Goal: Task Accomplishment & Management: Use online tool/utility

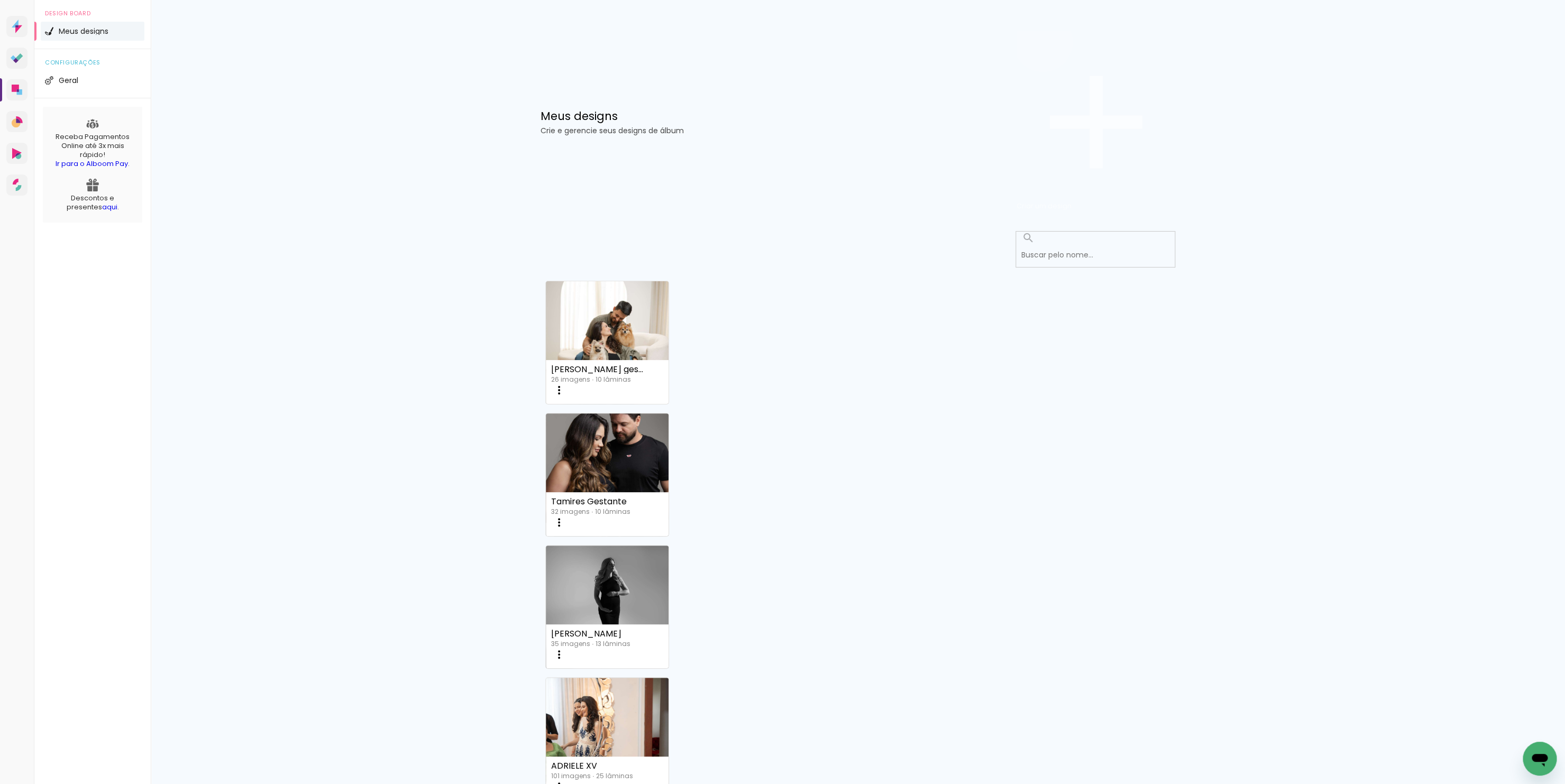
click at [1071, 201] on span "Criar um design" at bounding box center [1044, 205] width 55 height 10
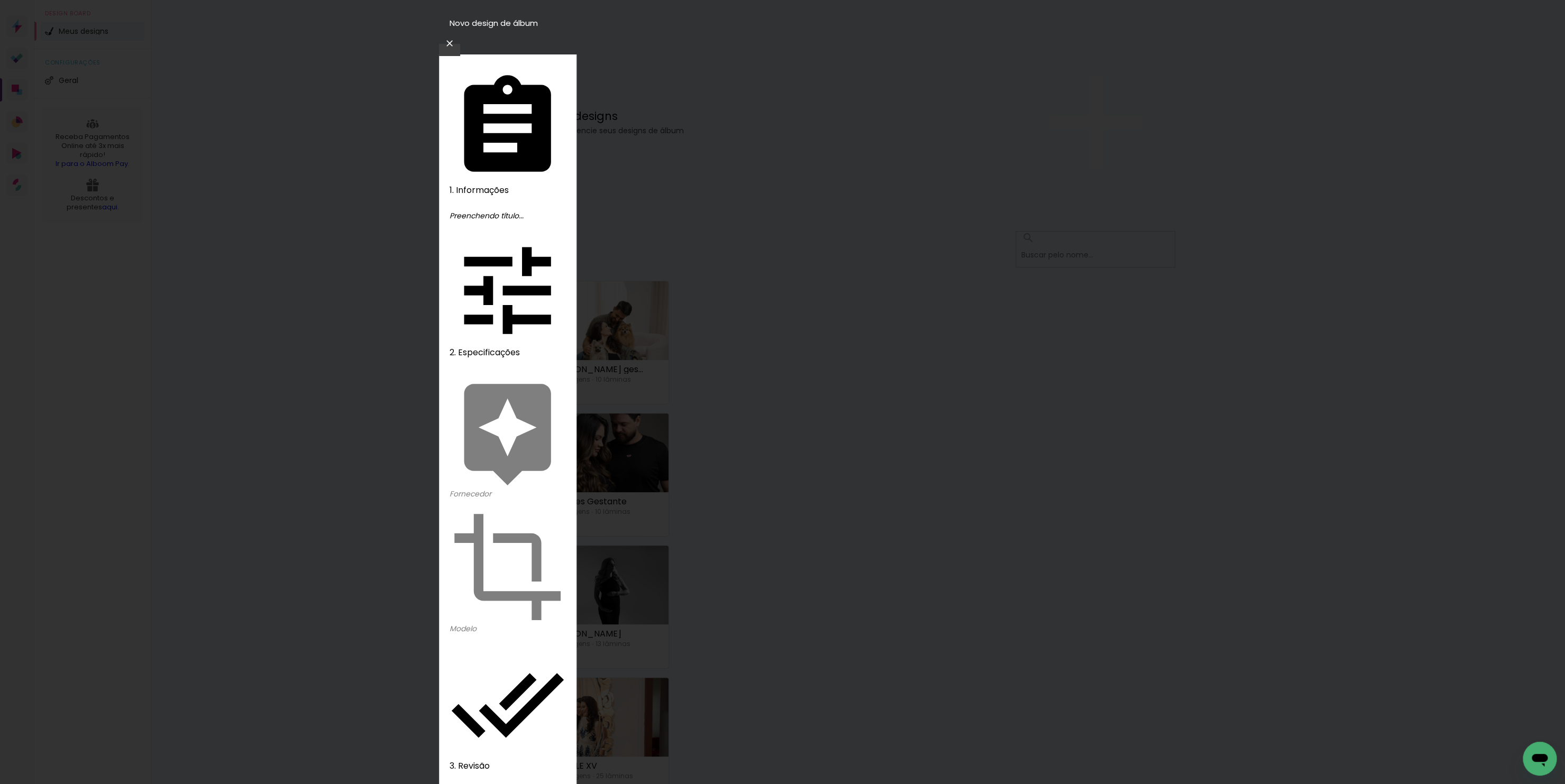
type input "[PERSON_NAME] 20x20"
type paper-input "[PERSON_NAME] 20x20"
click at [0, 0] on slot "Avançar" at bounding box center [0, 0] width 0 height 0
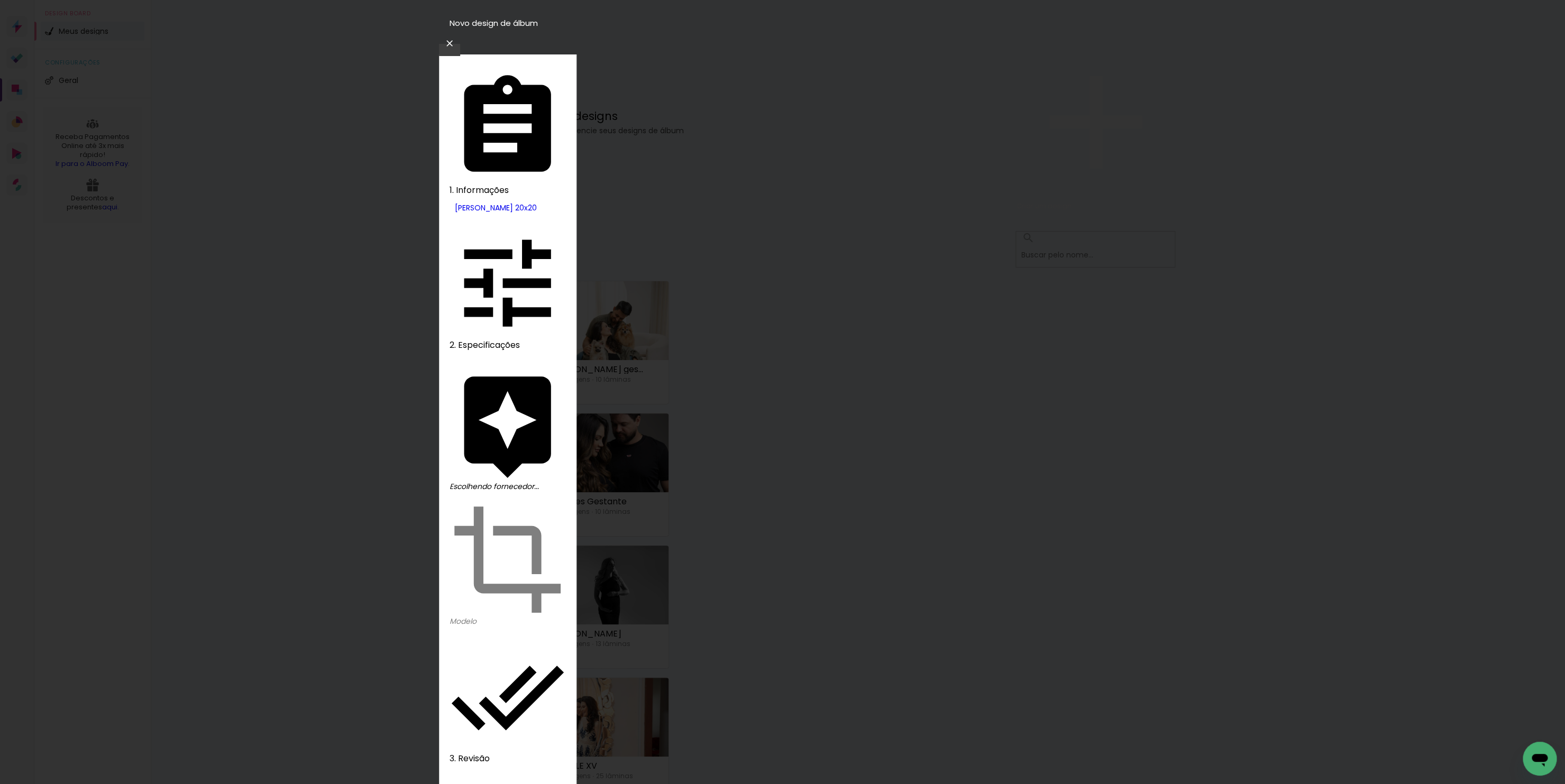
type input "drea"
type paper-input "drea"
click at [0, 0] on slot "Tamanho Livre" at bounding box center [0, 0] width 0 height 0
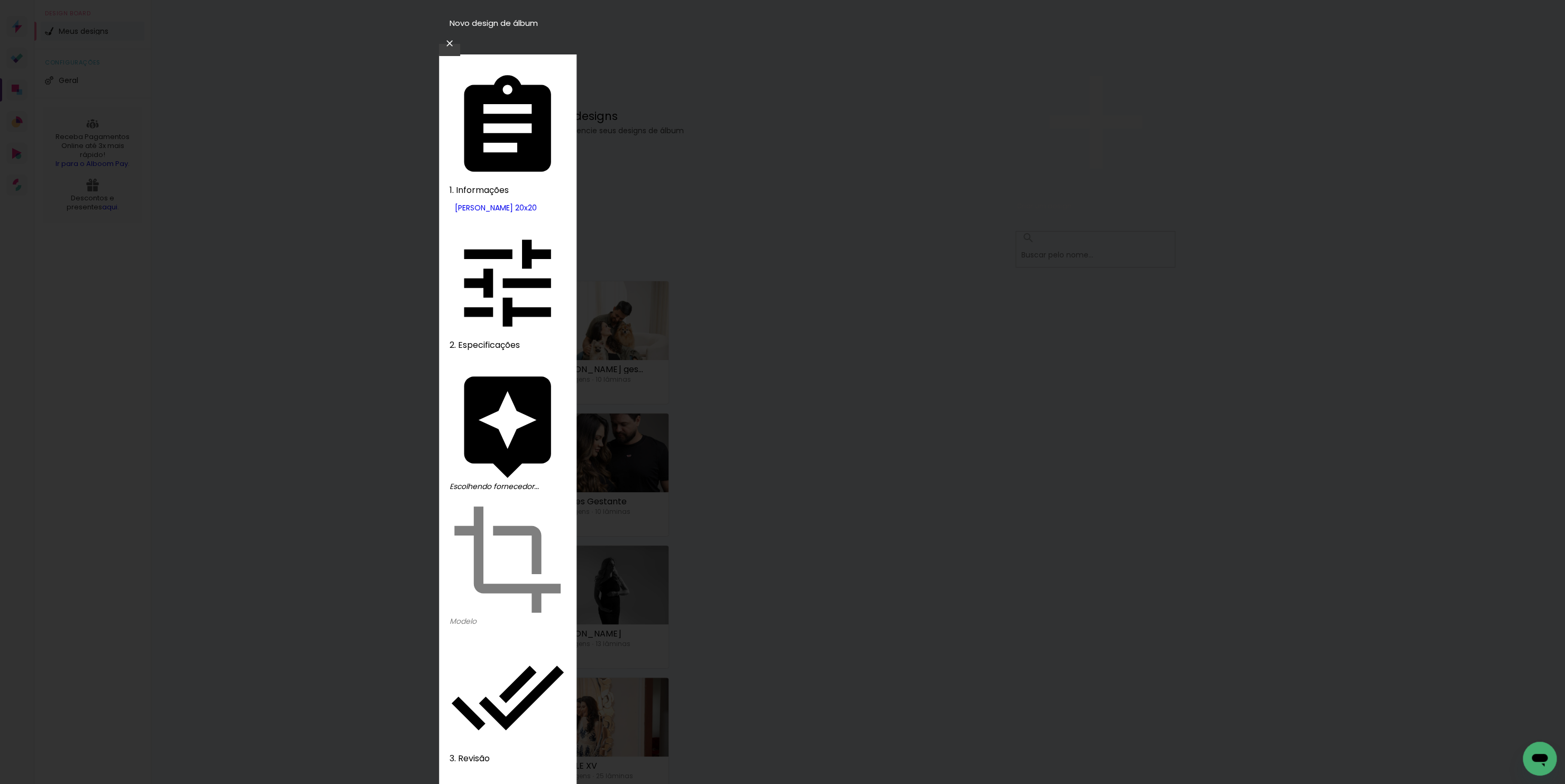
click at [0, 0] on slot "Avançar" at bounding box center [0, 0] width 0 height 0
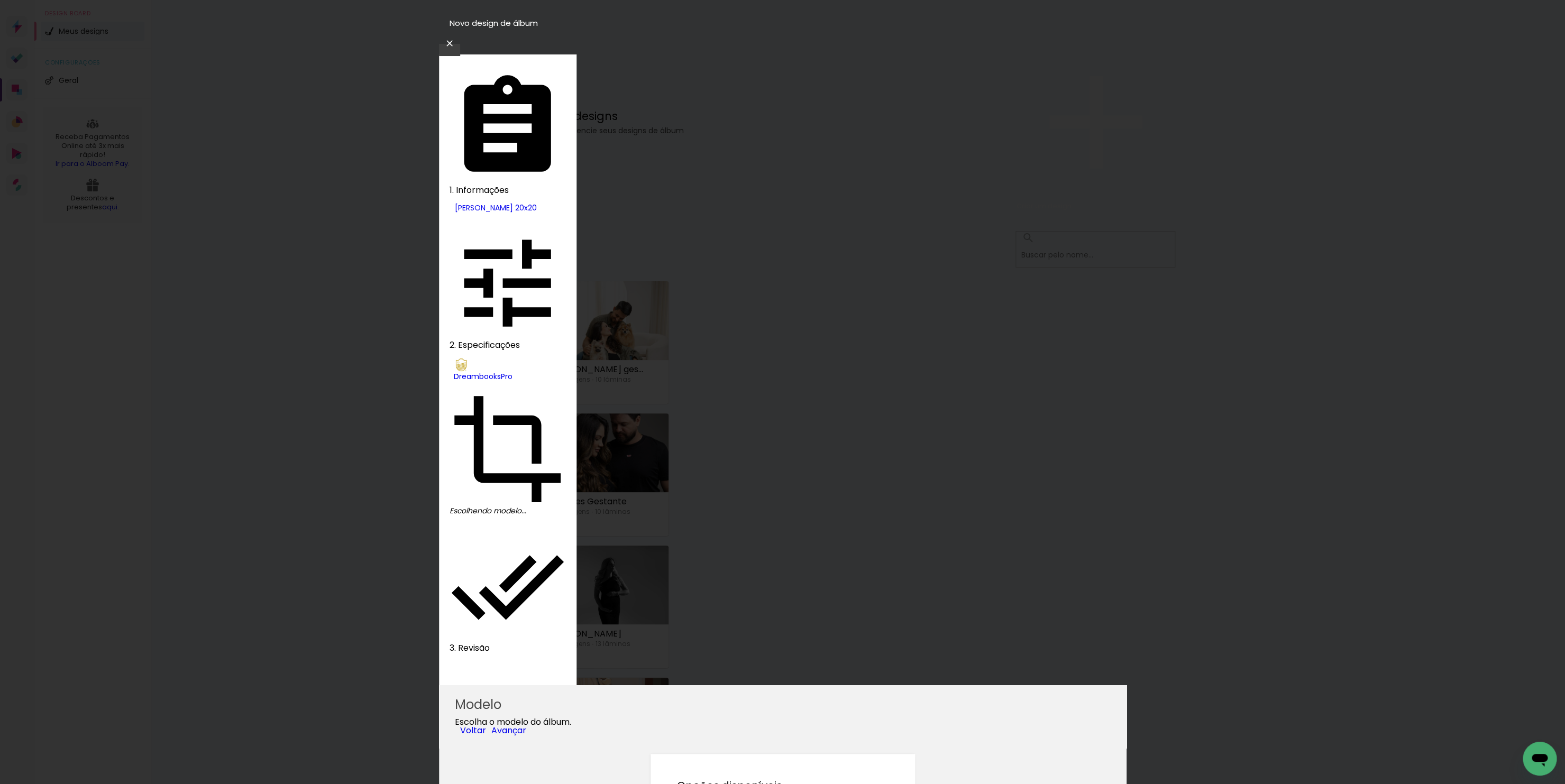
click at [800, 178] on paper-item "Álbum" at bounding box center [773, 170] width 54 height 15
type input "Álbum"
click at [0, 0] on slot "Avançar" at bounding box center [0, 0] width 0 height 0
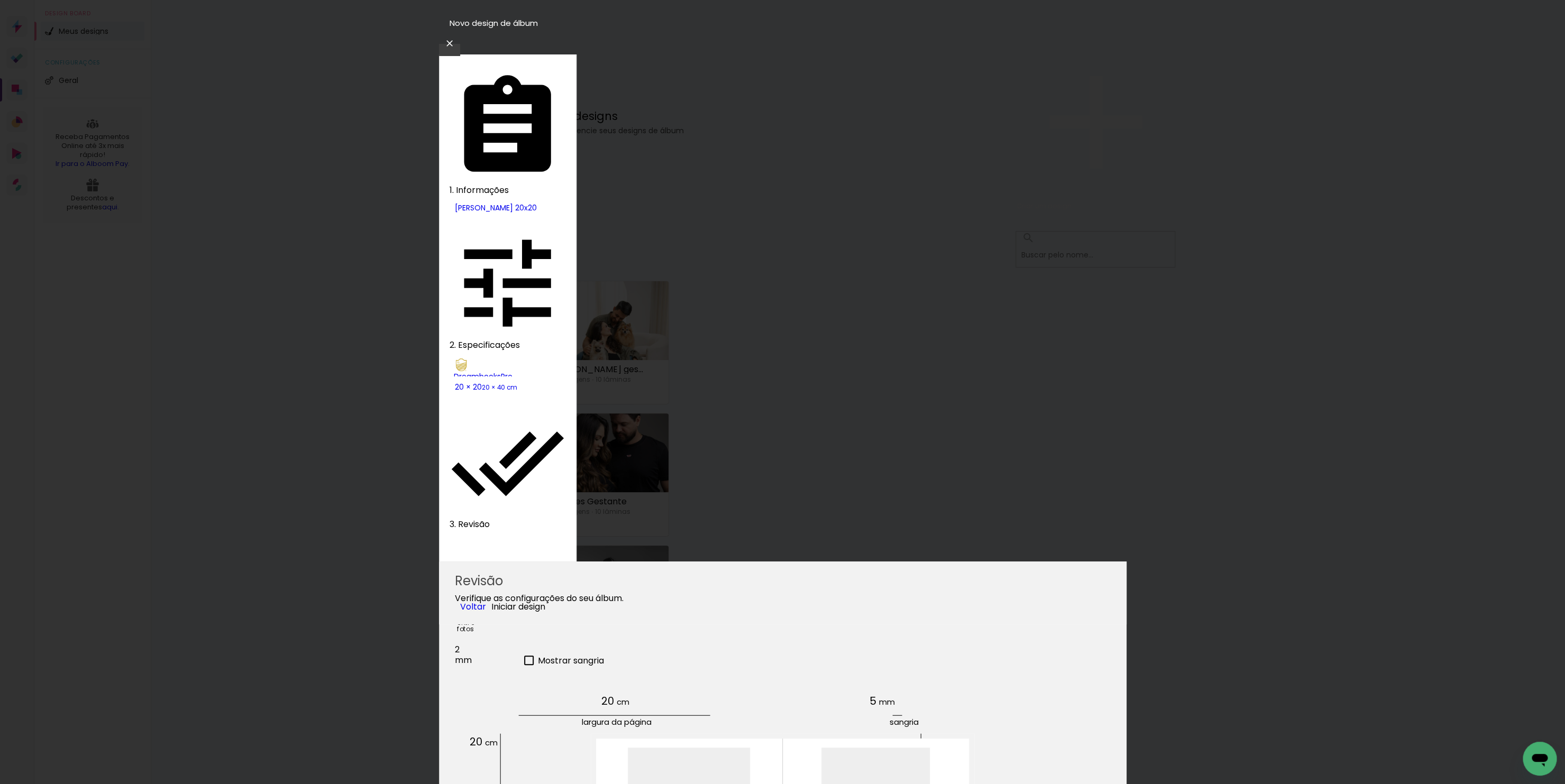
click at [1062, 562] on header "Revisão Verifique as configurações do seu álbum. Voltar Iniciar design" at bounding box center [782, 593] width 687 height 63
click at [546, 600] on span "Iniciar design" at bounding box center [518, 606] width 54 height 13
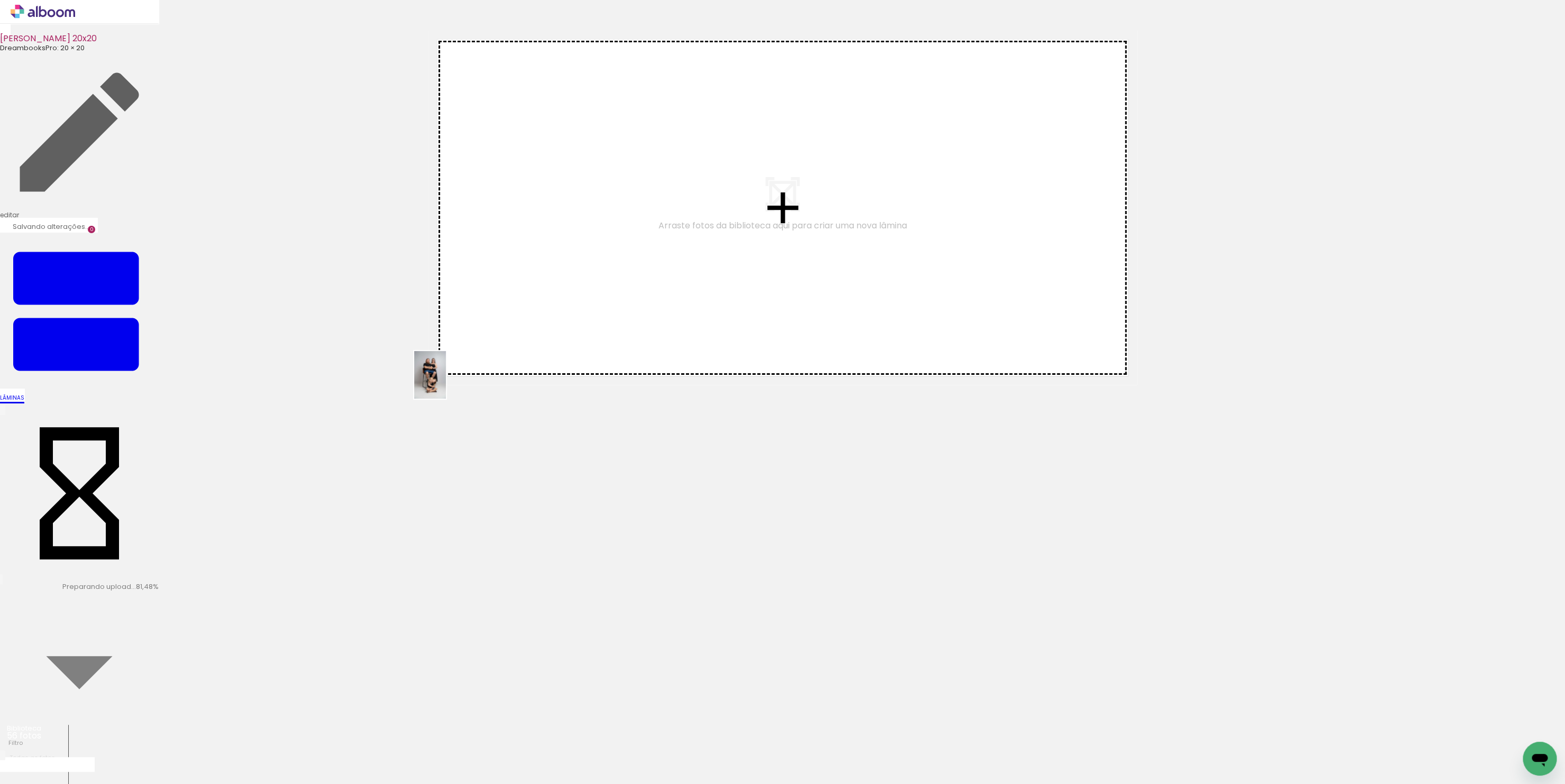
drag, startPoint x: 109, startPoint y: 746, endPoint x: 446, endPoint y: 383, distance: 495.3
click at [446, 383] on quentale-workspace at bounding box center [782, 392] width 1565 height 784
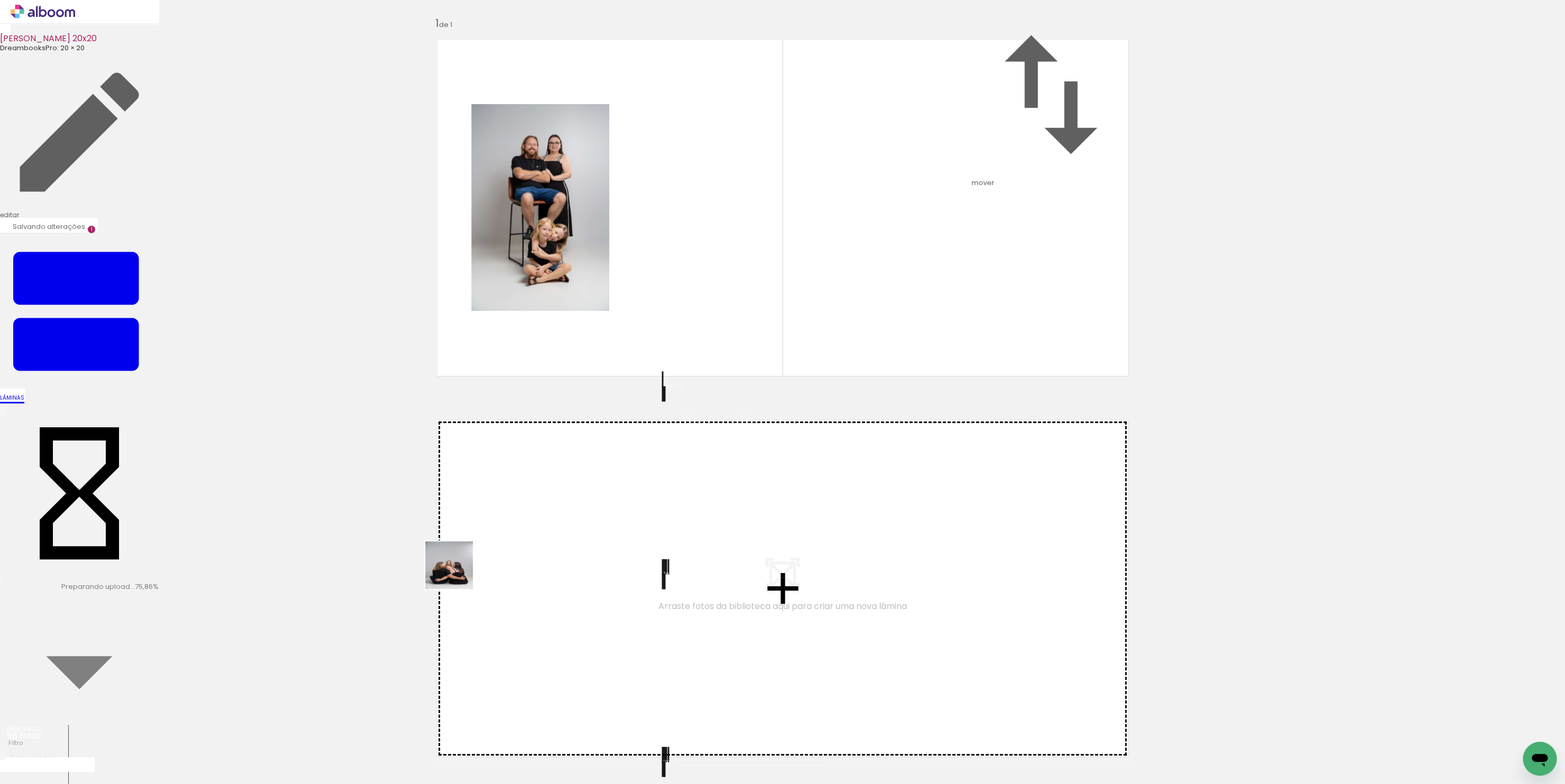
click at [641, 318] on quentale-workspace at bounding box center [782, 392] width 1565 height 784
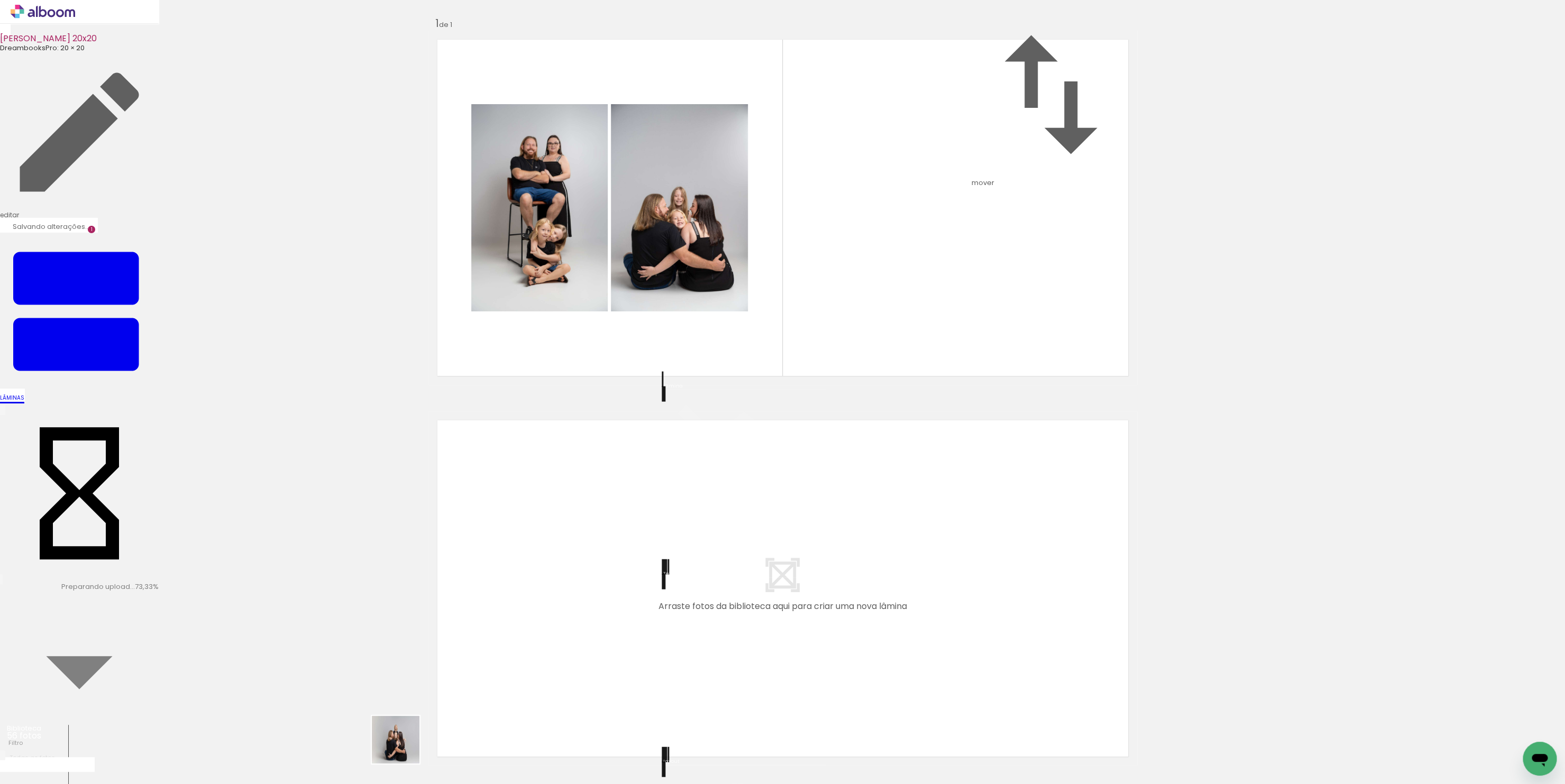
click at [862, 248] on quentale-workspace at bounding box center [782, 392] width 1565 height 784
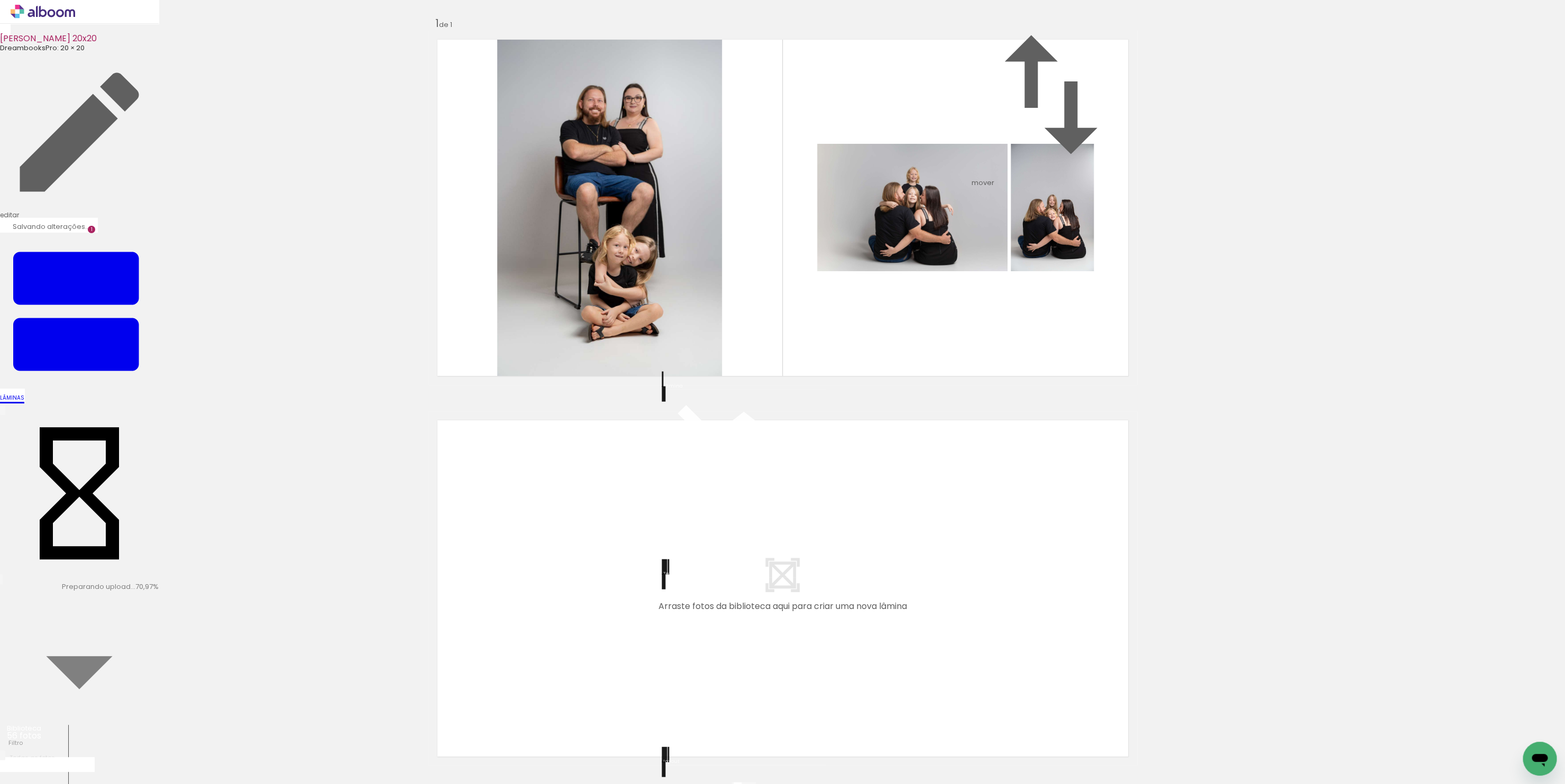
click at [754, 771] on div at bounding box center [743, 788] width 159 height 35
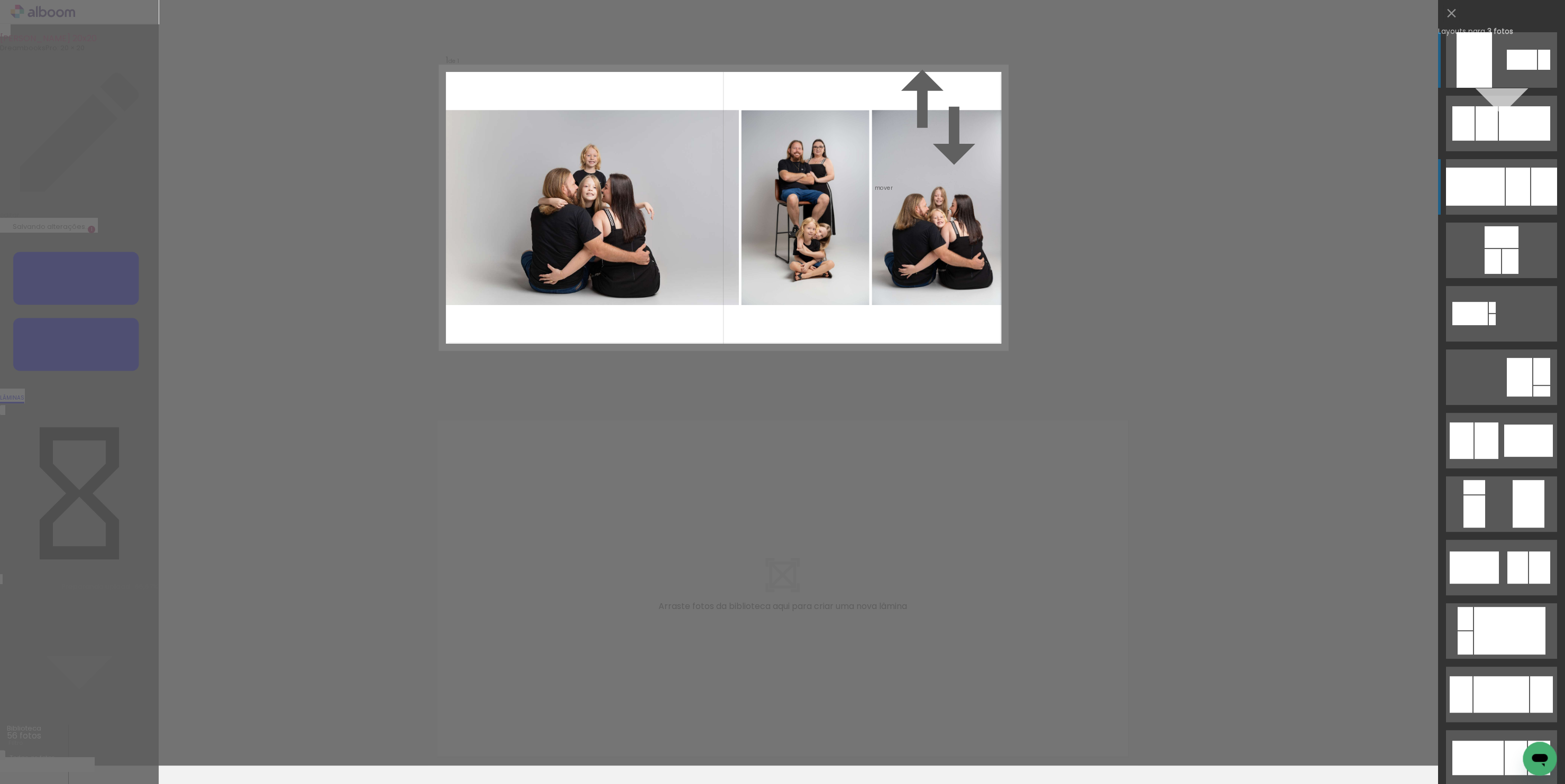
click at [1499, 186] on div at bounding box center [1474, 187] width 58 height 38
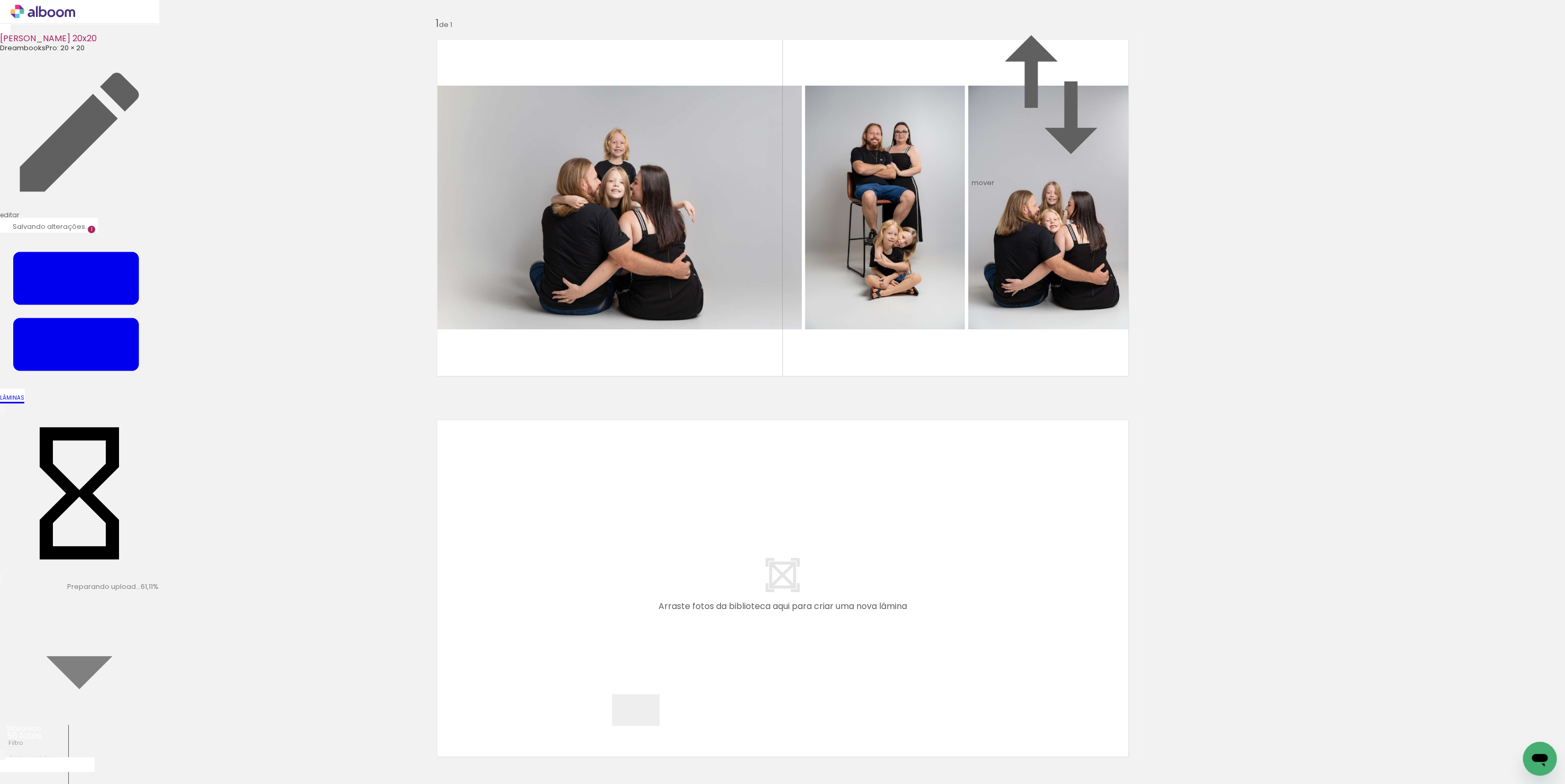
click at [631, 603] on quentale-workspace at bounding box center [782, 392] width 1565 height 784
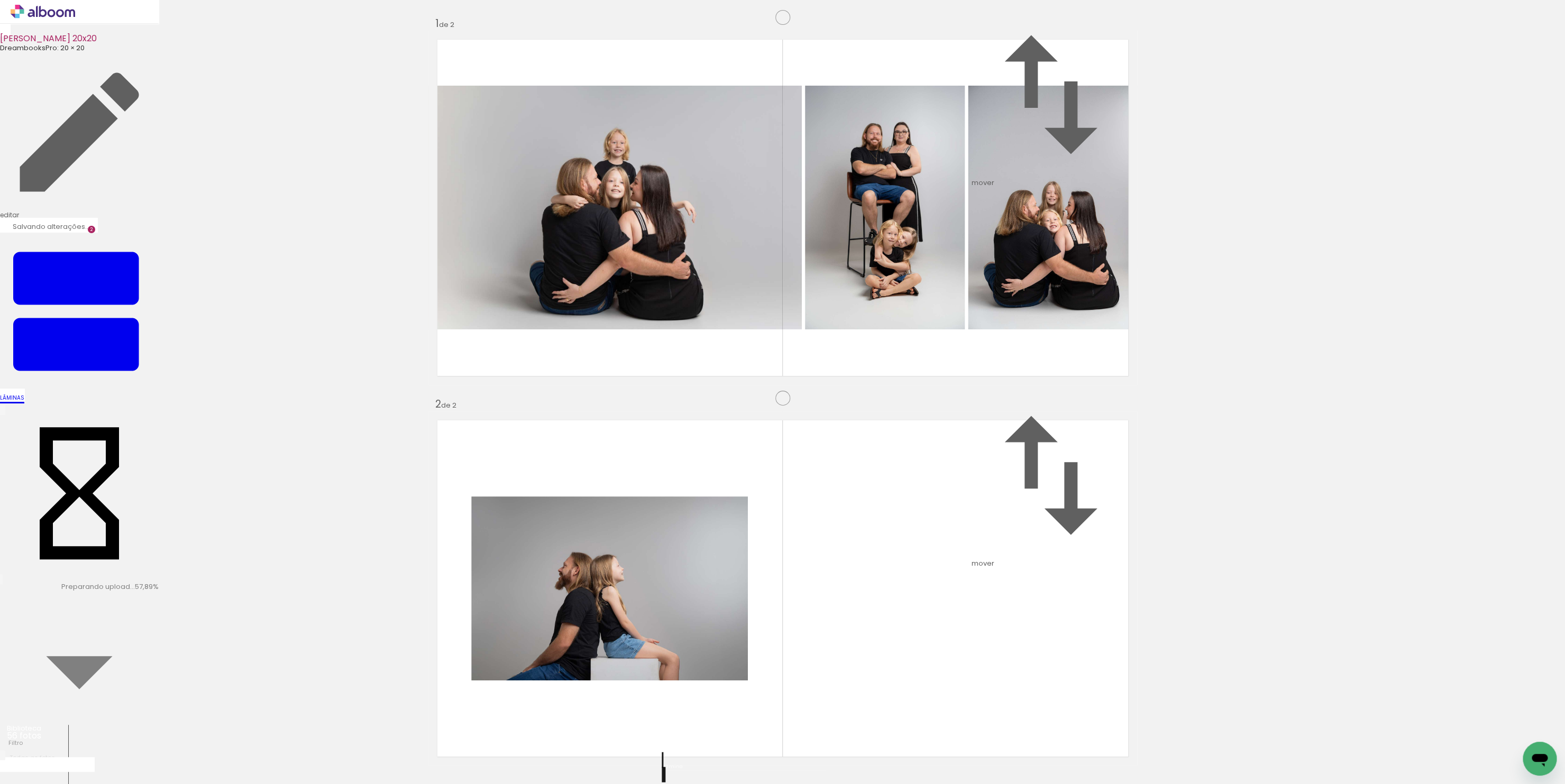
scroll to position [256, 0]
drag, startPoint x: 705, startPoint y: 748, endPoint x: 848, endPoint y: 399, distance: 377.2
click at [848, 399] on quentale-workspace at bounding box center [782, 392] width 1565 height 784
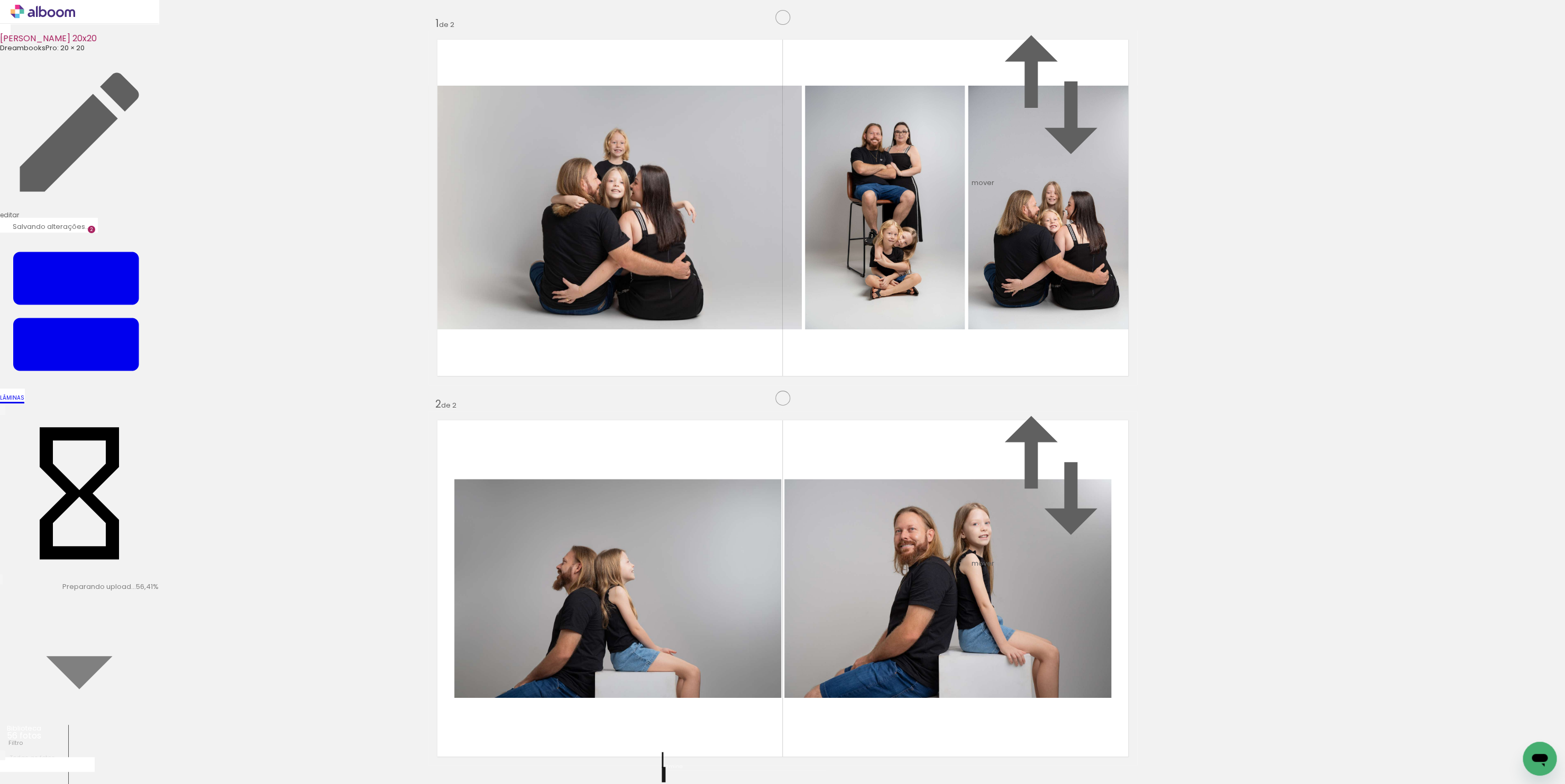
scroll to position [415, 0]
click at [575, 607] on quentale-workspace at bounding box center [782, 392] width 1565 height 784
drag, startPoint x: 876, startPoint y: 747, endPoint x: 875, endPoint y: 430, distance: 317.0
click at [875, 430] on quentale-workspace at bounding box center [782, 392] width 1565 height 784
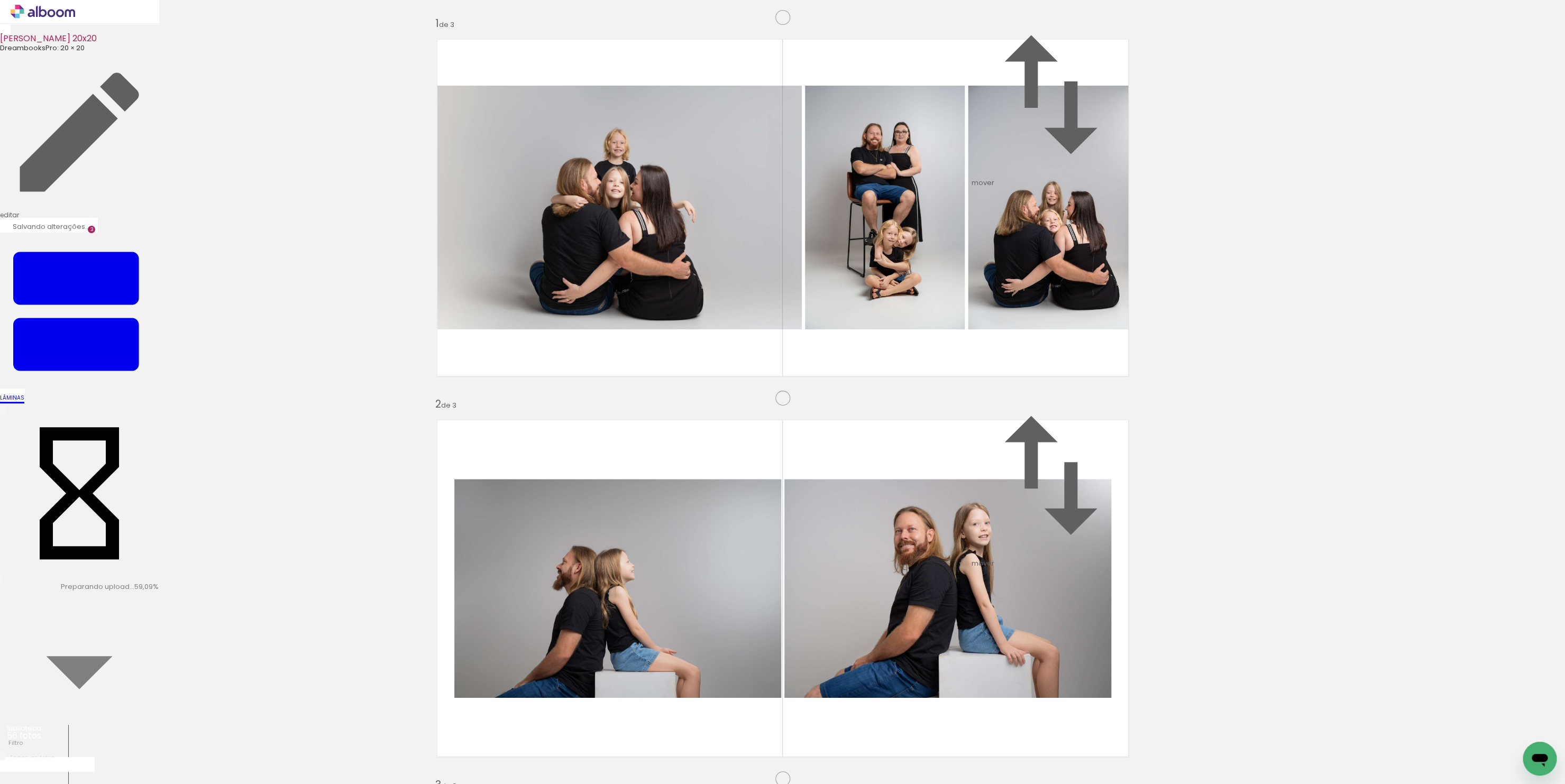
scroll to position [835, 0]
click at [841, 605] on quentale-workspace at bounding box center [782, 392] width 1565 height 784
drag, startPoint x: 1351, startPoint y: 748, endPoint x: 991, endPoint y: 479, distance: 449.4
click at [991, 479] on quentale-workspace at bounding box center [782, 392] width 1565 height 784
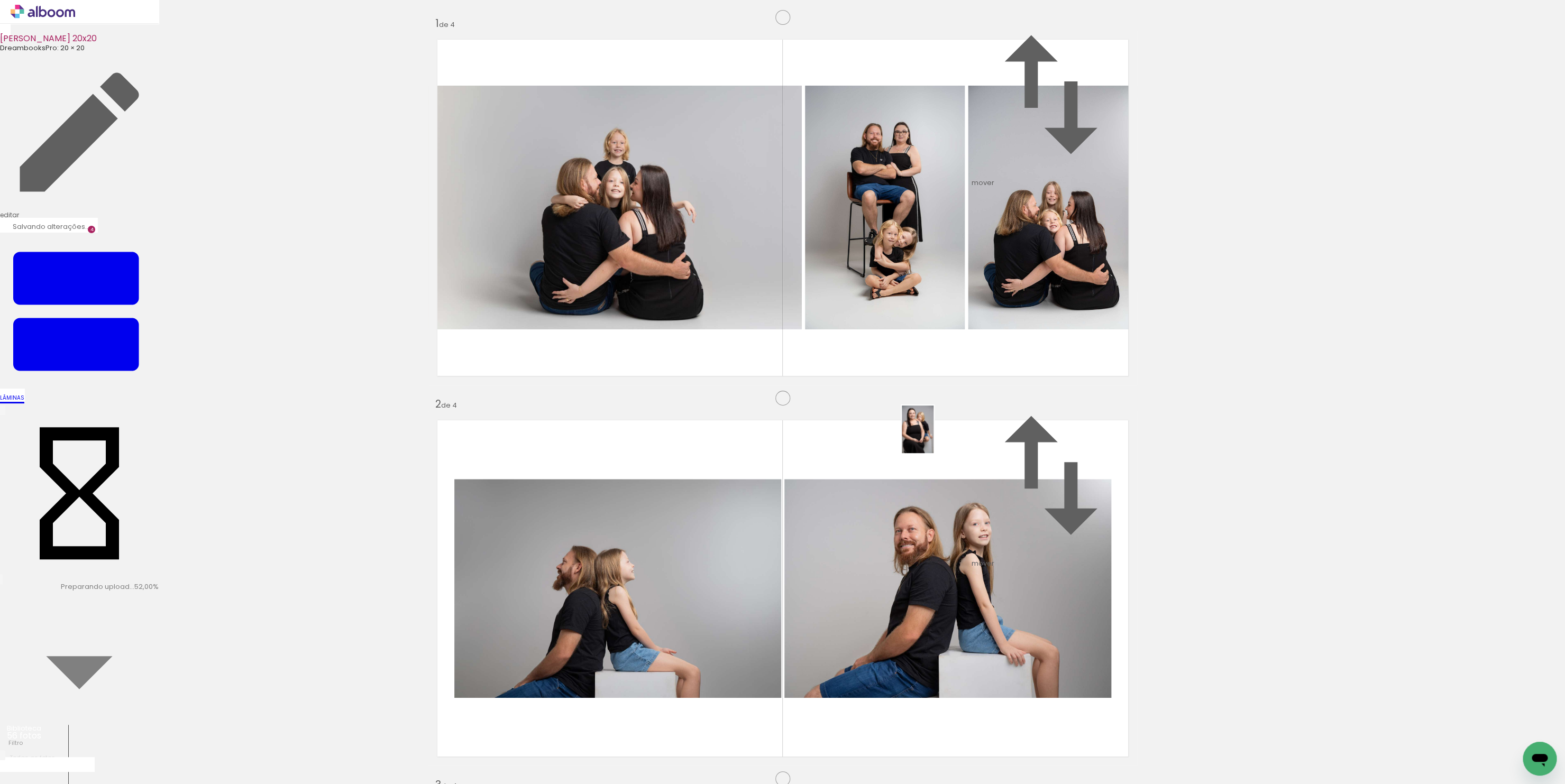
drag, startPoint x: 1001, startPoint y: 745, endPoint x: 933, endPoint y: 435, distance: 317.4
click at [933, 435] on quentale-workspace at bounding box center [782, 392] width 1565 height 784
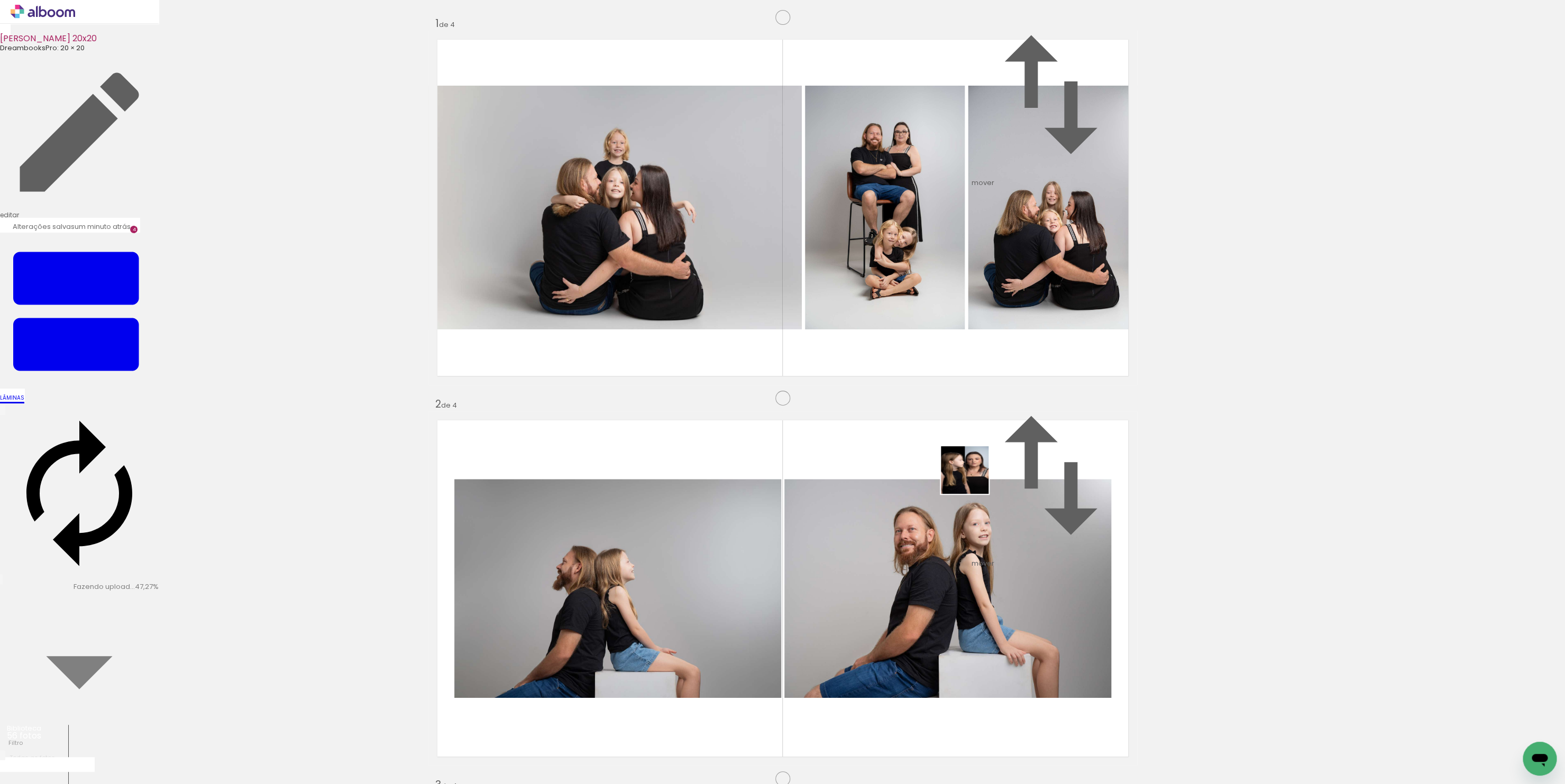
drag, startPoint x: 979, startPoint y: 491, endPoint x: 973, endPoint y: 478, distance: 14.3
click at [973, 478] on quentale-workspace at bounding box center [782, 392] width 1565 height 784
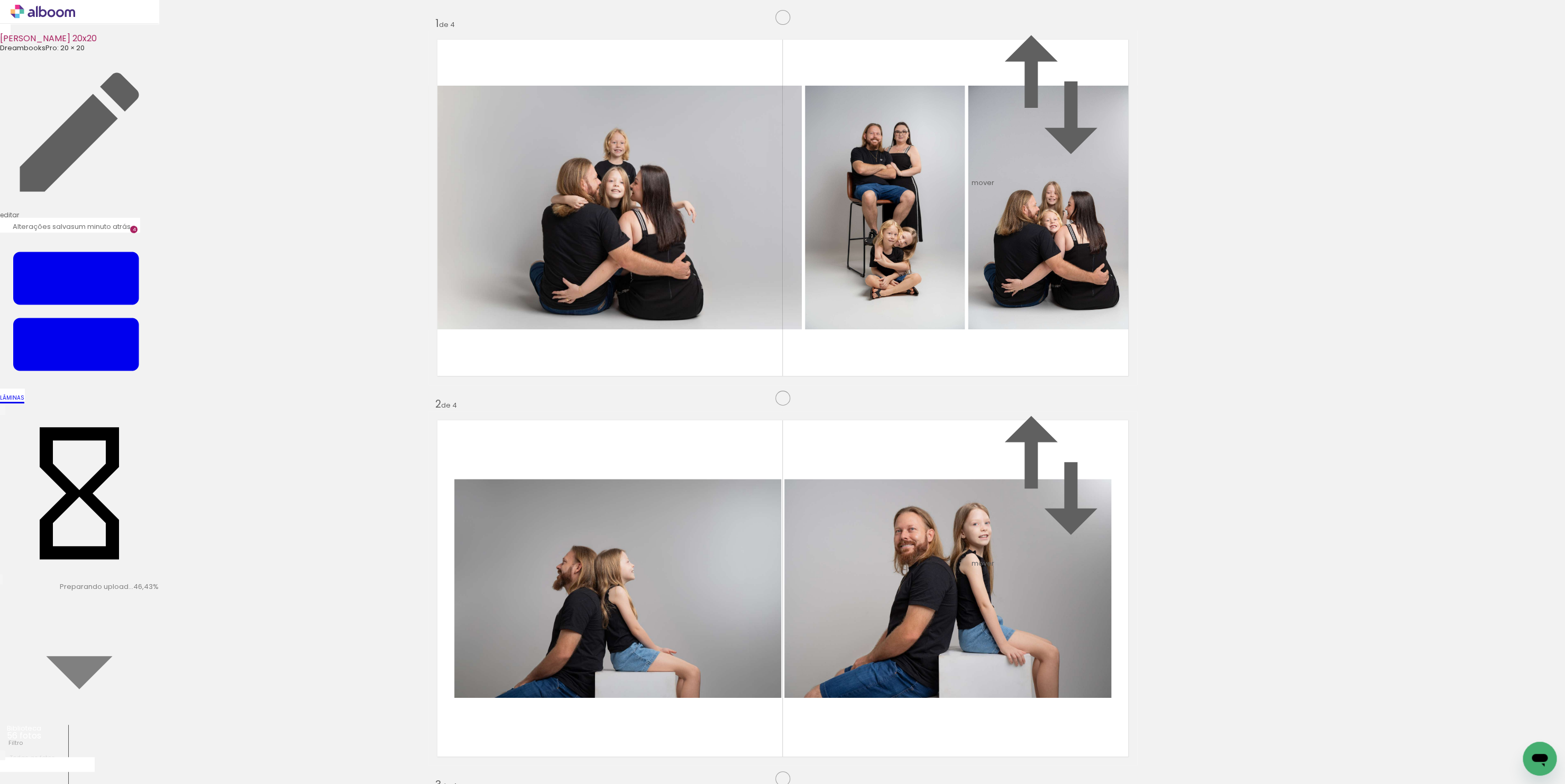
drag, startPoint x: 799, startPoint y: 469, endPoint x: 961, endPoint y: 402, distance: 175.3
click at [0, 0] on slot at bounding box center [0, 0] width 0 height 0
drag, startPoint x: 771, startPoint y: 459, endPoint x: 1287, endPoint y: 412, distance: 518.1
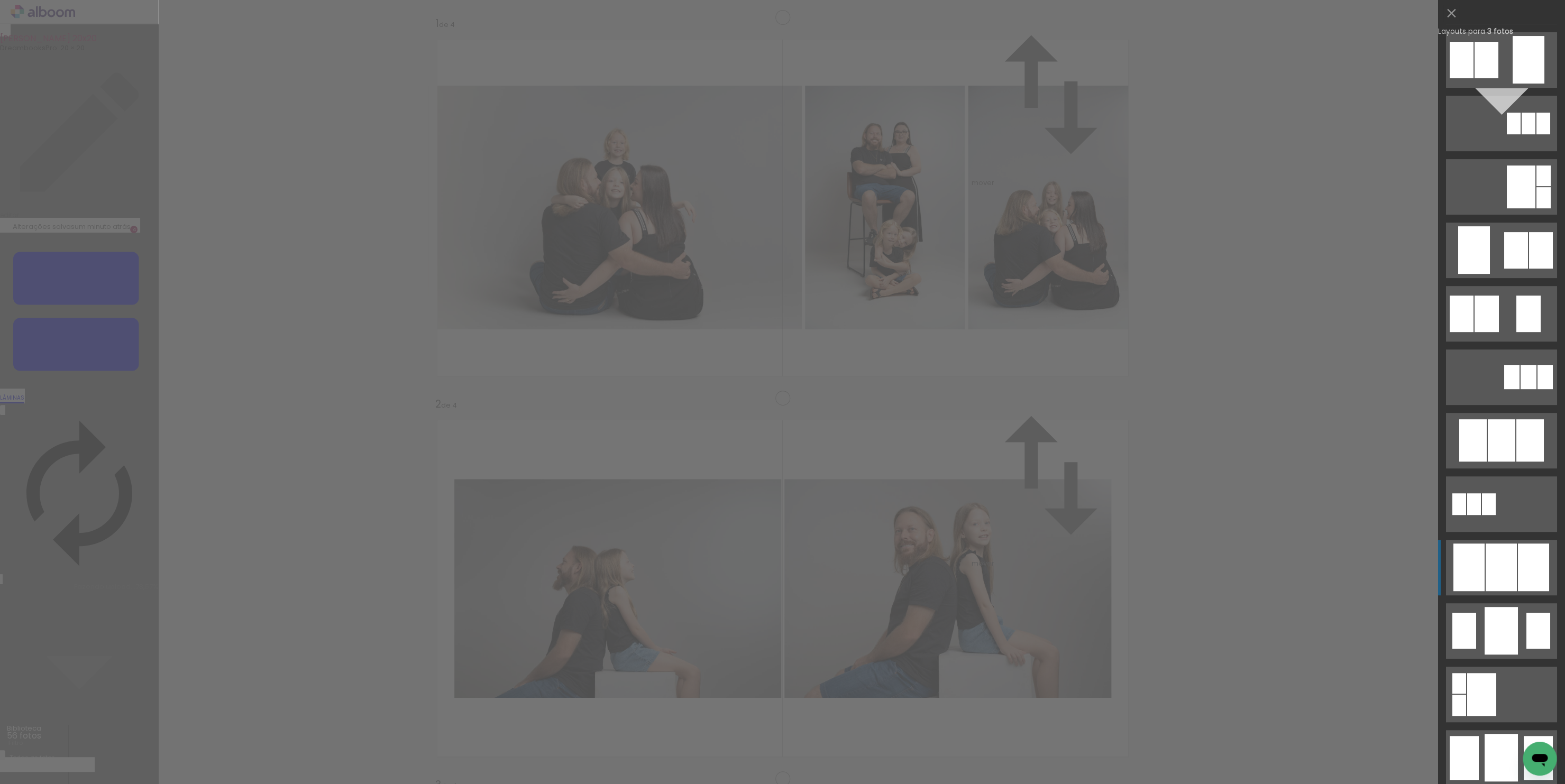
scroll to position [195, 0]
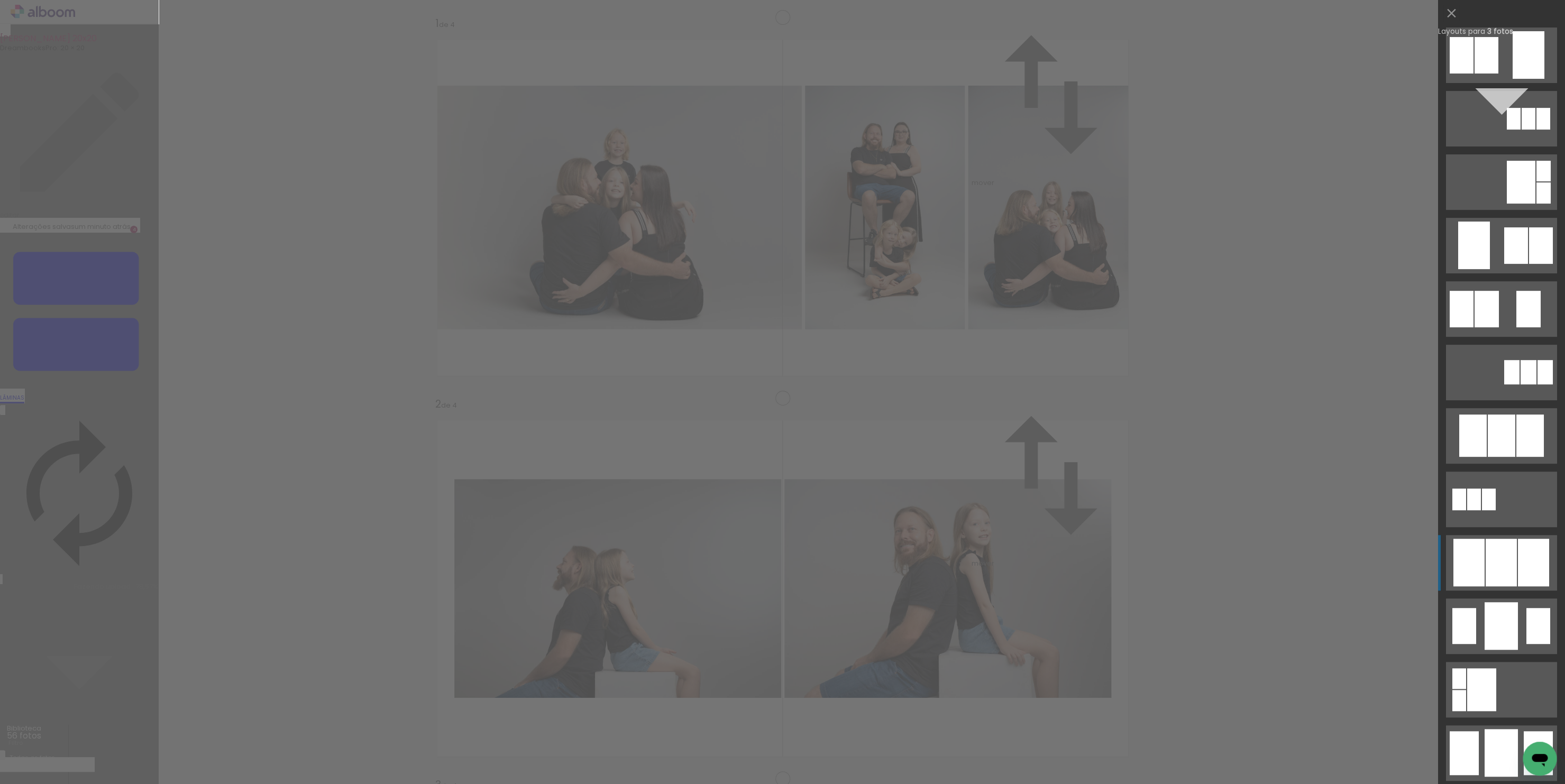
click at [1502, 558] on div at bounding box center [1500, 562] width 31 height 48
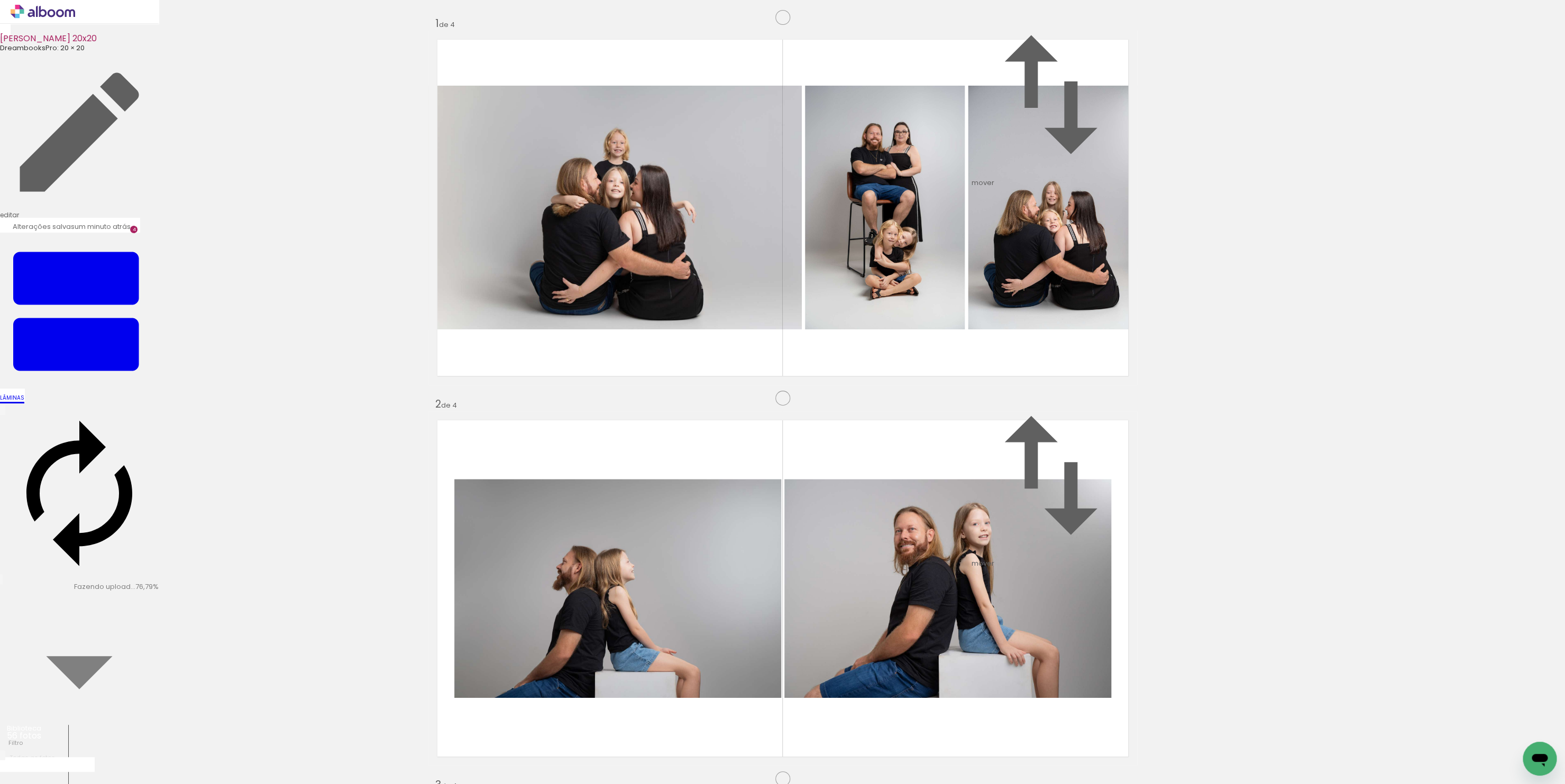
scroll to position [1280, 0]
click at [490, 572] on quentale-workspace at bounding box center [782, 392] width 1565 height 784
click at [611, 454] on quentale-workspace at bounding box center [782, 392] width 1565 height 784
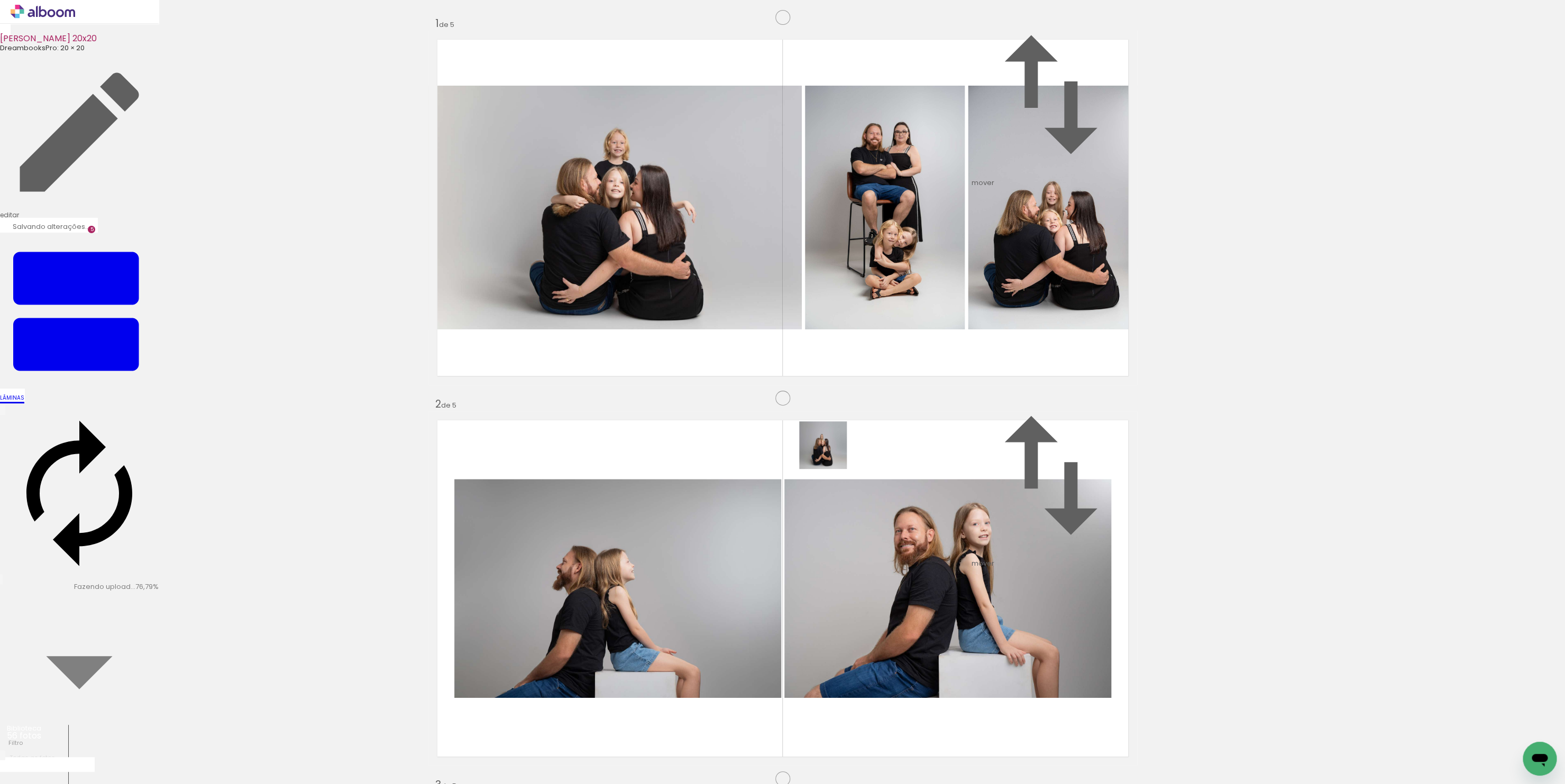
drag, startPoint x: 339, startPoint y: 754, endPoint x: 842, endPoint y: 447, distance: 589.3
click at [842, 447] on quentale-workspace at bounding box center [782, 392] width 1565 height 784
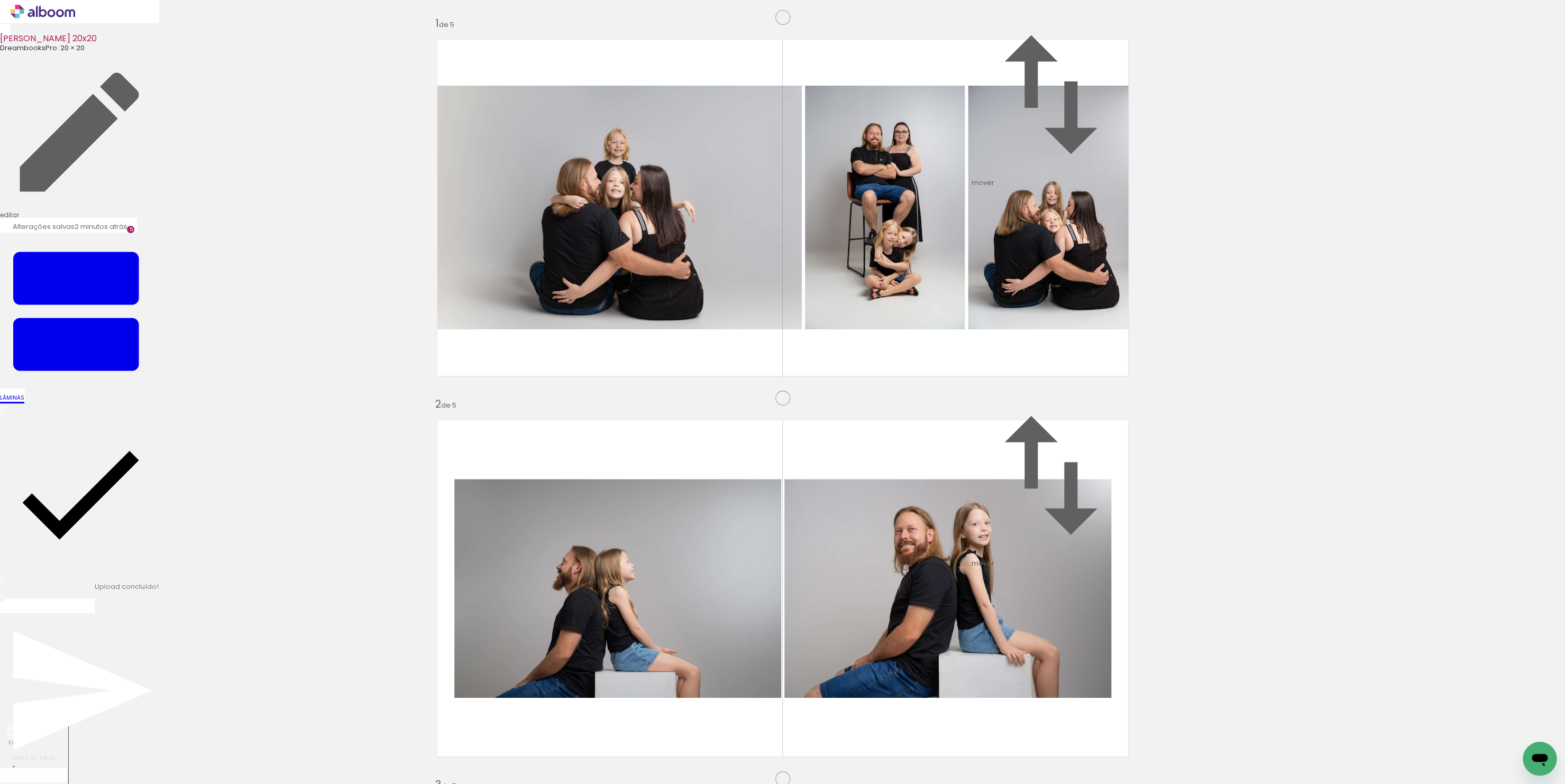
scroll to position [1173, 0]
click at [1091, 428] on paper-item "antes da 1" at bounding box center [1072, 424] width 50 height 13
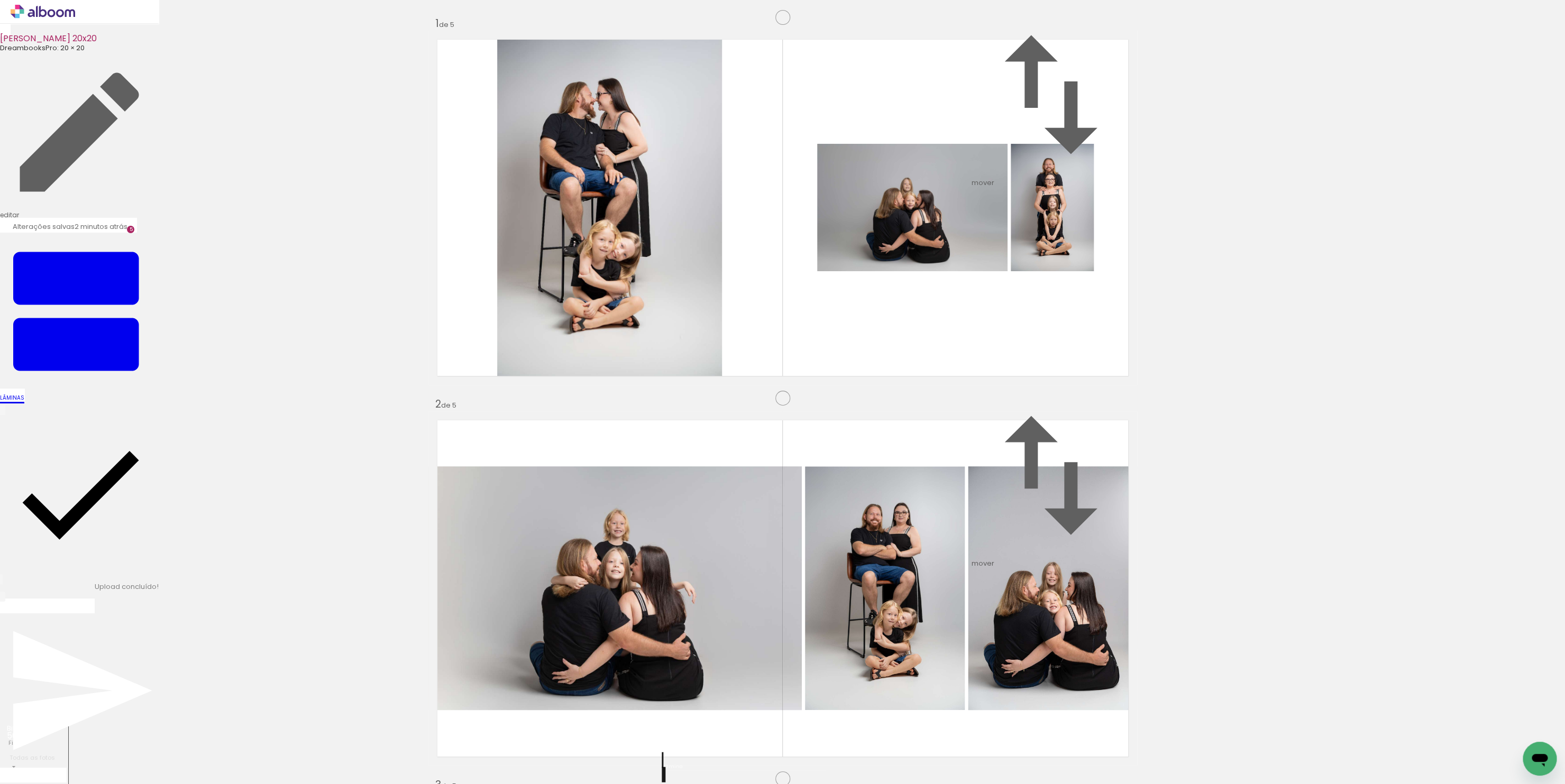
scroll to position [0, 0]
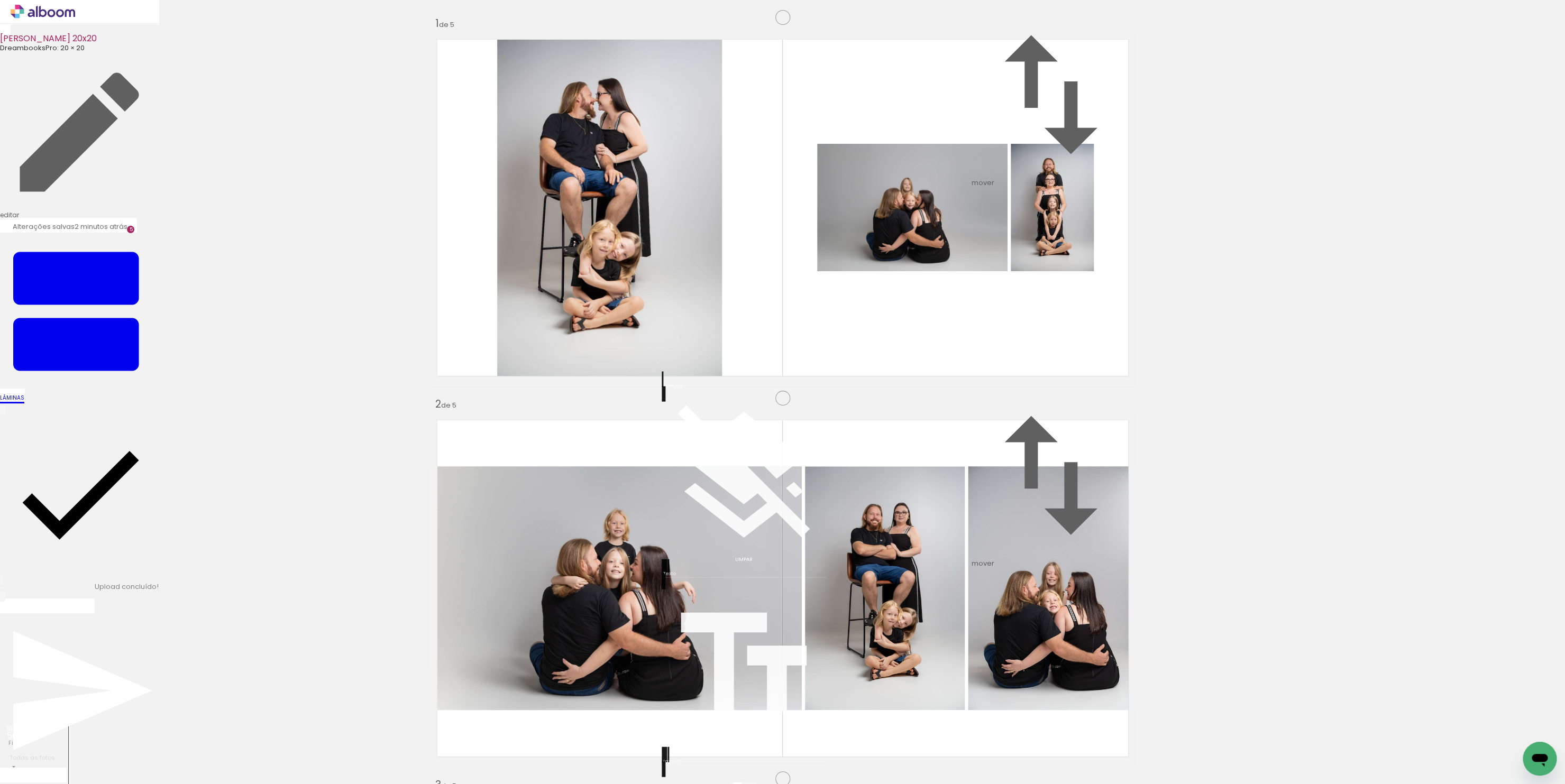
click at [751, 783] on div at bounding box center [748, 788] width 7 height 4
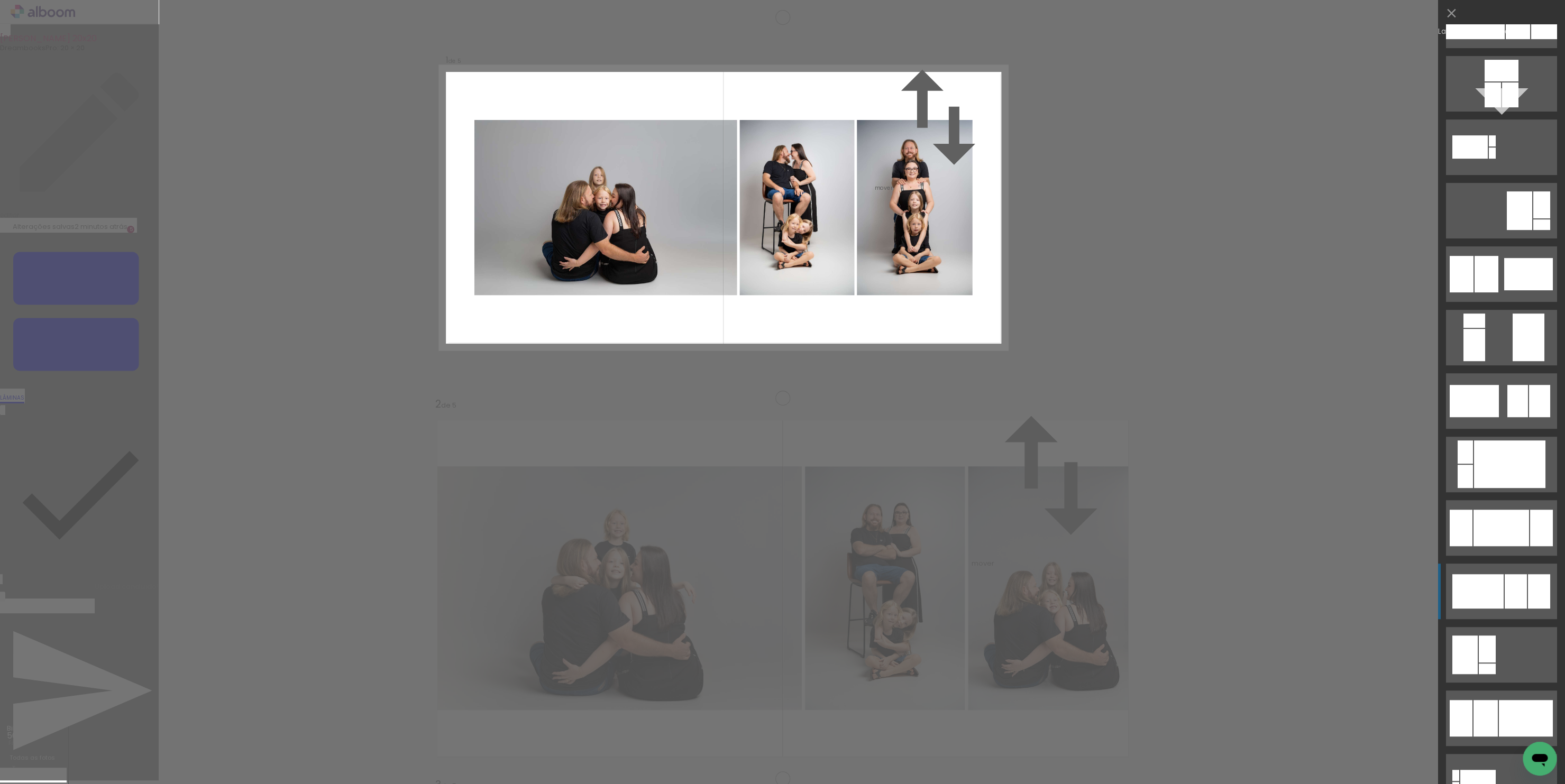
scroll to position [169, 0]
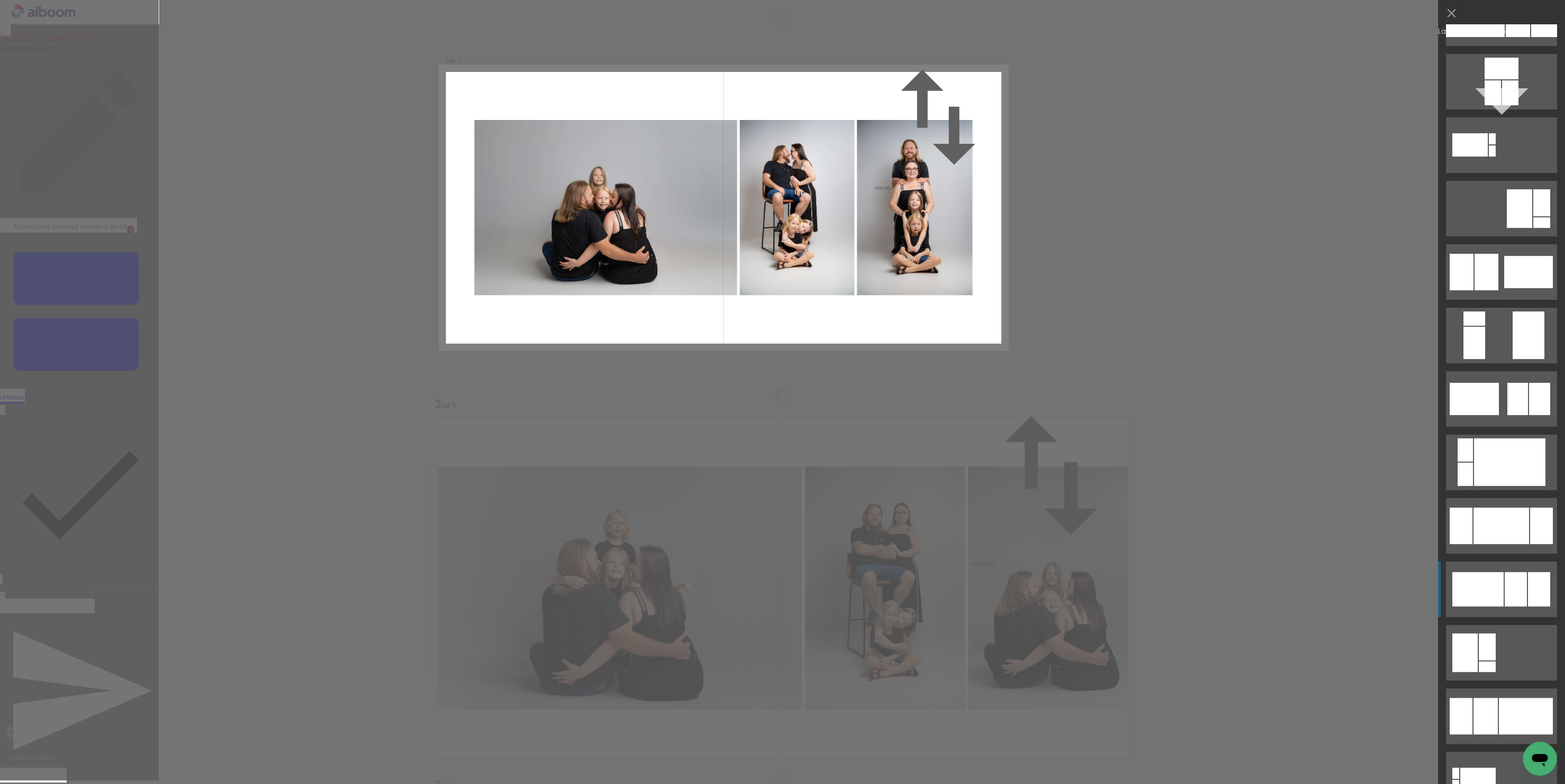
click at [1517, 593] on div at bounding box center [1516, 589] width 22 height 34
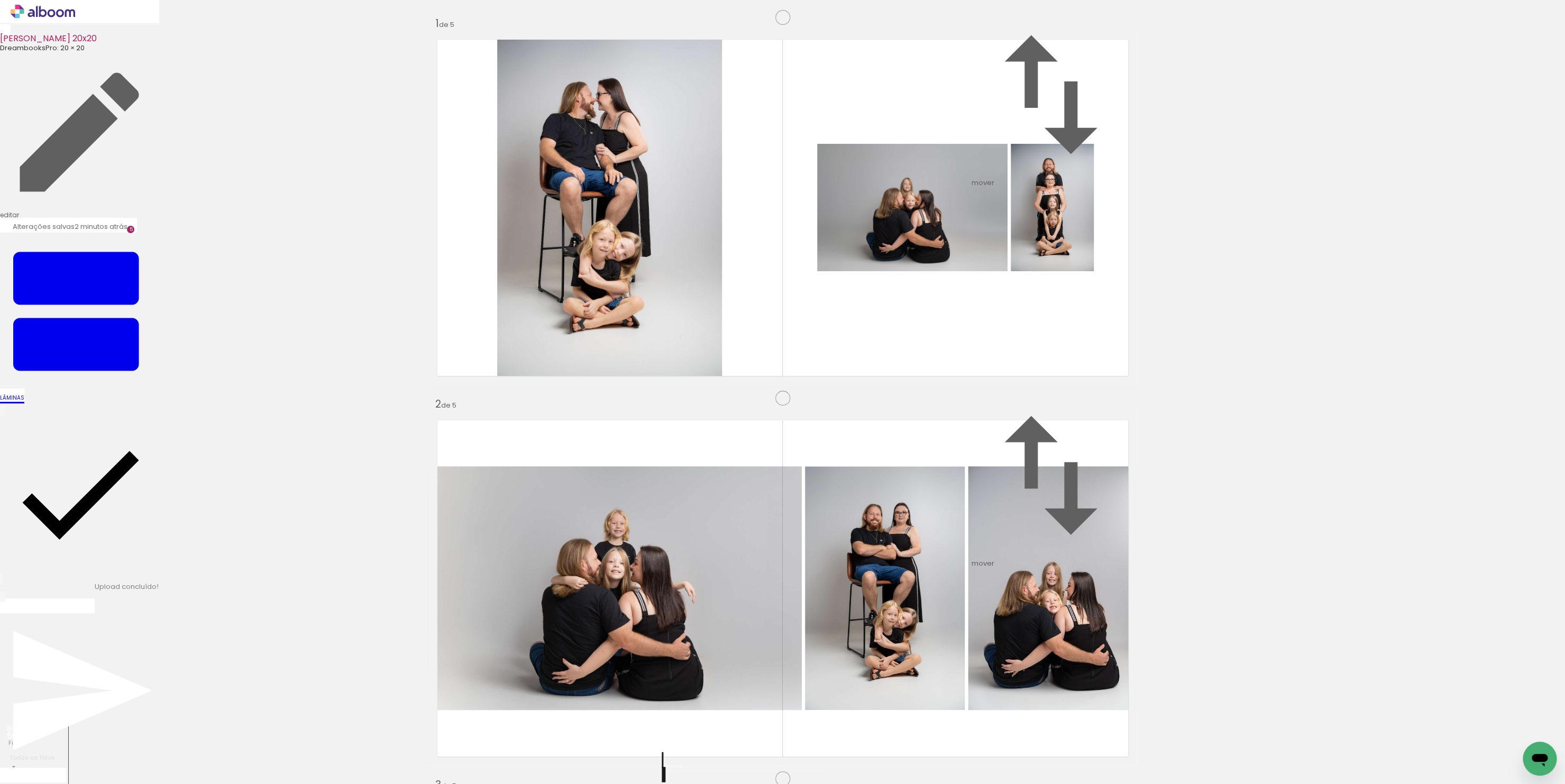
scroll to position [0, 0]
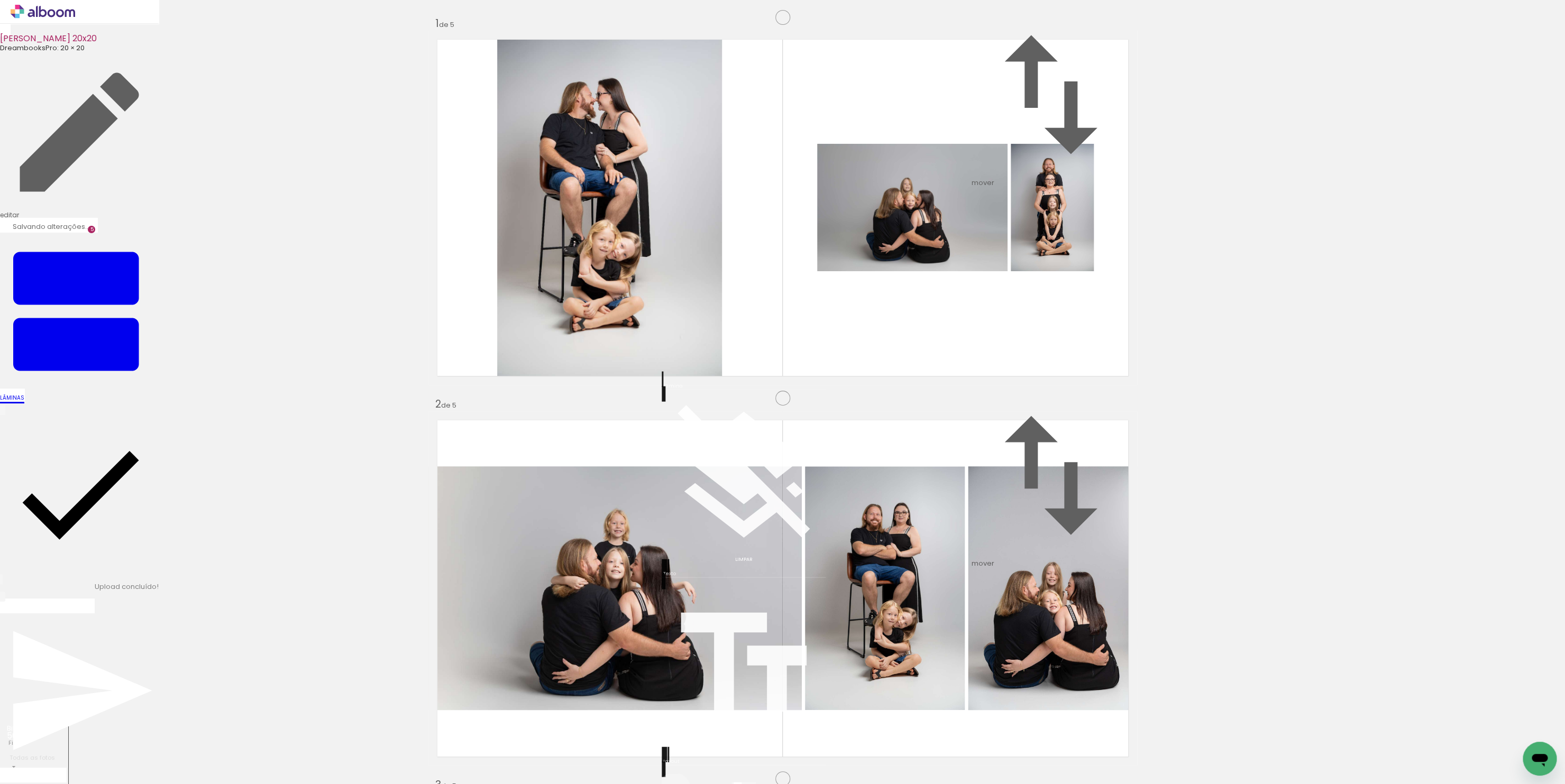
click at [741, 782] on div at bounding box center [737, 788] width 8 height 13
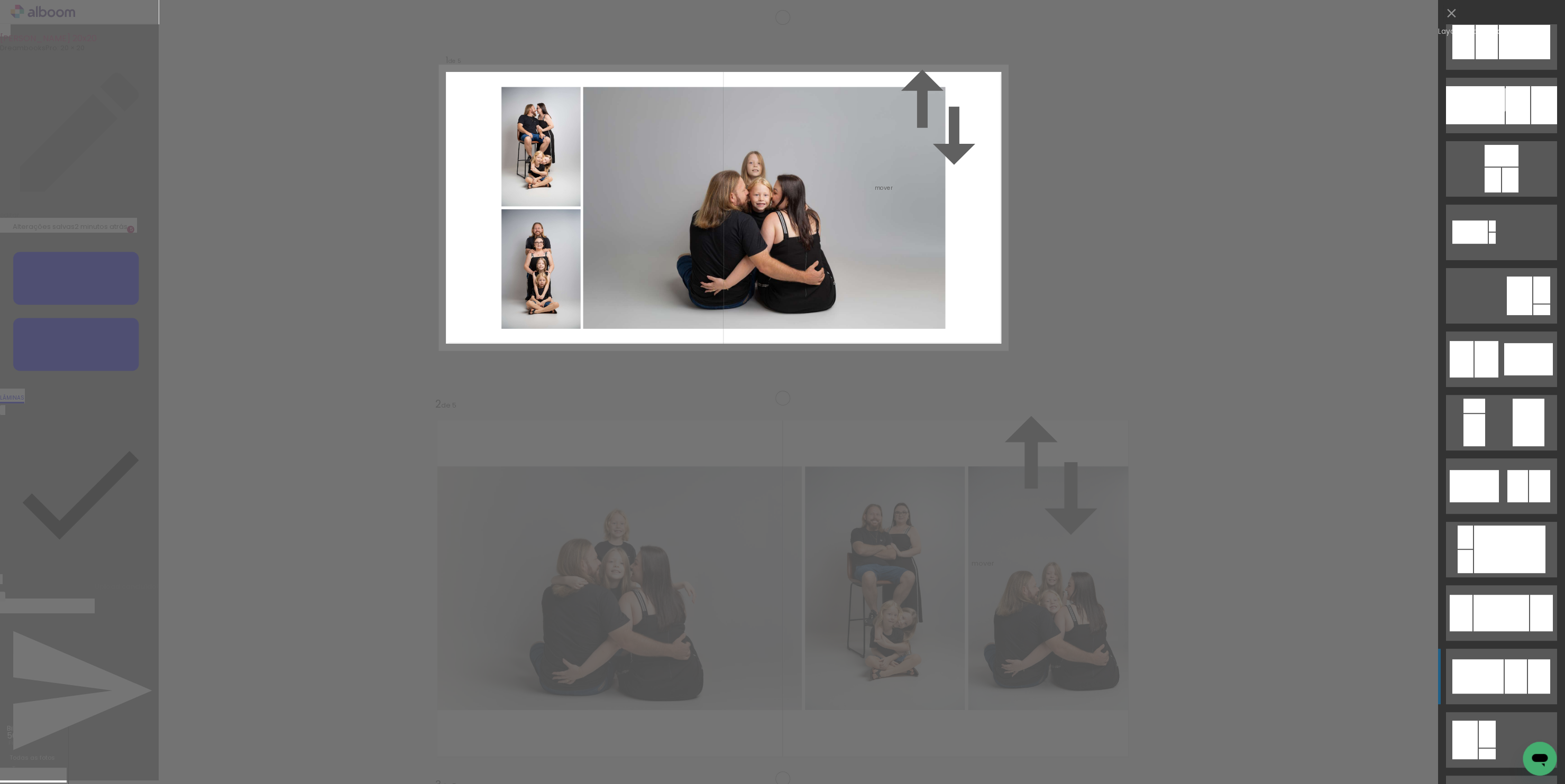
scroll to position [114, 0]
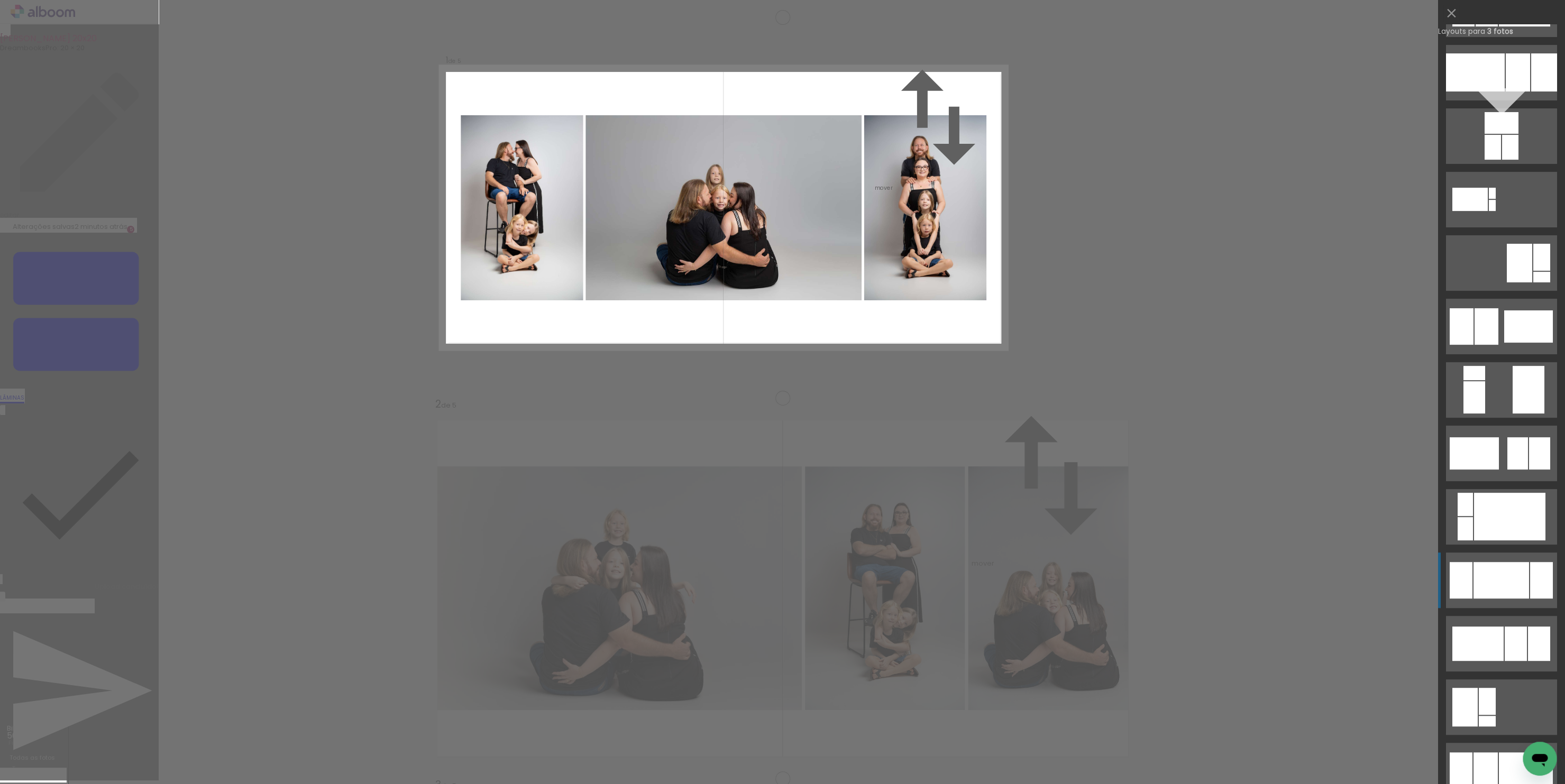
click at [1496, 581] on div at bounding box center [1501, 579] width 56 height 37
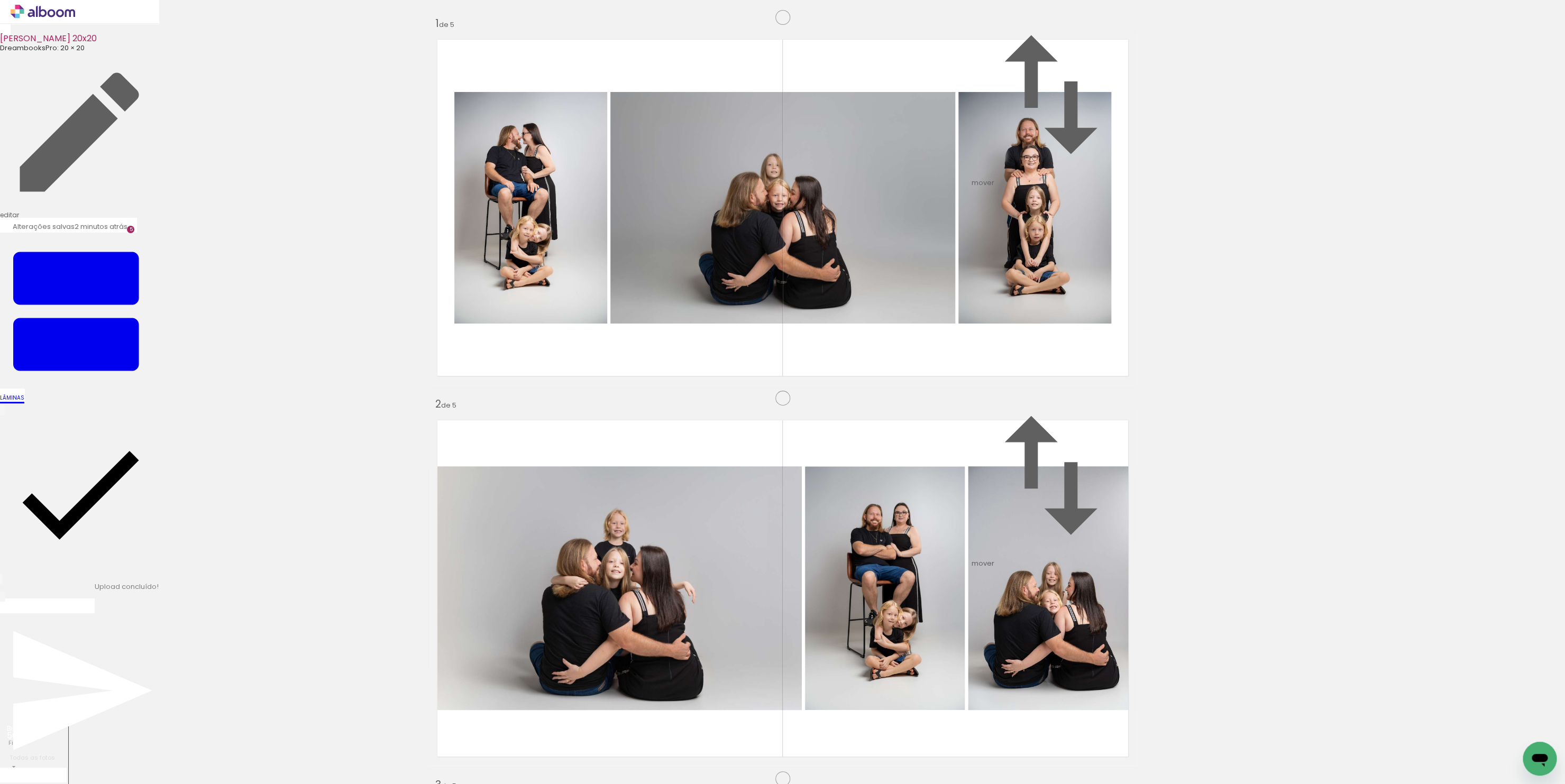
scroll to position [1660, 0]
drag, startPoint x: 459, startPoint y: 746, endPoint x: 510, endPoint y: 547, distance: 205.4
click at [510, 547] on quentale-workspace at bounding box center [782, 392] width 1565 height 784
click at [687, 487] on quentale-workspace at bounding box center [782, 392] width 1565 height 784
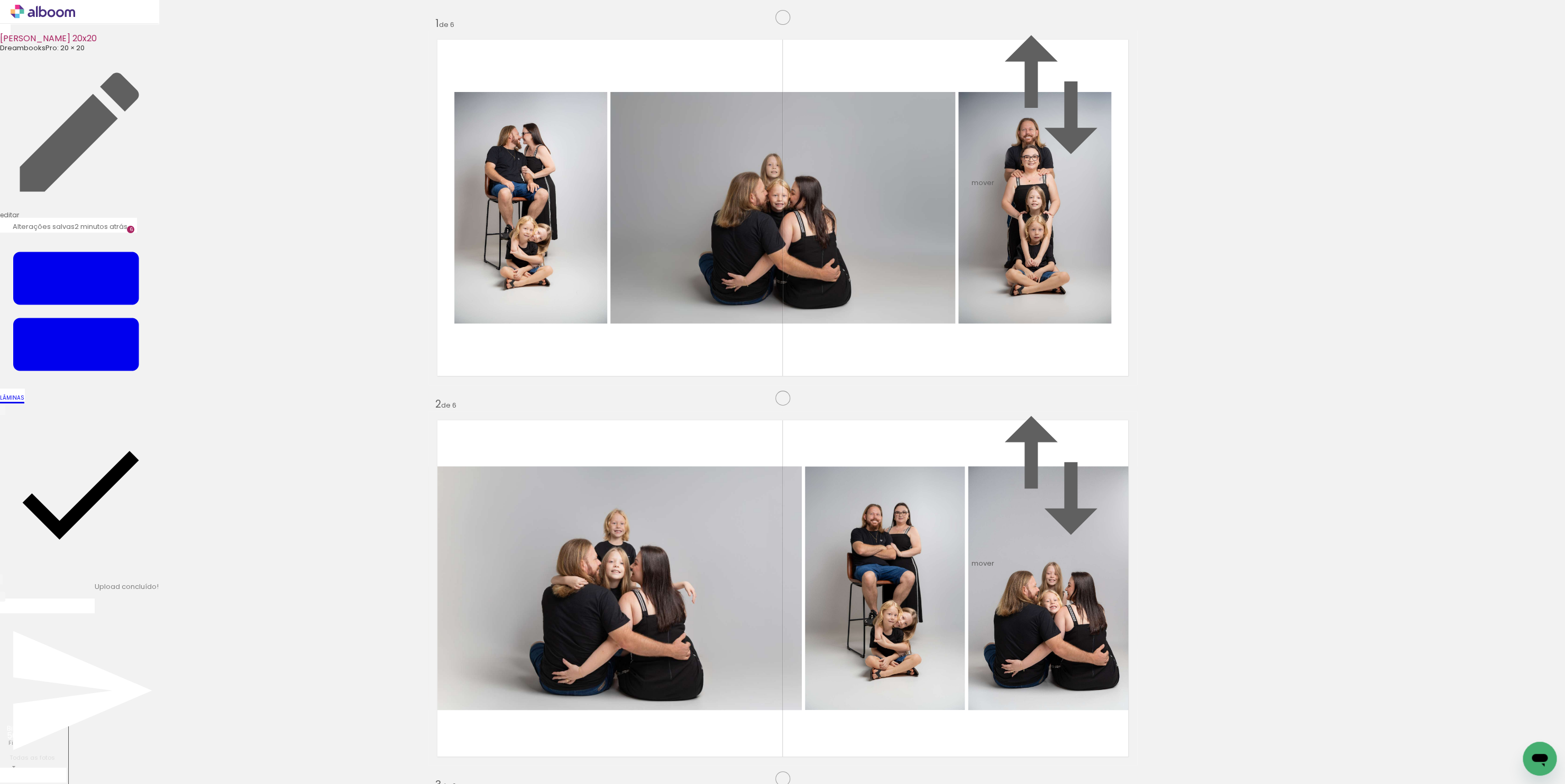
scroll to position [0, 0]
drag, startPoint x: 943, startPoint y: 754, endPoint x: 932, endPoint y: 484, distance: 270.2
click at [932, 484] on quentale-workspace at bounding box center [782, 392] width 1565 height 784
drag, startPoint x: 872, startPoint y: 675, endPoint x: 880, endPoint y: 424, distance: 251.1
click at [880, 427] on quentale-workspace at bounding box center [782, 392] width 1565 height 784
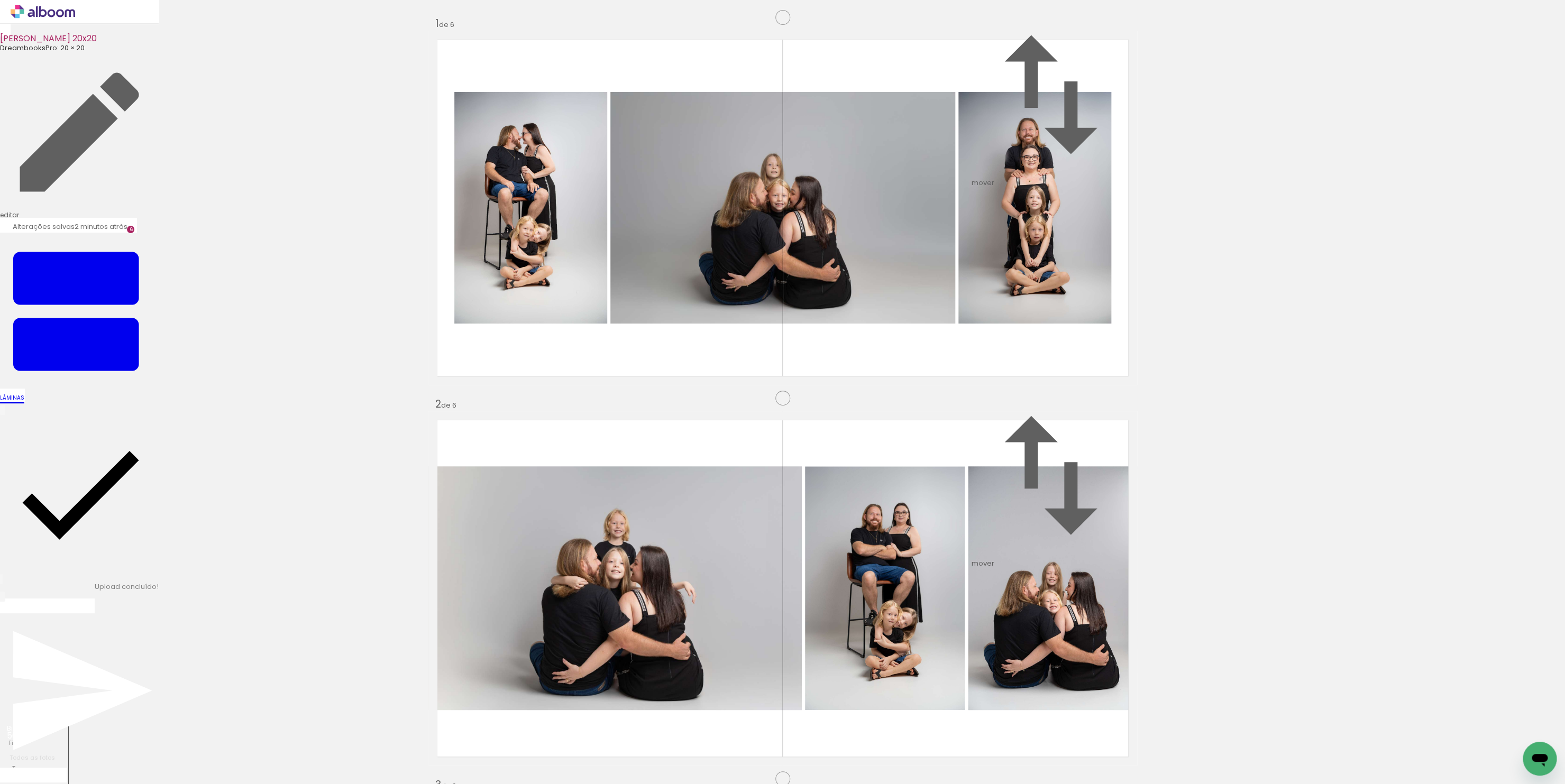
scroll to position [2041, 0]
drag, startPoint x: 473, startPoint y: 732, endPoint x: 511, endPoint y: 754, distance: 43.9
click at [635, 546] on quentale-workspace at bounding box center [782, 392] width 1565 height 784
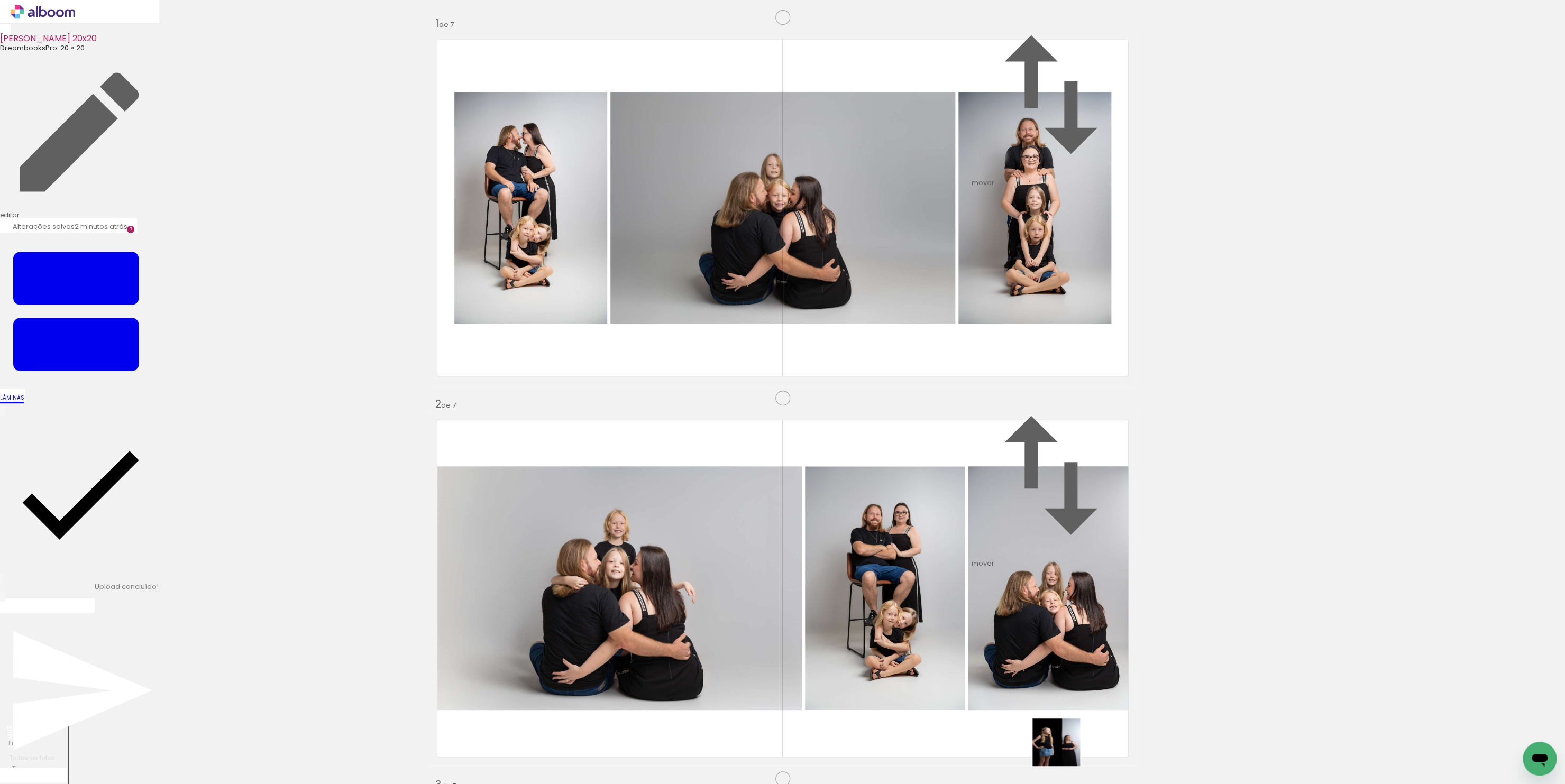
drag, startPoint x: 1064, startPoint y: 750, endPoint x: 765, endPoint y: 383, distance: 473.4
click at [765, 383] on quentale-workspace at bounding box center [782, 392] width 1565 height 784
drag, startPoint x: 719, startPoint y: 664, endPoint x: 774, endPoint y: 464, distance: 207.4
click at [774, 464] on quentale-workspace at bounding box center [782, 392] width 1565 height 784
drag, startPoint x: 477, startPoint y: 748, endPoint x: 881, endPoint y: 438, distance: 509.2
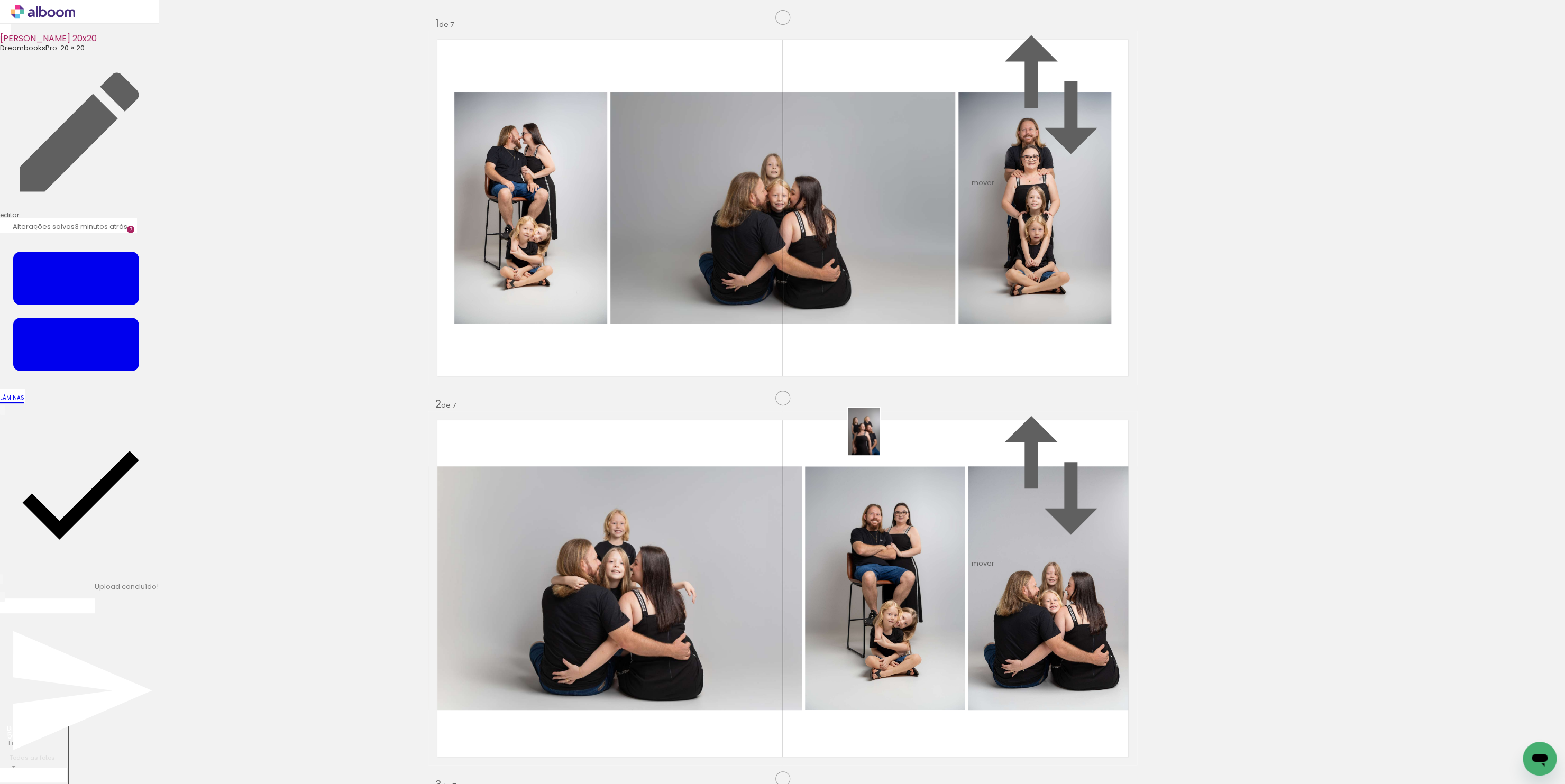
click at [881, 438] on quentale-workspace at bounding box center [782, 392] width 1565 height 784
drag, startPoint x: 756, startPoint y: 464, endPoint x: 925, endPoint y: 415, distance: 176.0
click at [0, 0] on slot at bounding box center [0, 0] width 0 height 0
drag, startPoint x: 780, startPoint y: 753, endPoint x: 700, endPoint y: 563, distance: 206.2
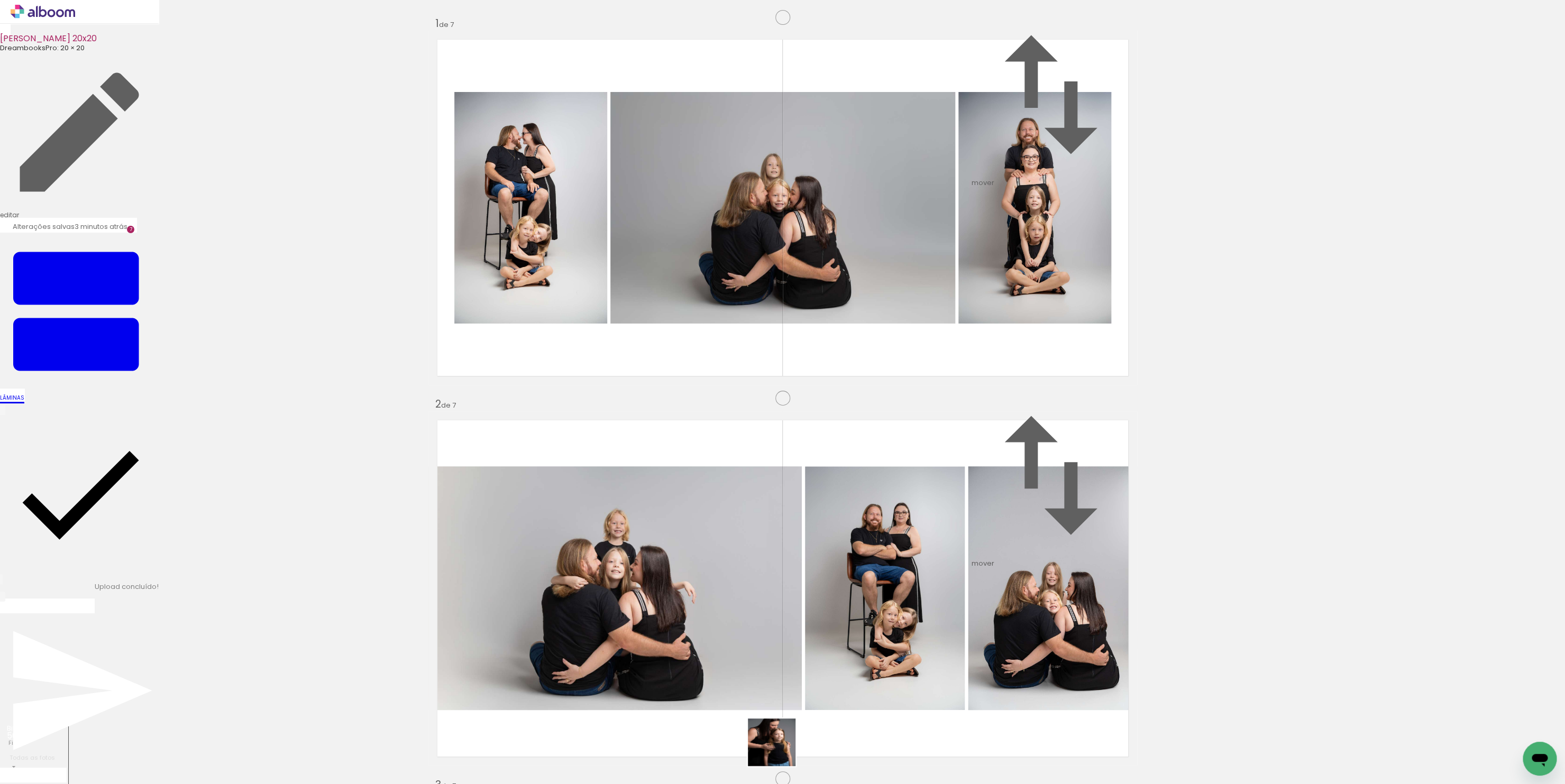
click at [700, 563] on quentale-workspace at bounding box center [782, 392] width 1565 height 784
drag, startPoint x: 809, startPoint y: 445, endPoint x: 791, endPoint y: 417, distance: 33.3
click at [791, 417] on quentale-workspace at bounding box center [782, 392] width 1565 height 784
drag, startPoint x: 1006, startPoint y: 751, endPoint x: 678, endPoint y: 380, distance: 495.2
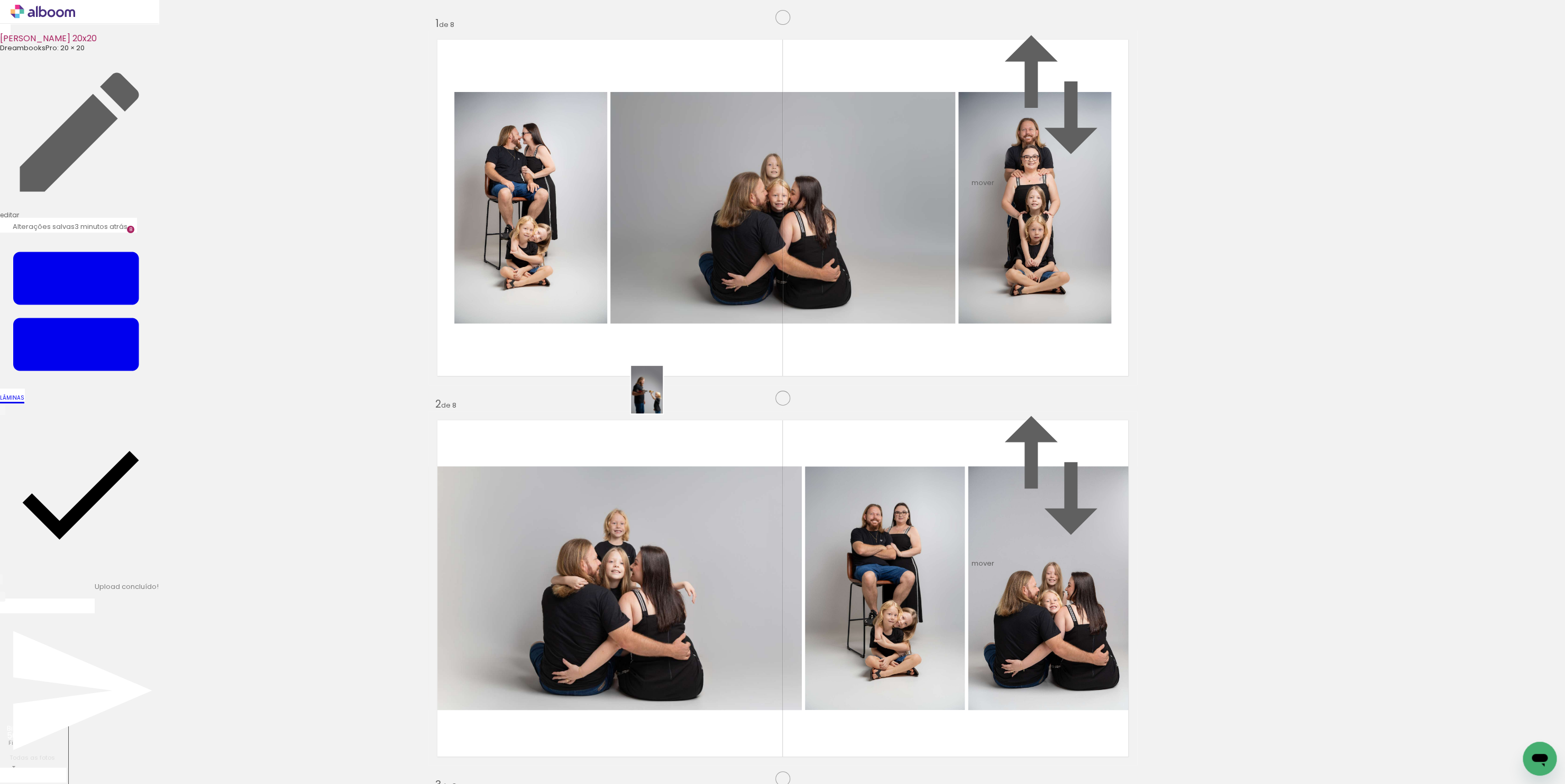
click at [678, 382] on quentale-workspace at bounding box center [782, 392] width 1565 height 784
drag, startPoint x: 732, startPoint y: 555, endPoint x: 739, endPoint y: 564, distance: 11.4
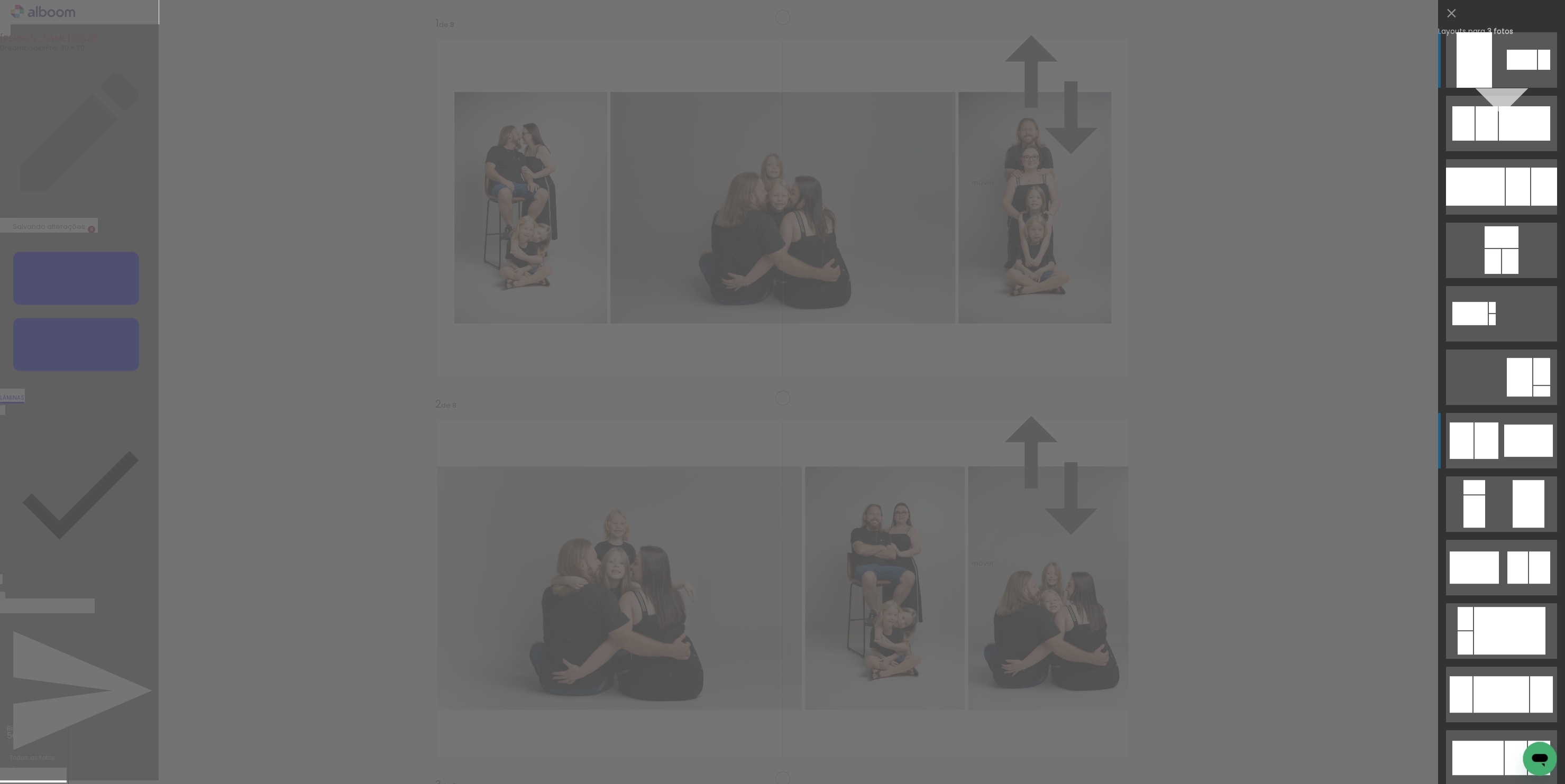
click at [1504, 443] on div at bounding box center [1528, 440] width 48 height 32
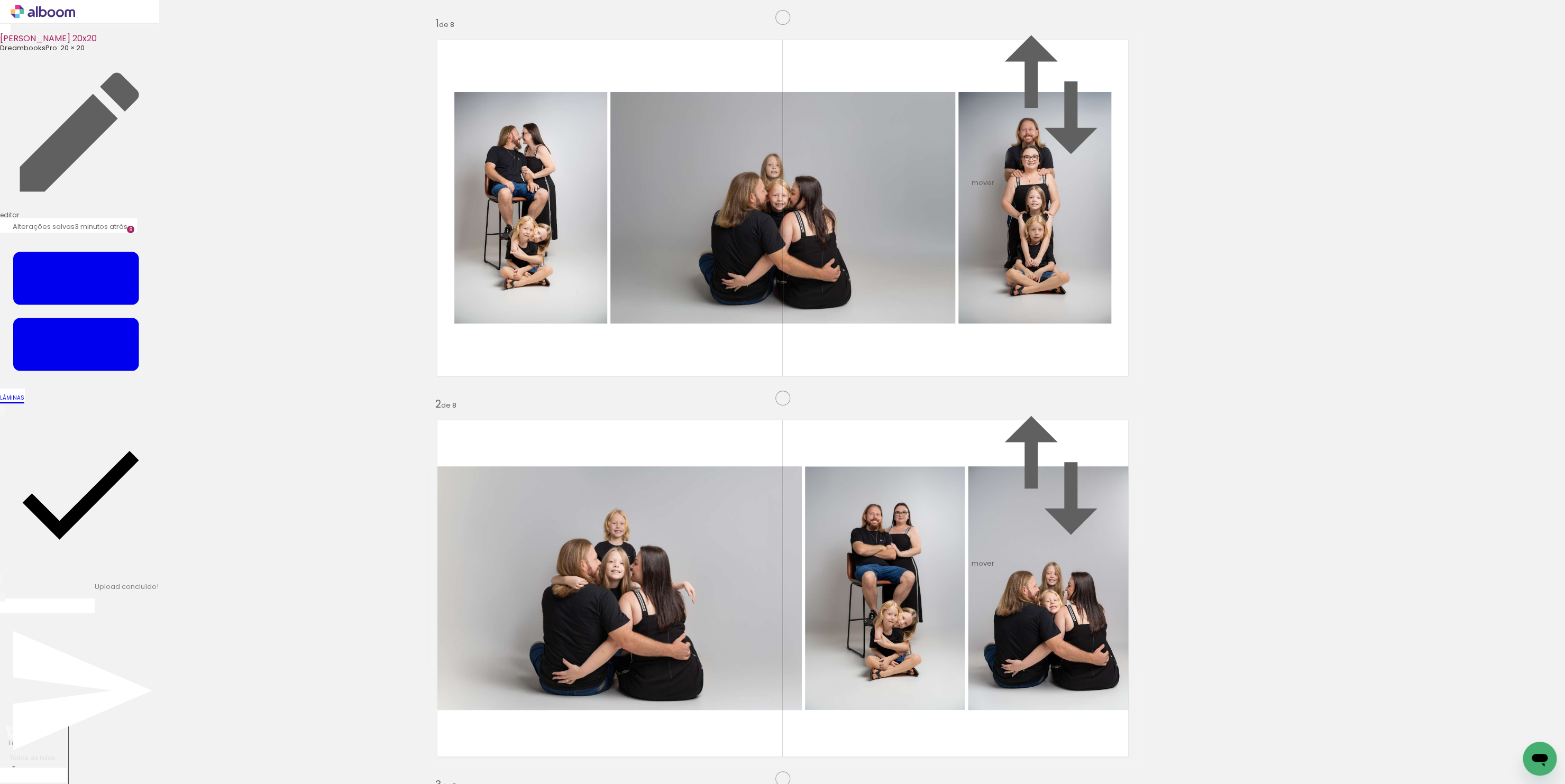
scroll to position [0, 845]
click at [694, 590] on quentale-workspace at bounding box center [782, 392] width 1565 height 784
drag, startPoint x: 765, startPoint y: 649, endPoint x: 745, endPoint y: 464, distance: 186.1
click at [745, 464] on quentale-workspace at bounding box center [782, 392] width 1565 height 784
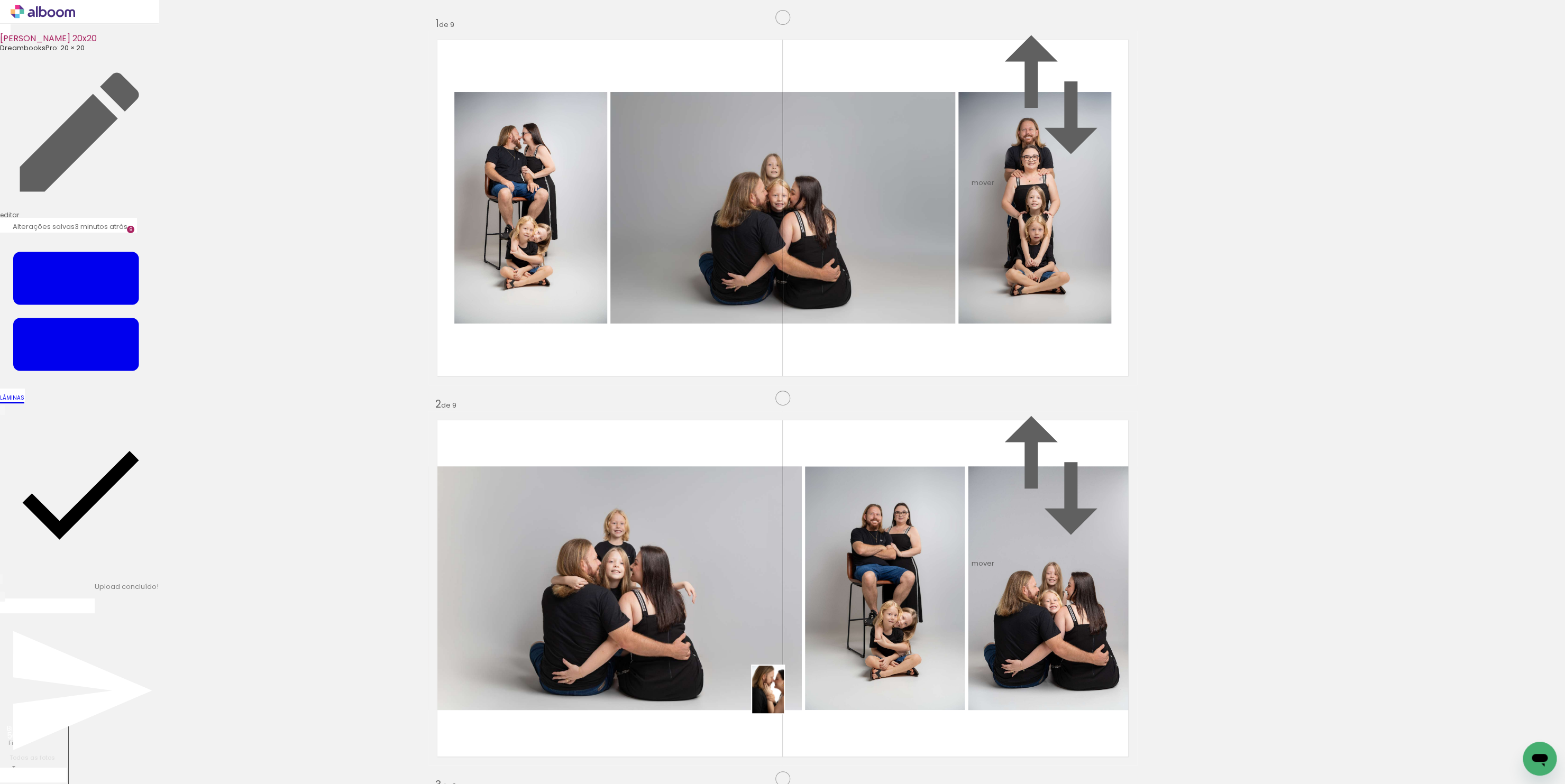
drag, startPoint x: 818, startPoint y: 746, endPoint x: 720, endPoint y: 671, distance: 123.4
click at [720, 671] on quentale-workspace at bounding box center [782, 392] width 1565 height 784
drag, startPoint x: 875, startPoint y: 747, endPoint x: 812, endPoint y: 277, distance: 474.2
click at [812, 277] on quentale-workspace at bounding box center [782, 392] width 1565 height 784
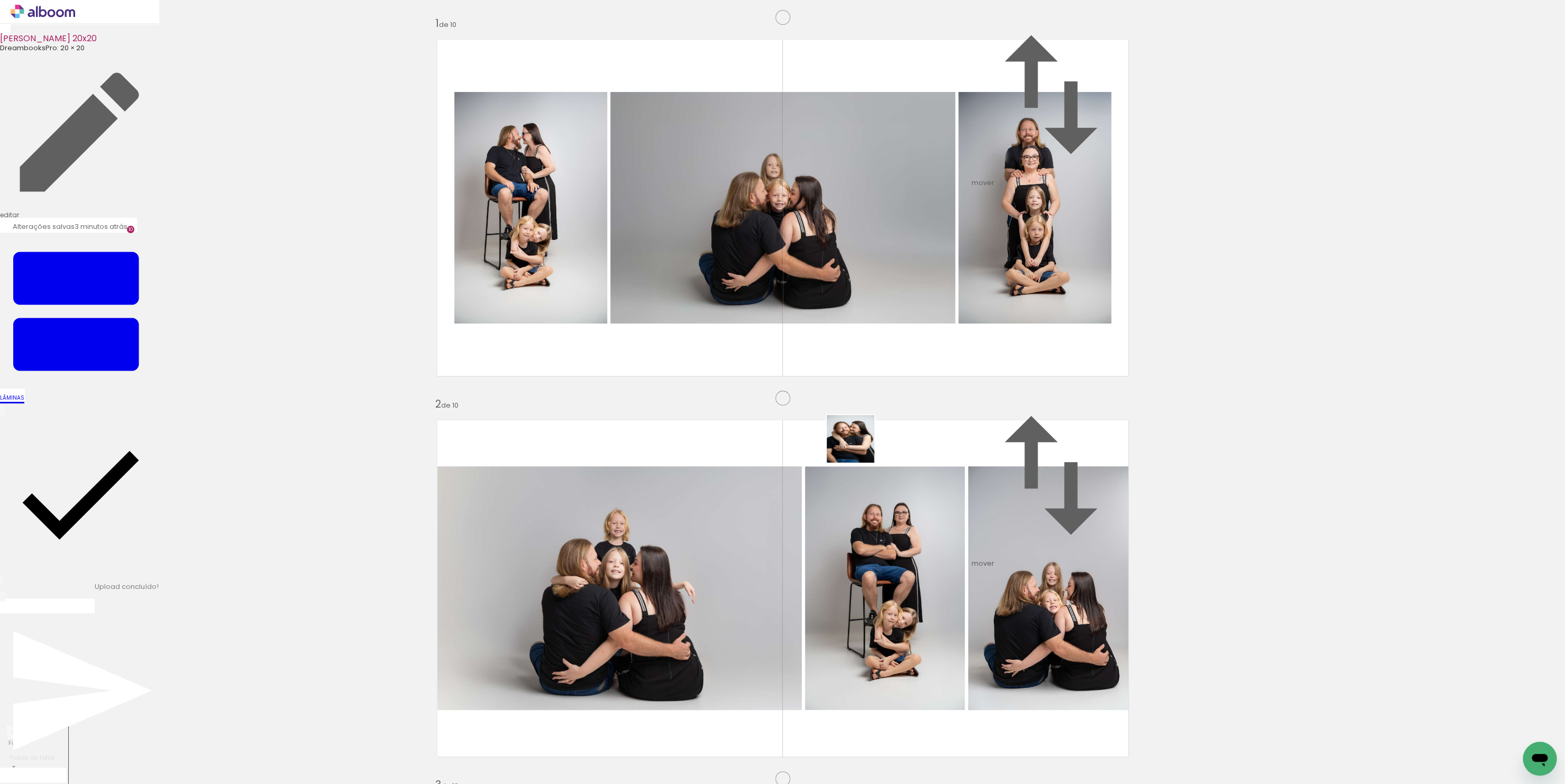
drag, startPoint x: 988, startPoint y: 742, endPoint x: 855, endPoint y: 431, distance: 338.2
click at [855, 433] on quentale-workspace at bounding box center [782, 392] width 1565 height 784
drag, startPoint x: 926, startPoint y: 742, endPoint x: 959, endPoint y: 493, distance: 251.2
click at [973, 498] on quentale-workspace at bounding box center [782, 392] width 1565 height 784
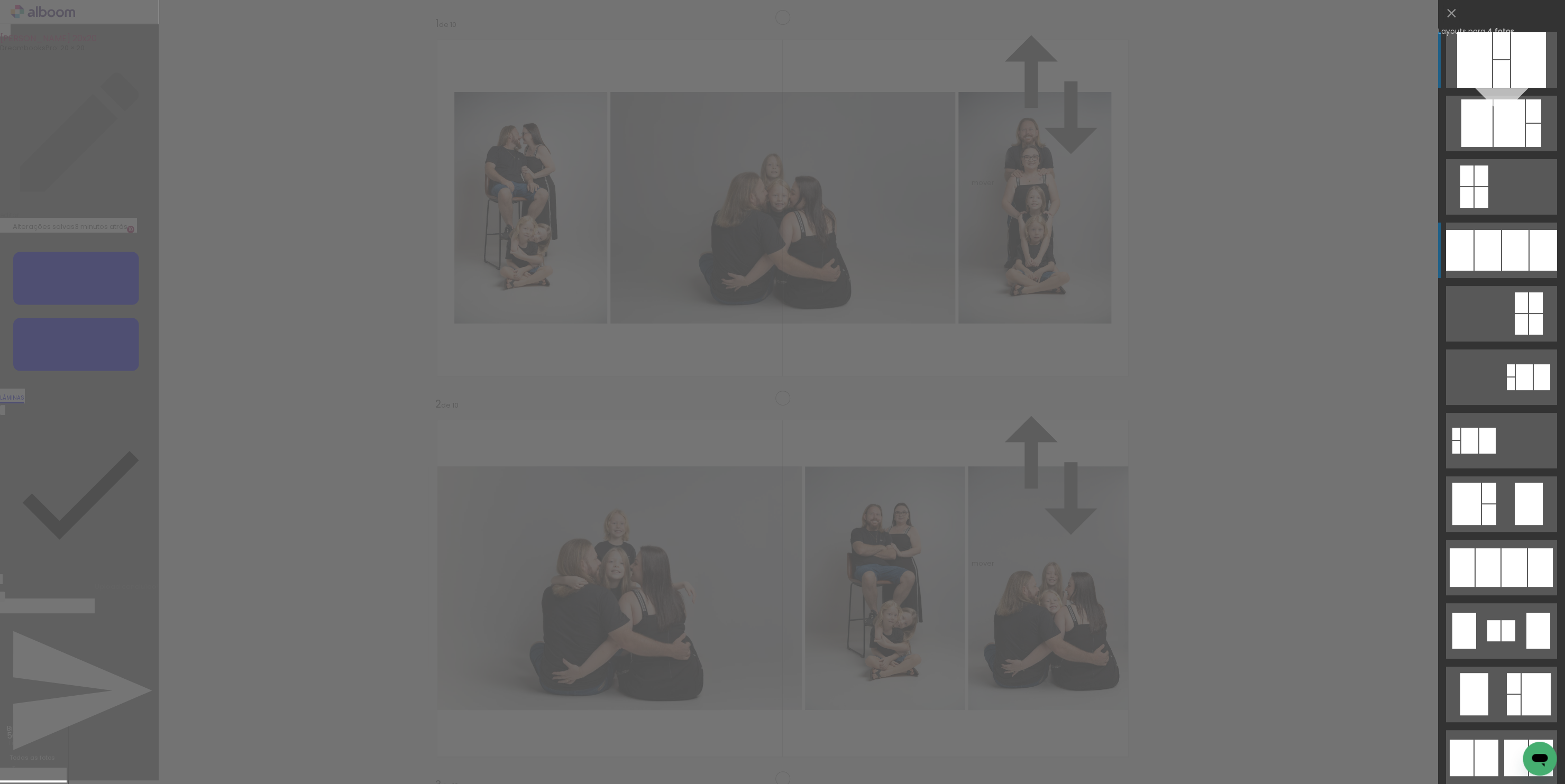
click at [1495, 237] on div at bounding box center [1487, 249] width 26 height 40
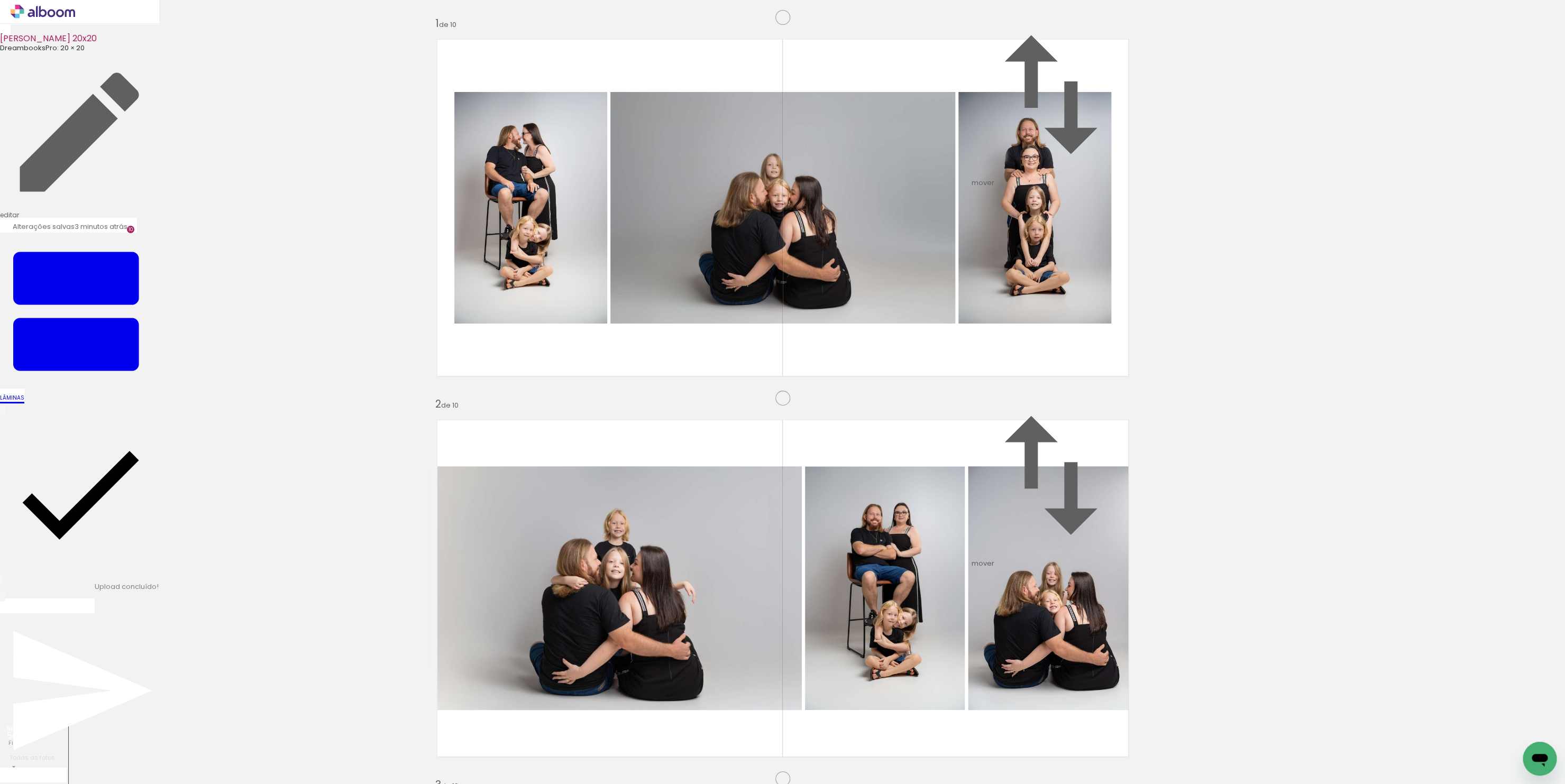
scroll to position [3073, 0]
drag, startPoint x: 1046, startPoint y: 765, endPoint x: 964, endPoint y: 399, distance: 375.1
click at [943, 394] on quentale-workspace at bounding box center [782, 392] width 1565 height 784
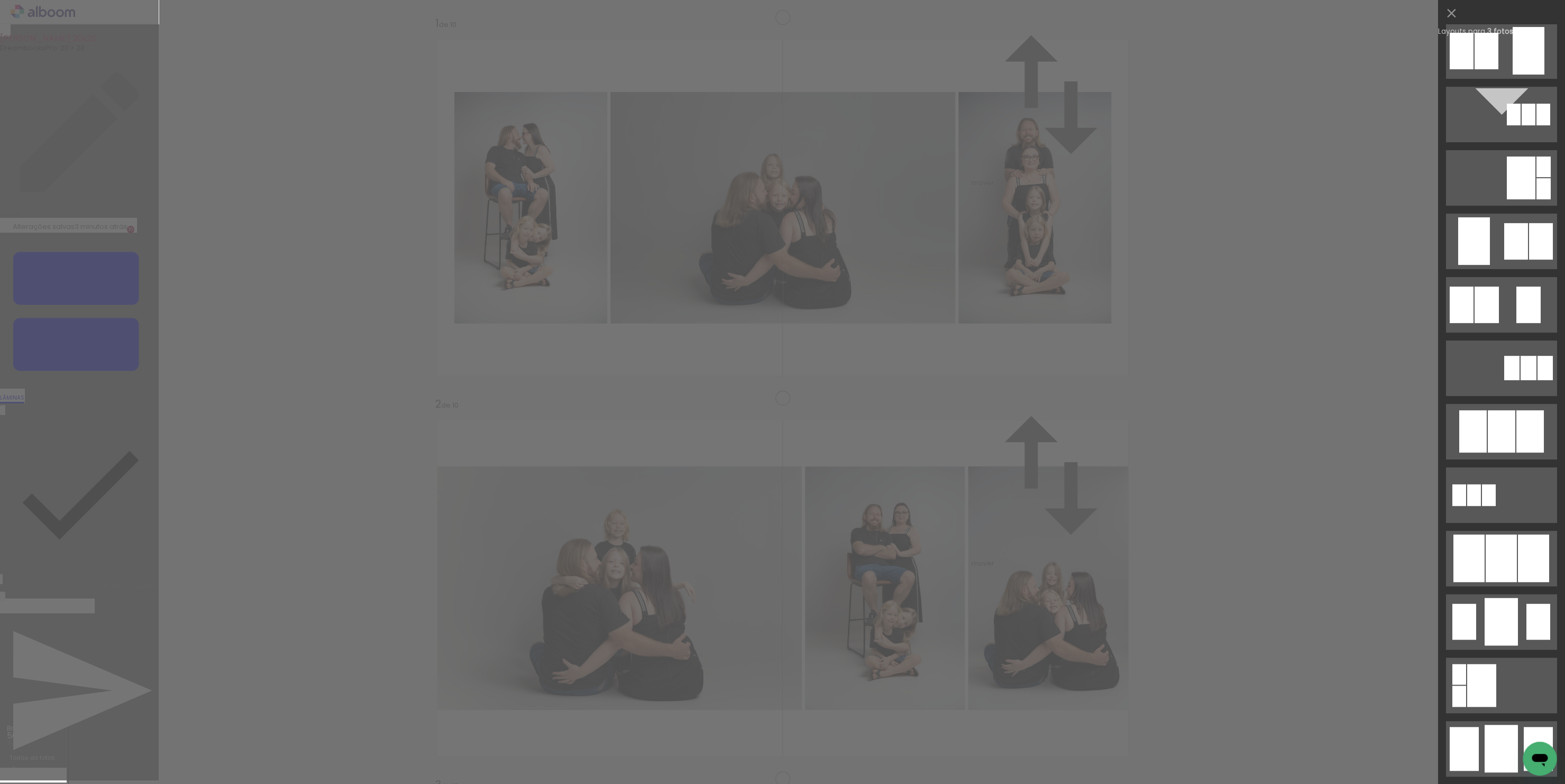
scroll to position [405, 0]
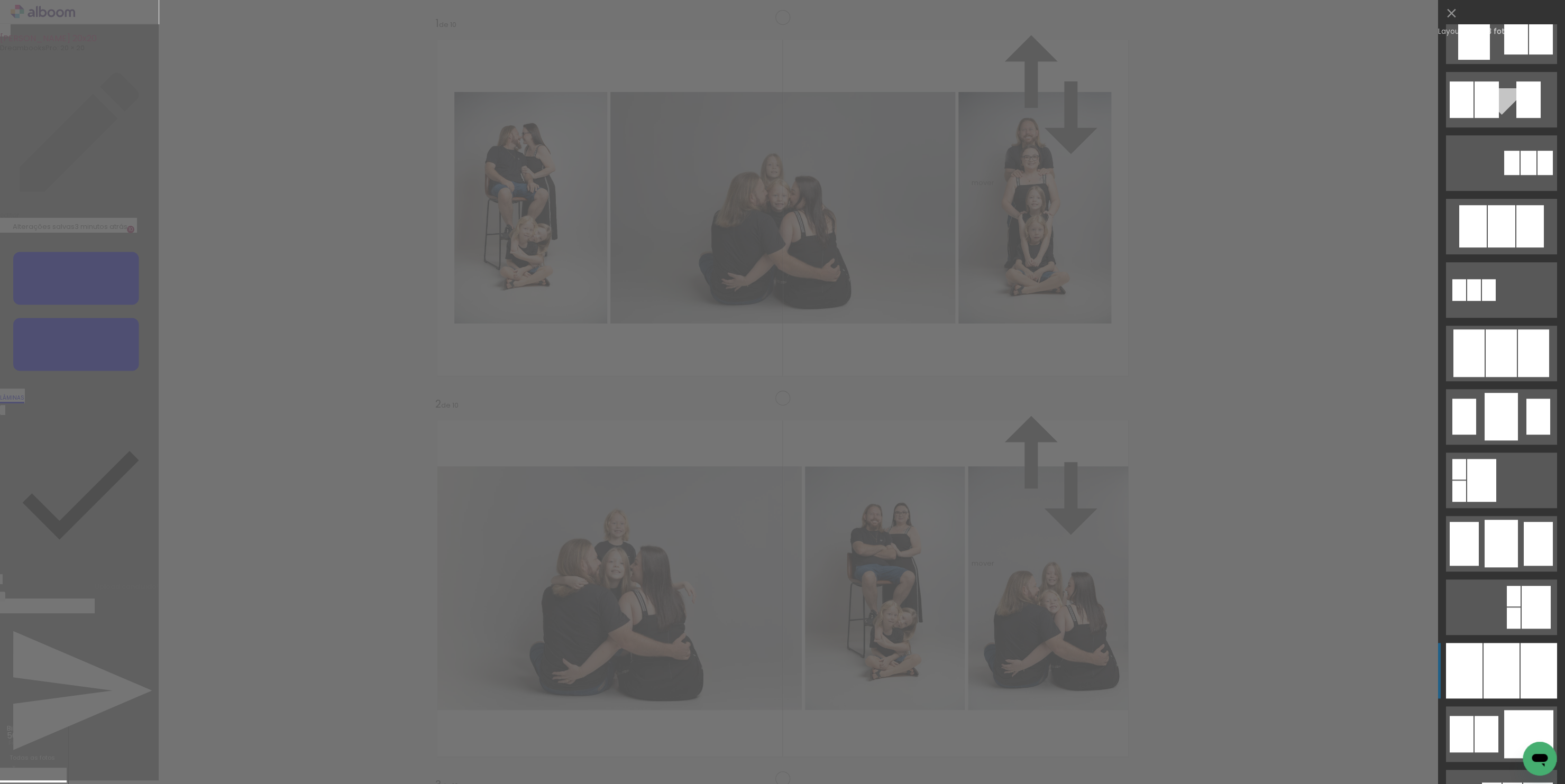
click at [1483, 666] on div at bounding box center [1501, 671] width 36 height 56
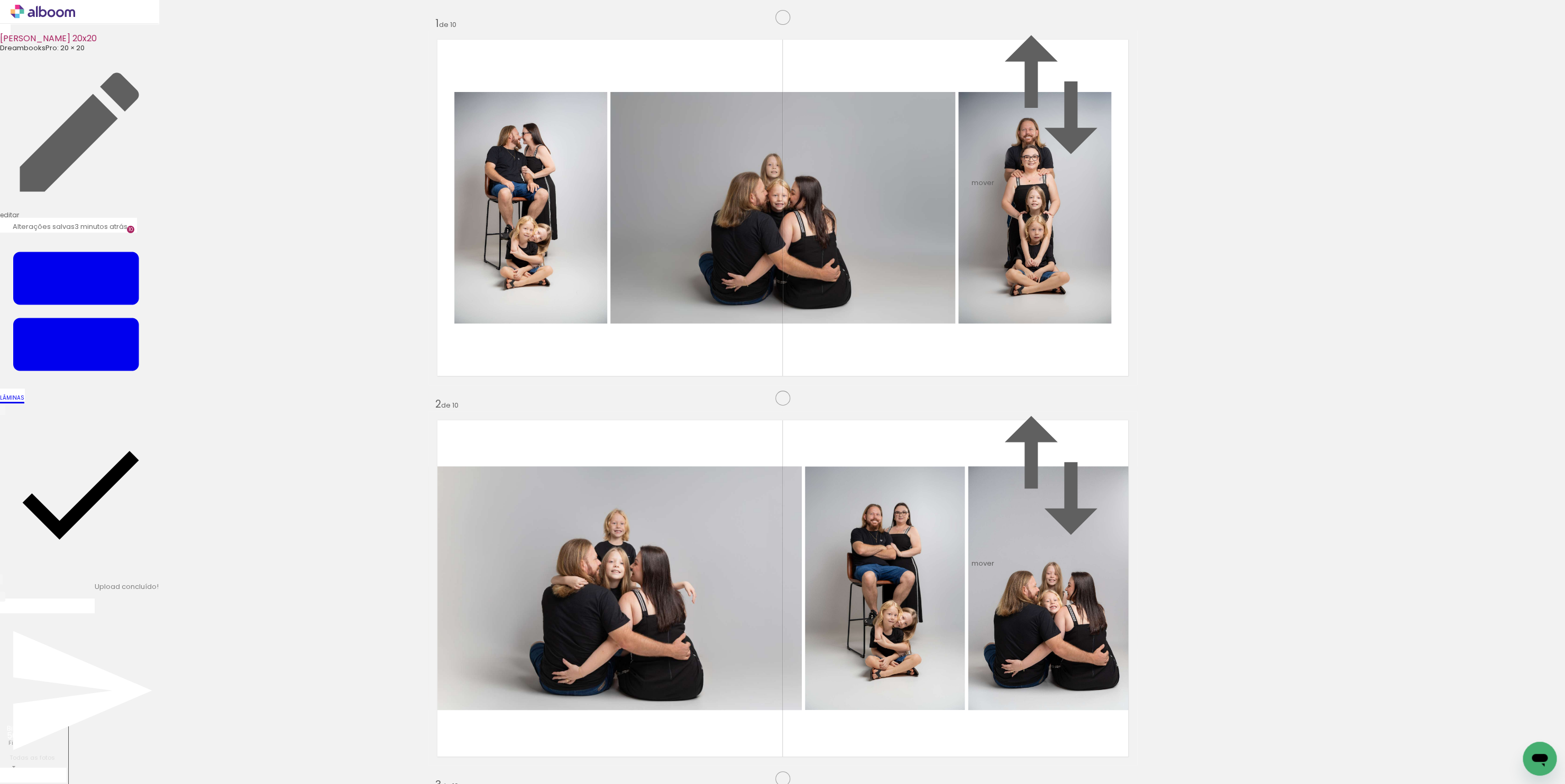
drag, startPoint x: 762, startPoint y: 318, endPoint x: 763, endPoint y: 362, distance: 44.0
drag, startPoint x: 788, startPoint y: 342, endPoint x: 787, endPoint y: 407, distance: 65.0
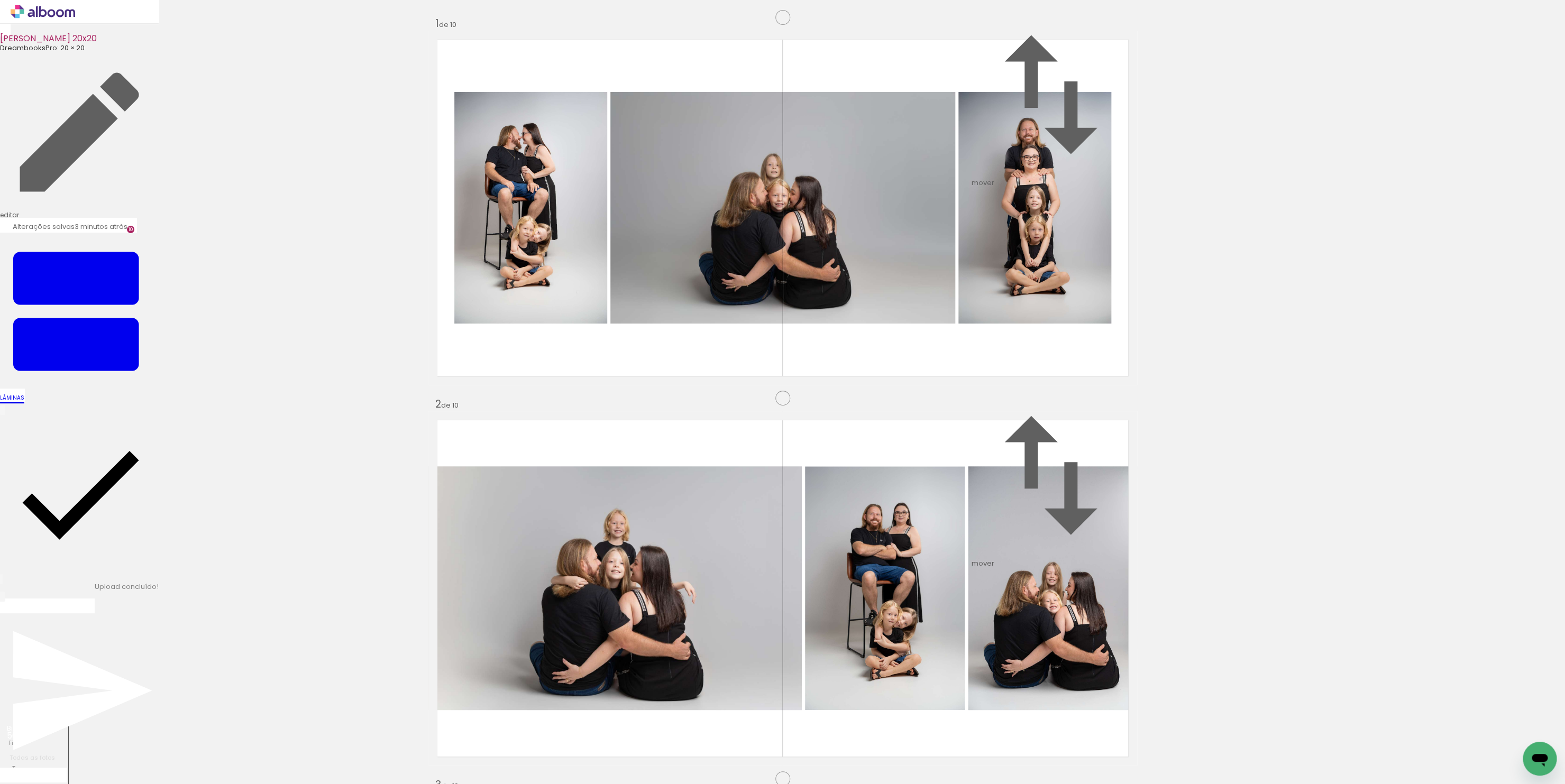
drag, startPoint x: 807, startPoint y: 382, endPoint x: 943, endPoint y: 382, distance: 136.0
click at [0, 0] on slot at bounding box center [0, 0] width 0 height 0
click at [931, 602] on quentale-workspace at bounding box center [782, 392] width 1565 height 784
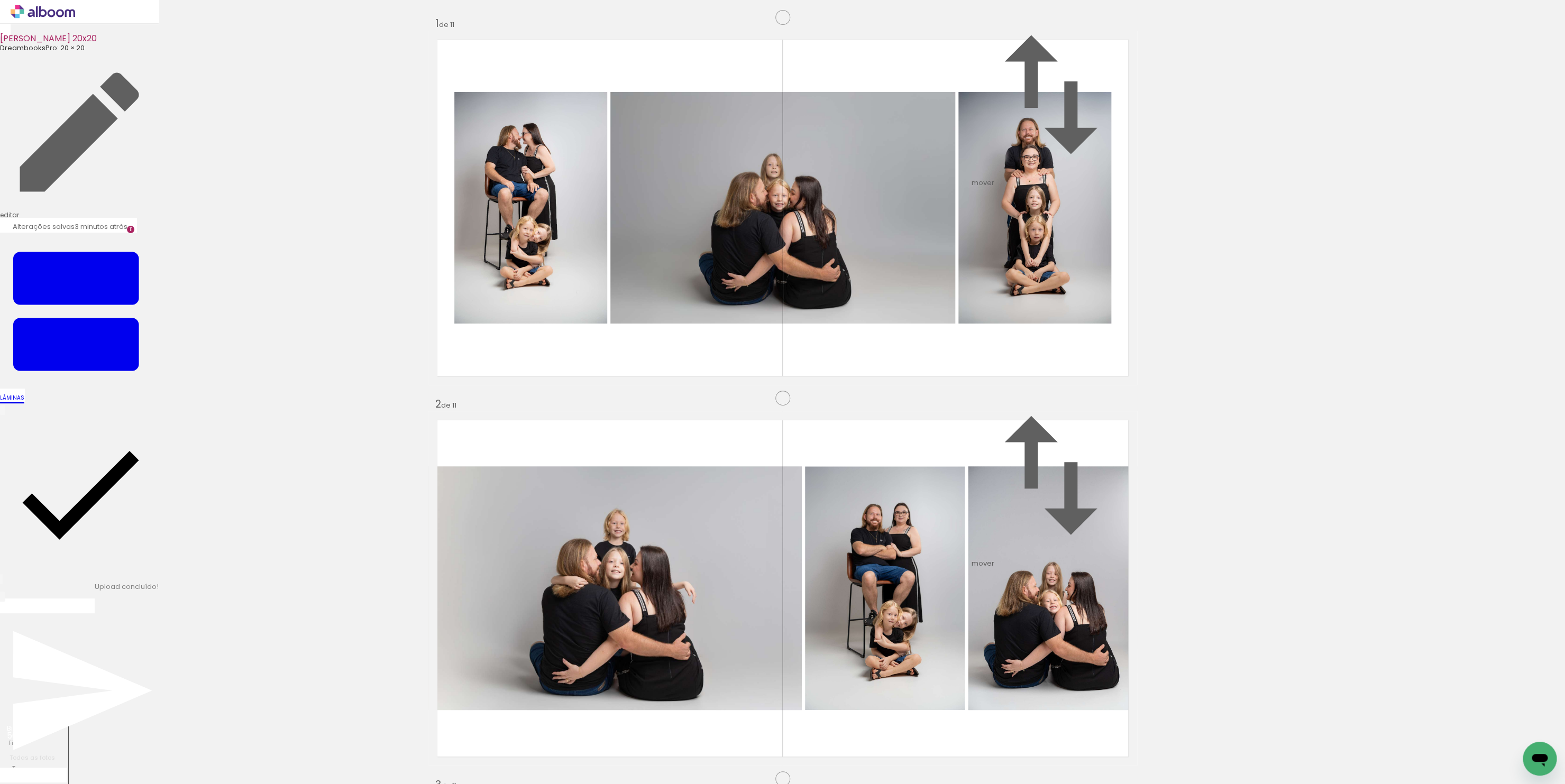
scroll to position [3681, 0]
drag, startPoint x: 1147, startPoint y: 737, endPoint x: 906, endPoint y: 446, distance: 377.8
click at [905, 446] on quentale-workspace at bounding box center [782, 392] width 1565 height 784
click at [908, 578] on quentale-workspace at bounding box center [782, 392] width 1565 height 784
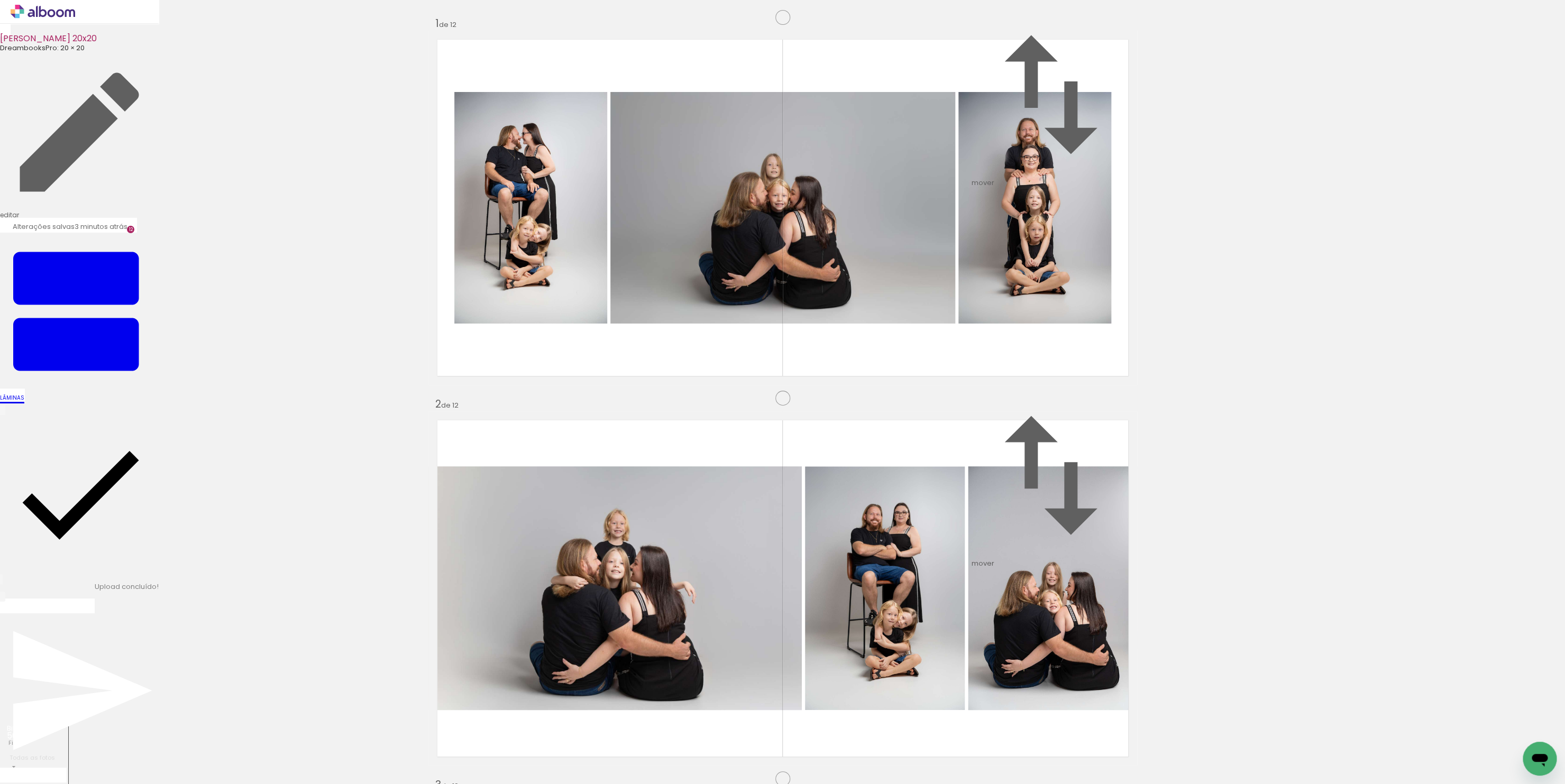
scroll to position [4062, 0]
click at [917, 449] on quentale-workspace at bounding box center [782, 392] width 1565 height 784
drag, startPoint x: 1323, startPoint y: 746, endPoint x: 922, endPoint y: 680, distance: 406.4
click at [922, 680] on quentale-workspace at bounding box center [782, 392] width 1565 height 784
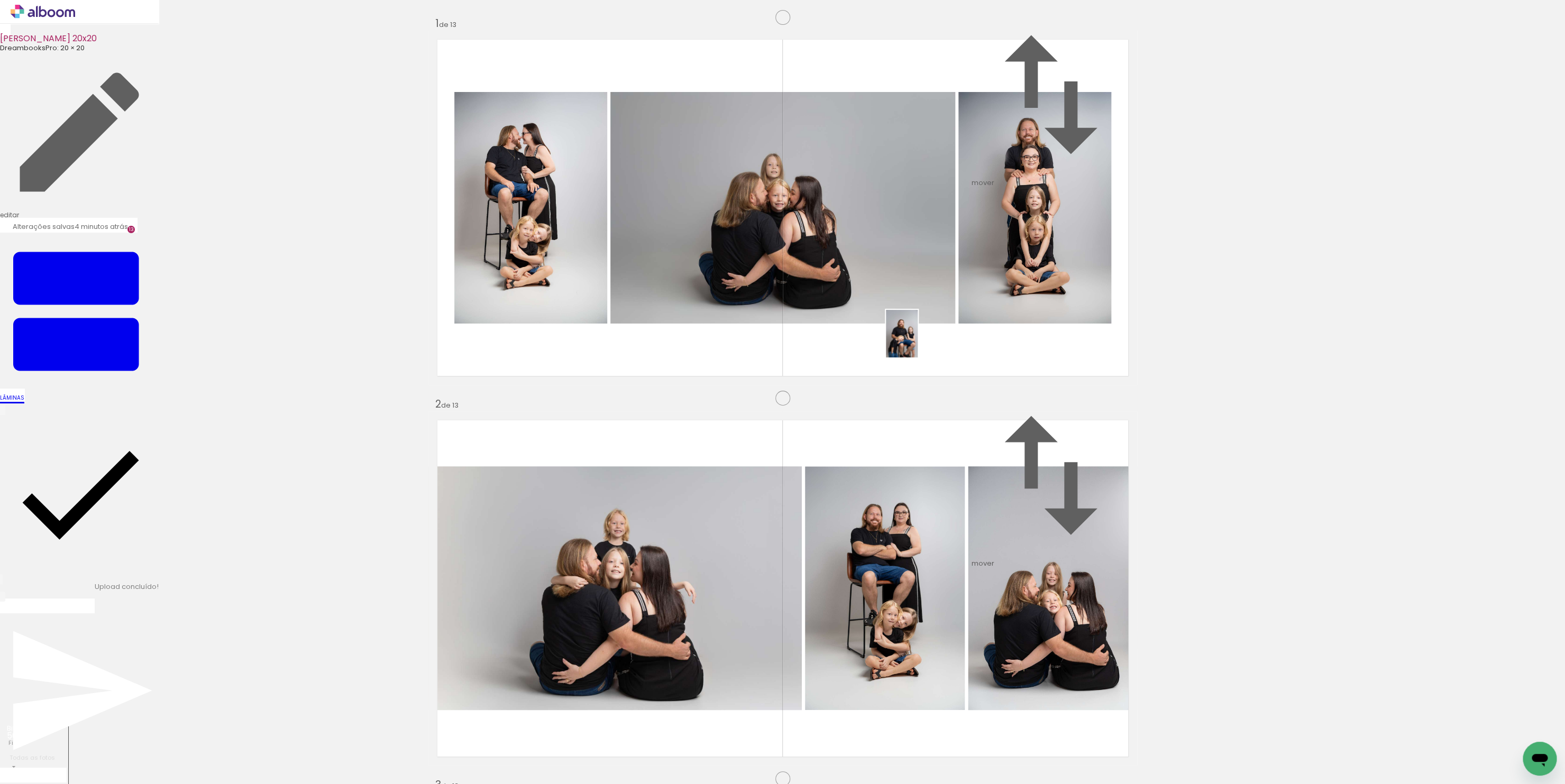
drag, startPoint x: 1513, startPoint y: 742, endPoint x: 917, endPoint y: 342, distance: 717.8
click at [917, 342] on quentale-workspace at bounding box center [782, 392] width 1565 height 784
drag, startPoint x: 404, startPoint y: 748, endPoint x: 704, endPoint y: 518, distance: 378.0
click at [704, 518] on quentale-workspace at bounding box center [782, 392] width 1565 height 784
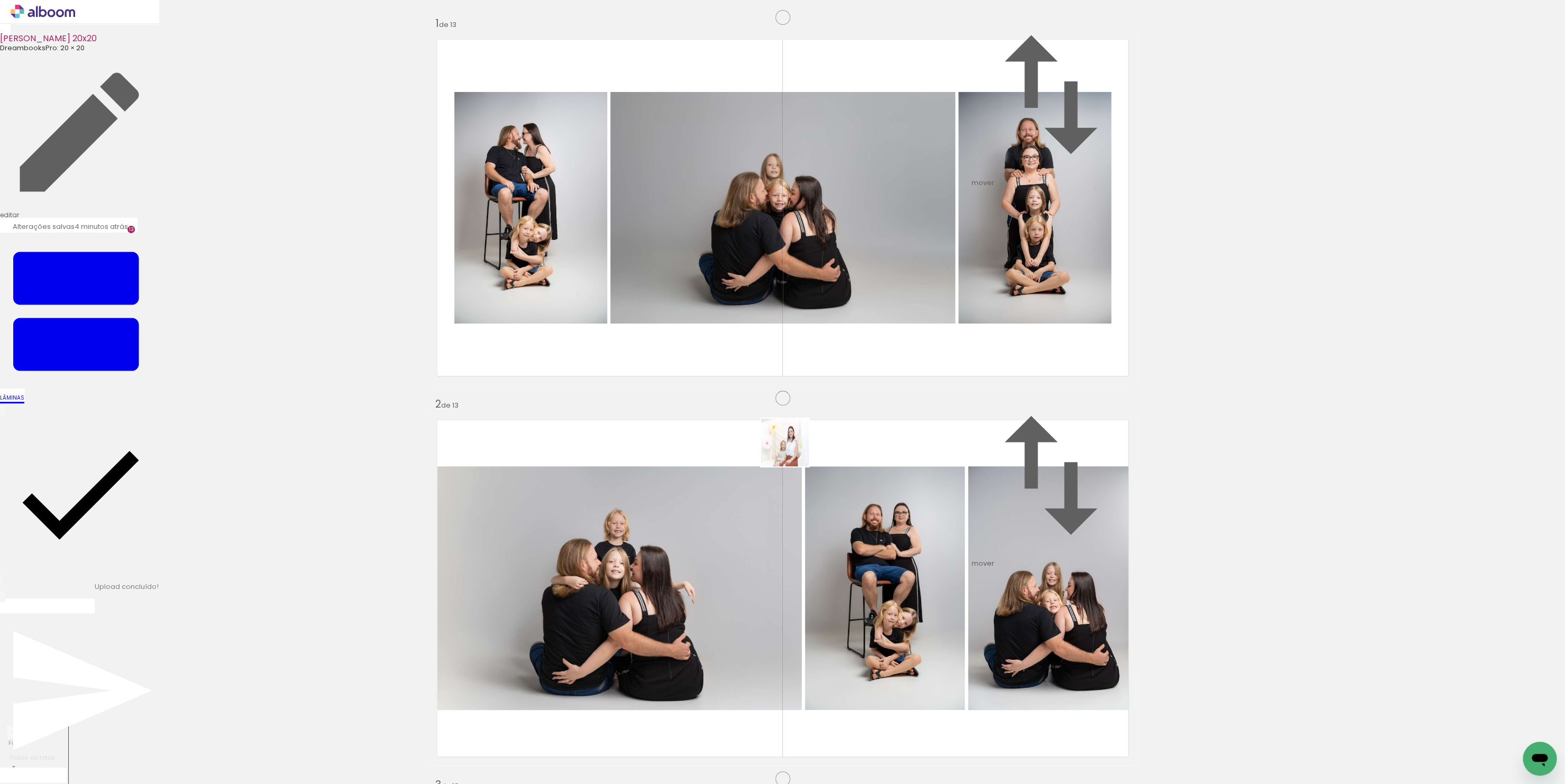
drag, startPoint x: 499, startPoint y: 735, endPoint x: 794, endPoint y: 449, distance: 410.9
click at [794, 449] on quentale-workspace at bounding box center [782, 392] width 1565 height 784
drag, startPoint x: 562, startPoint y: 730, endPoint x: 590, endPoint y: 597, distance: 135.9
click at [590, 597] on quentale-workspace at bounding box center [782, 392] width 1565 height 784
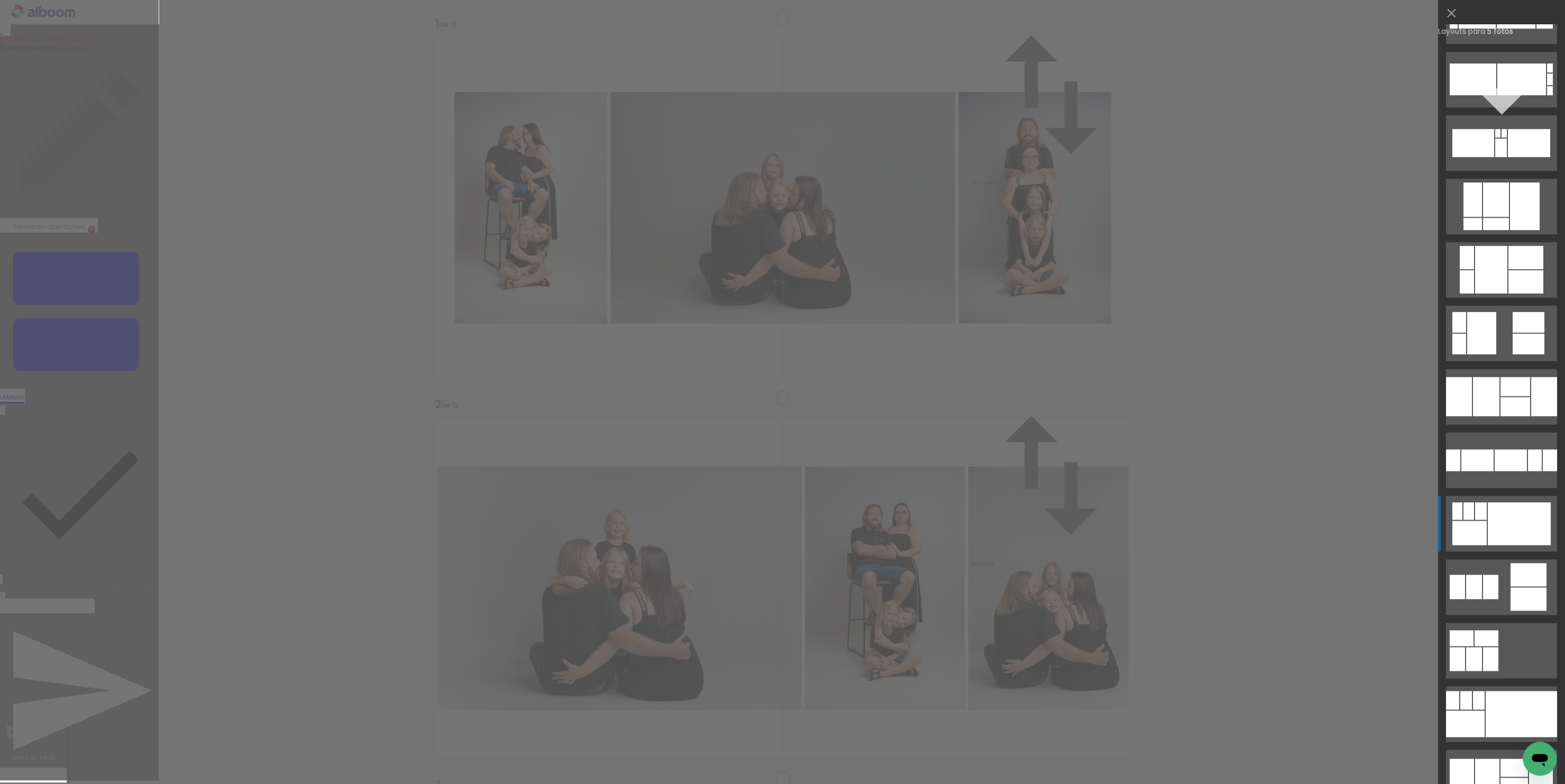
scroll to position [508, 0]
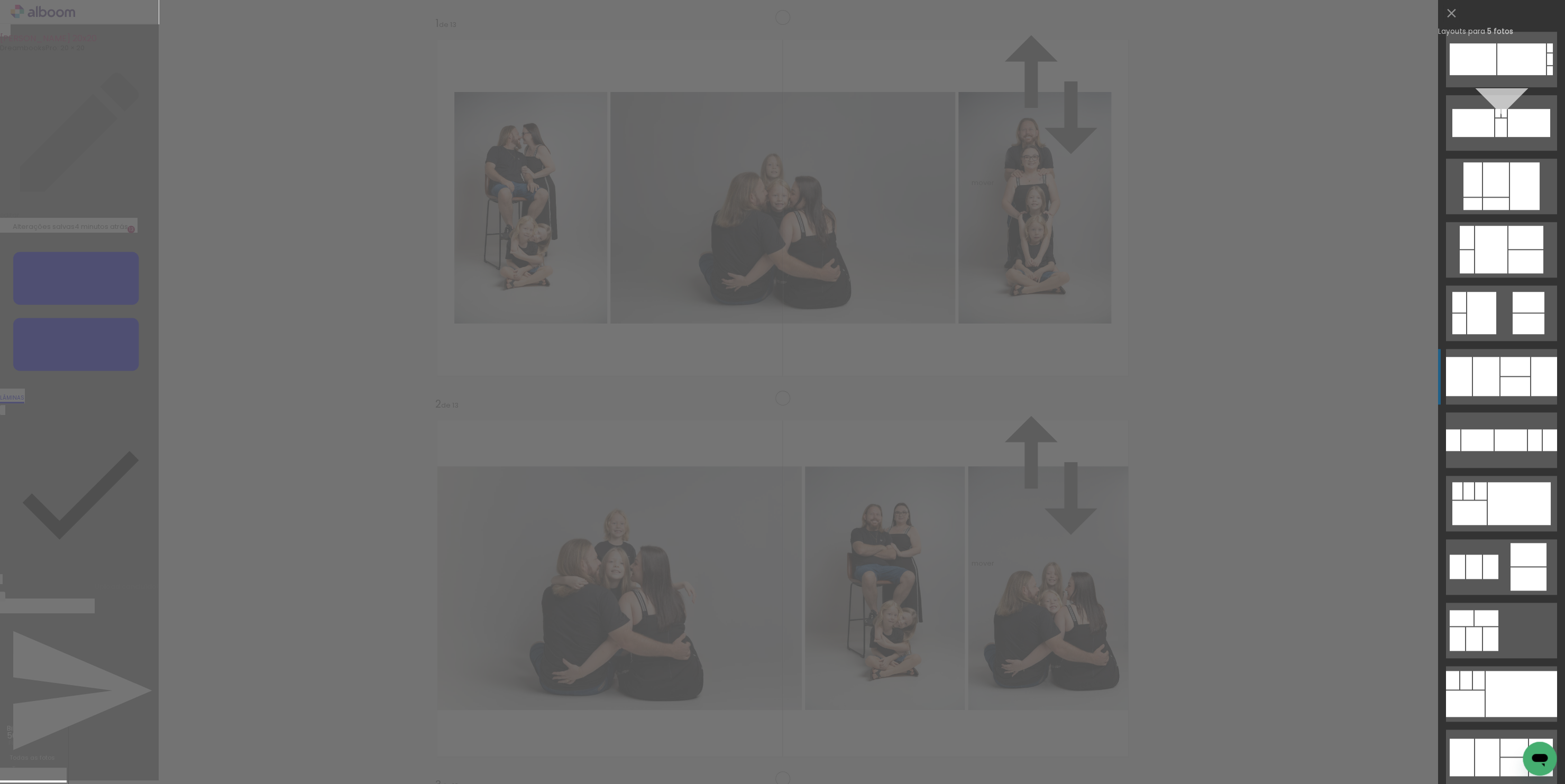
click at [1487, 384] on div at bounding box center [1485, 377] width 26 height 39
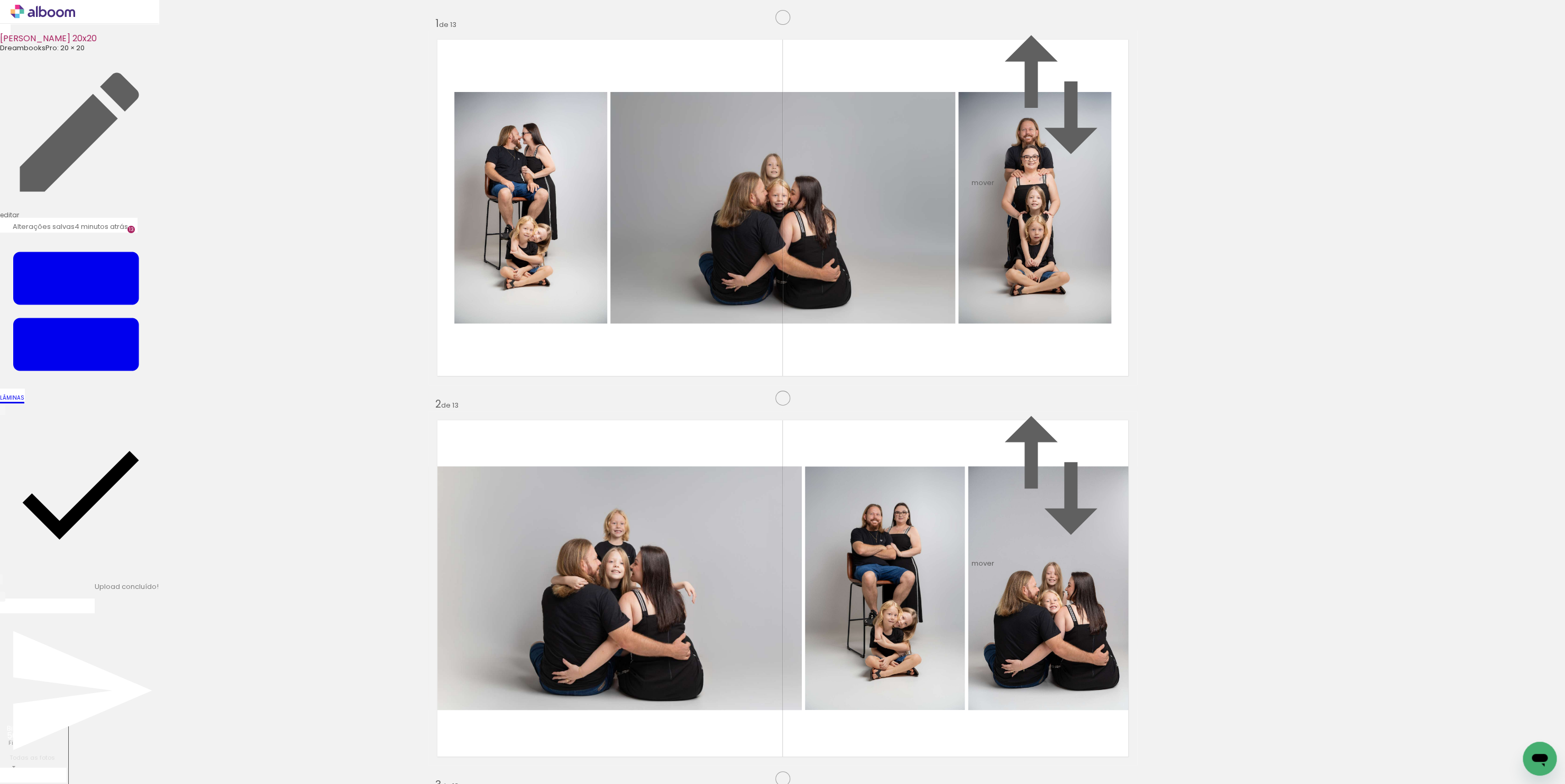
scroll to position [4372, 0]
drag, startPoint x: 525, startPoint y: 750, endPoint x: 729, endPoint y: 513, distance: 312.7
click at [707, 517] on quentale-workspace at bounding box center [782, 392] width 1565 height 784
click at [614, 591] on quentale-workspace at bounding box center [782, 392] width 1565 height 784
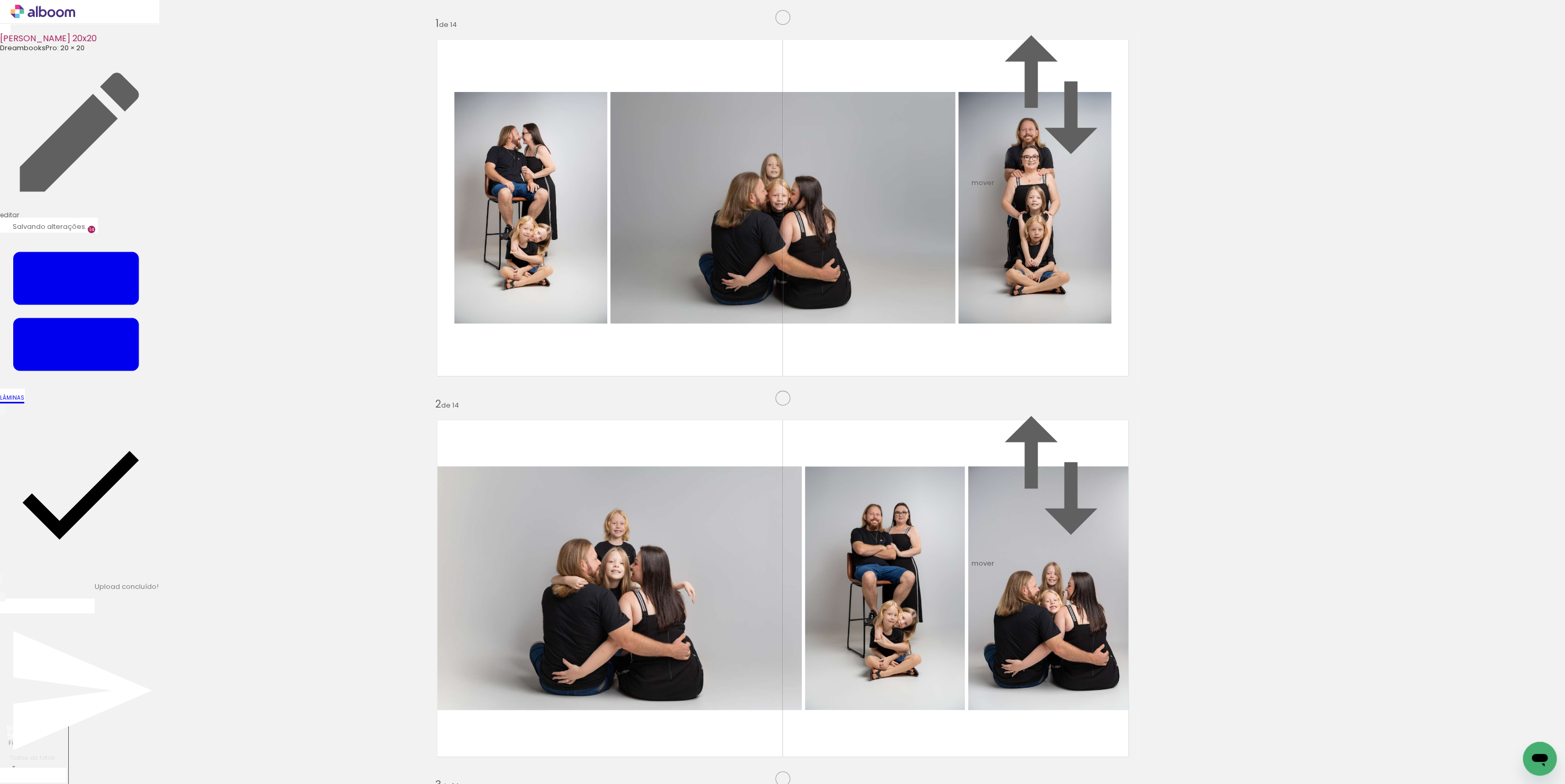
scroll to position [4823, 0]
click at [692, 433] on quentale-workspace at bounding box center [782, 392] width 1565 height 784
drag, startPoint x: 795, startPoint y: 686, endPoint x: 848, endPoint y: 429, distance: 262.4
click at [848, 431] on quentale-workspace at bounding box center [782, 392] width 1565 height 784
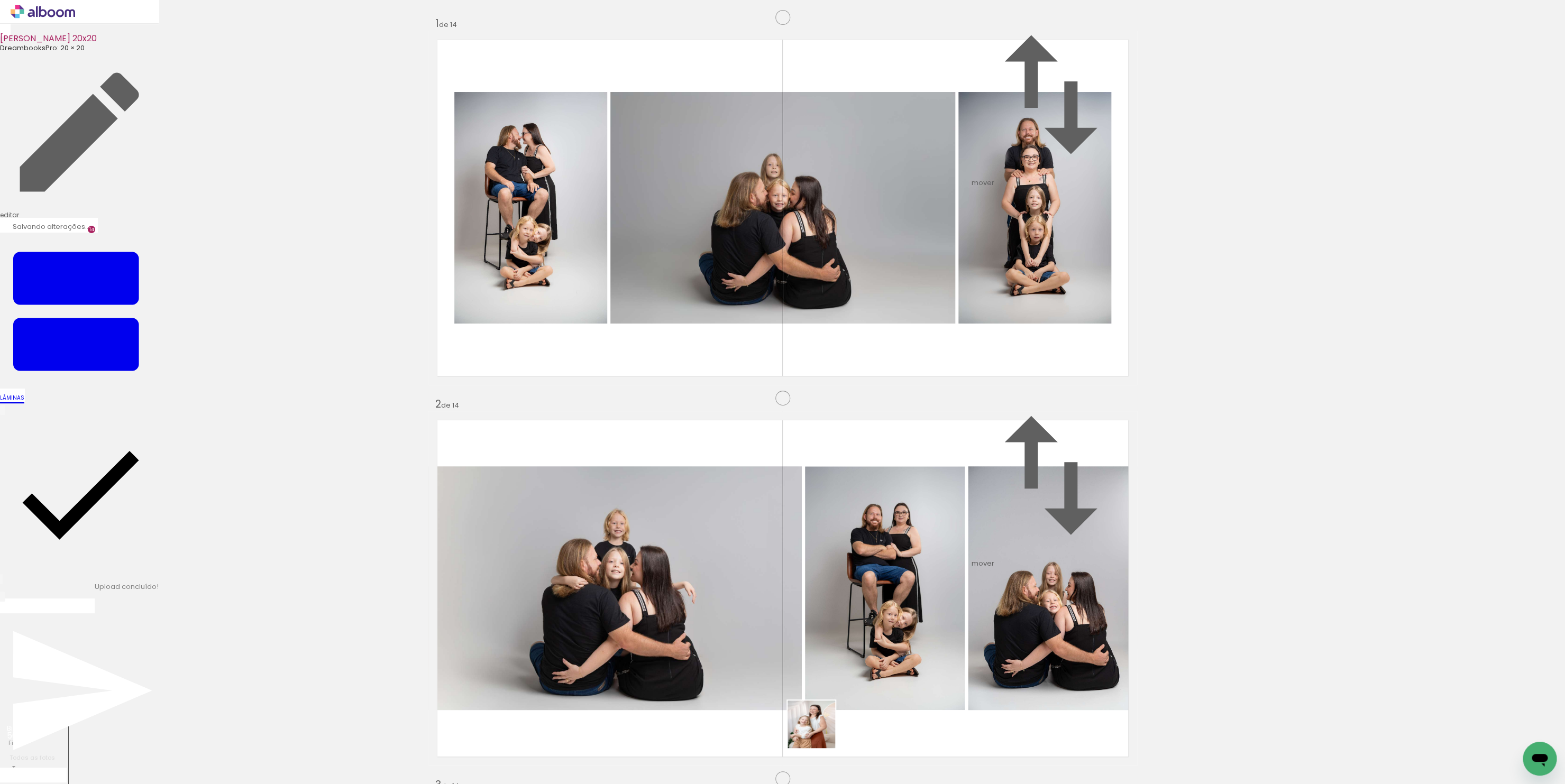
drag, startPoint x: 819, startPoint y: 732, endPoint x: 866, endPoint y: 421, distance: 314.5
click at [860, 448] on quentale-workspace at bounding box center [782, 392] width 1565 height 784
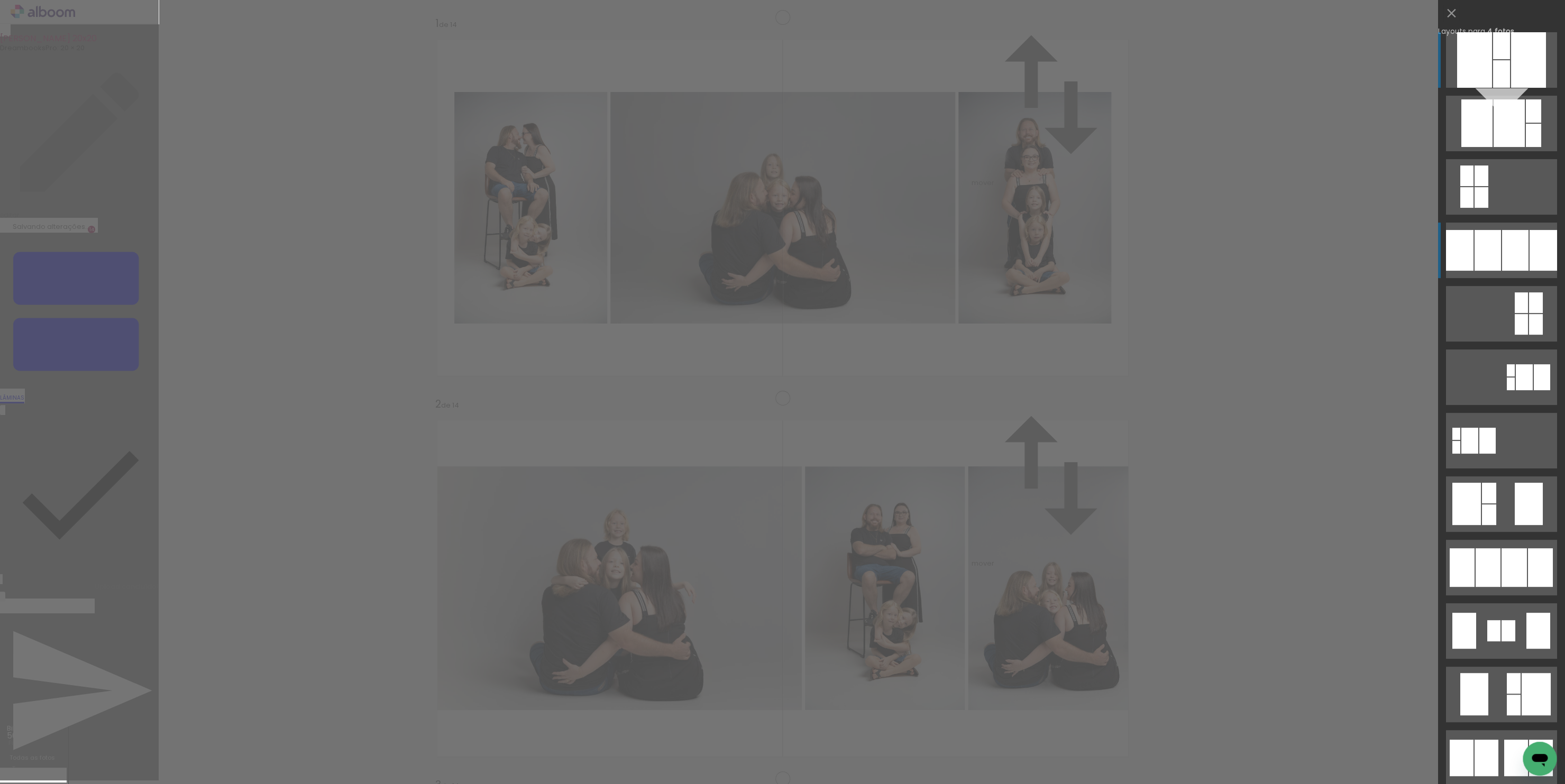
scroll to position [4823, 0]
click at [1510, 252] on div at bounding box center [1515, 249] width 26 height 40
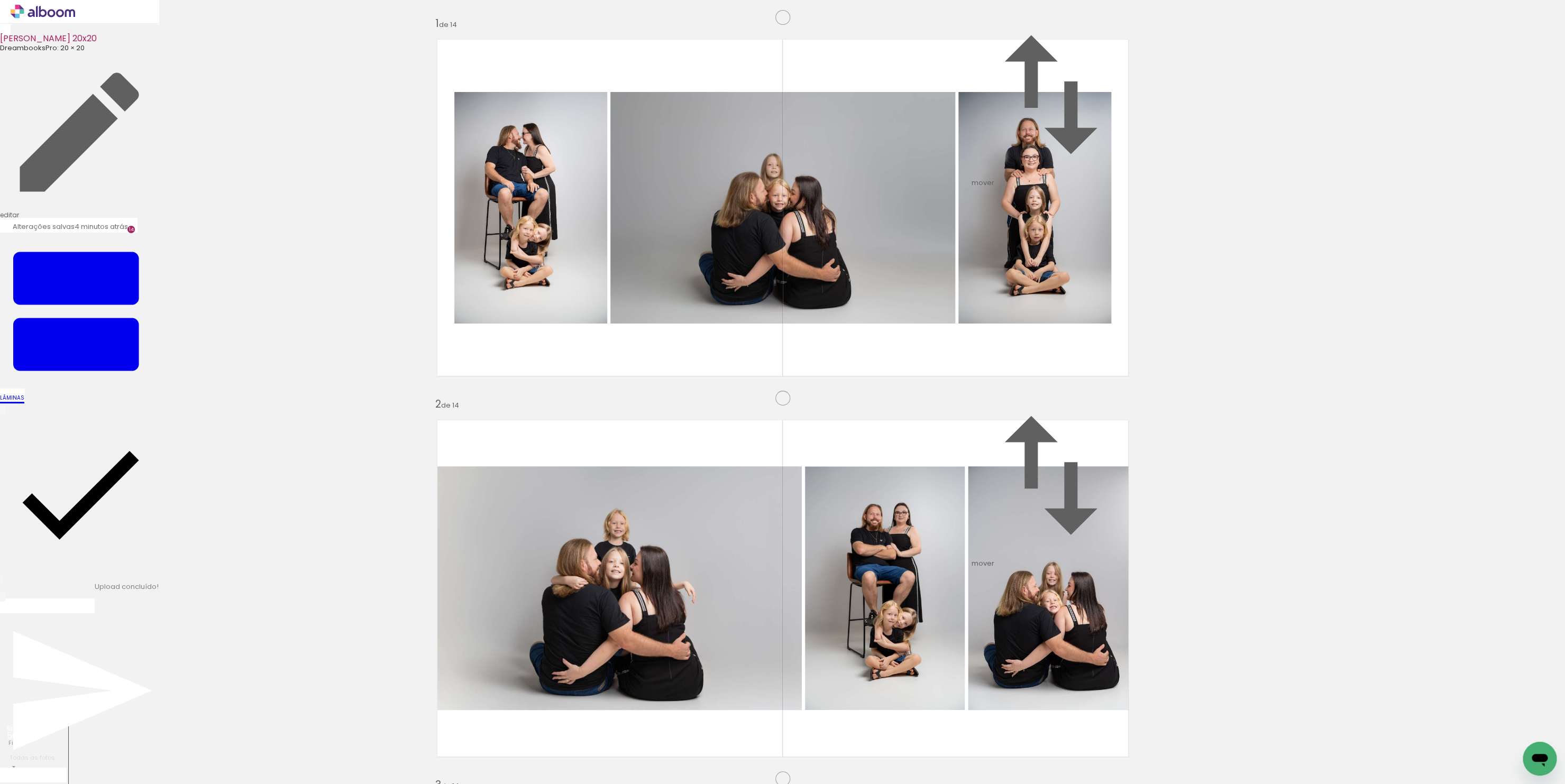
scroll to position [5086, 0]
click at [756, 559] on quentale-workspace at bounding box center [782, 392] width 1565 height 784
drag, startPoint x: 922, startPoint y: 625, endPoint x: 835, endPoint y: 449, distance: 196.3
click at [836, 452] on quentale-workspace at bounding box center [782, 392] width 1565 height 784
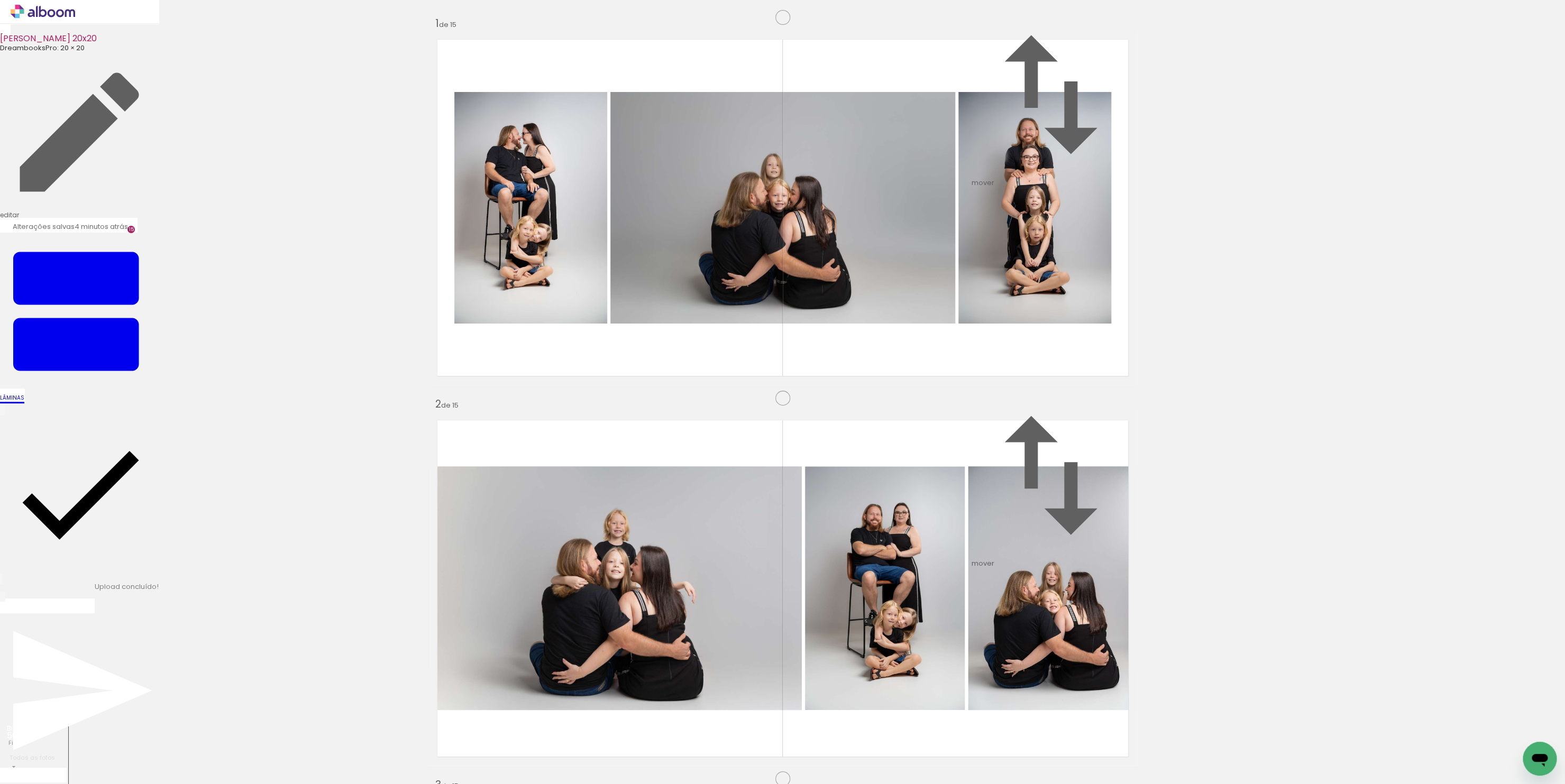
drag, startPoint x: 1006, startPoint y: 664, endPoint x: 847, endPoint y: 398, distance: 309.9
click at [847, 398] on quentale-workspace at bounding box center [782, 392] width 1565 height 784
drag, startPoint x: 1054, startPoint y: 727, endPoint x: 957, endPoint y: 409, distance: 332.5
click at [957, 410] on quentale-workspace at bounding box center [782, 392] width 1565 height 784
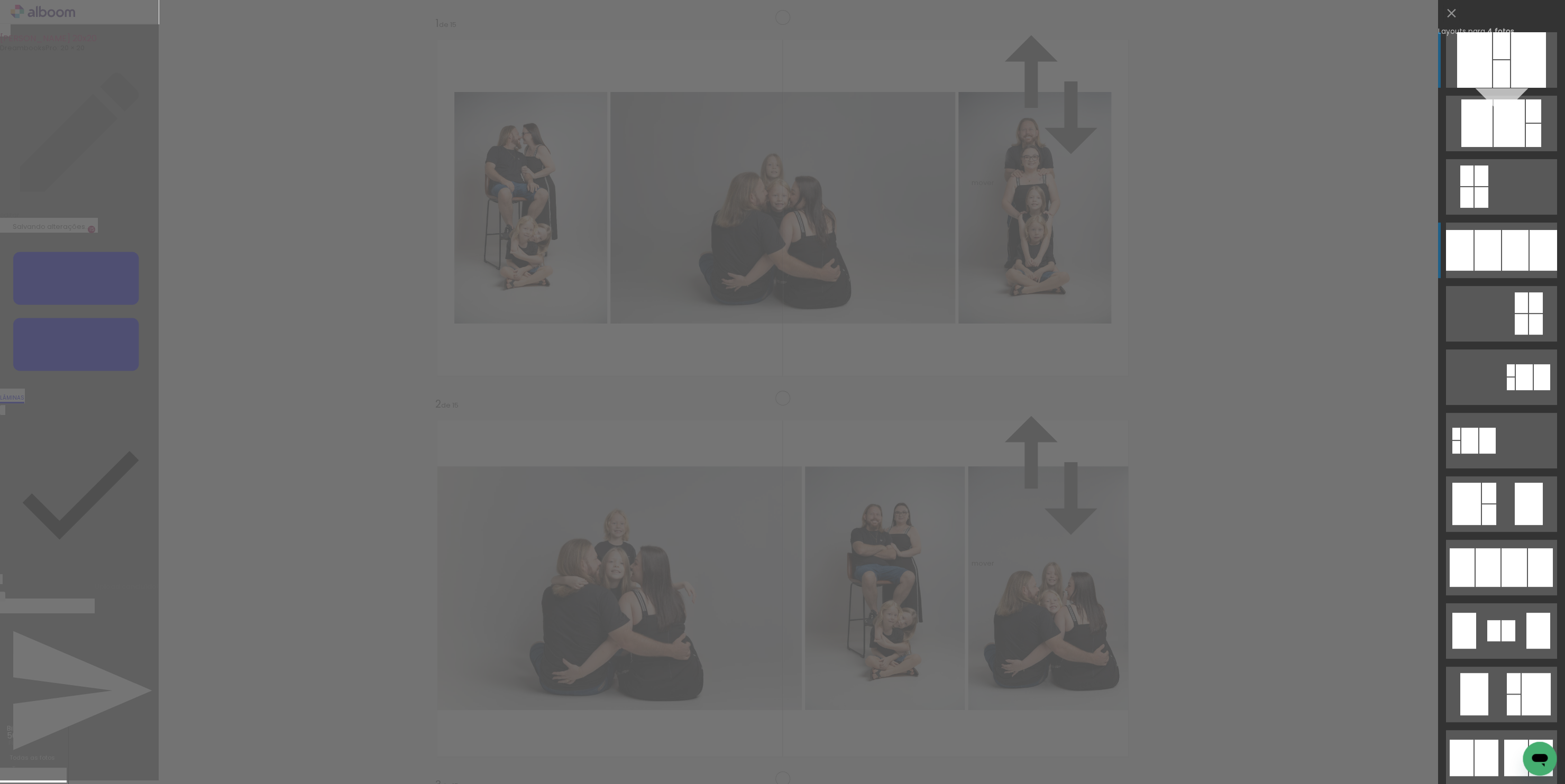
scroll to position [5204, 0]
click at [1538, 232] on div at bounding box center [1543, 249] width 28 height 40
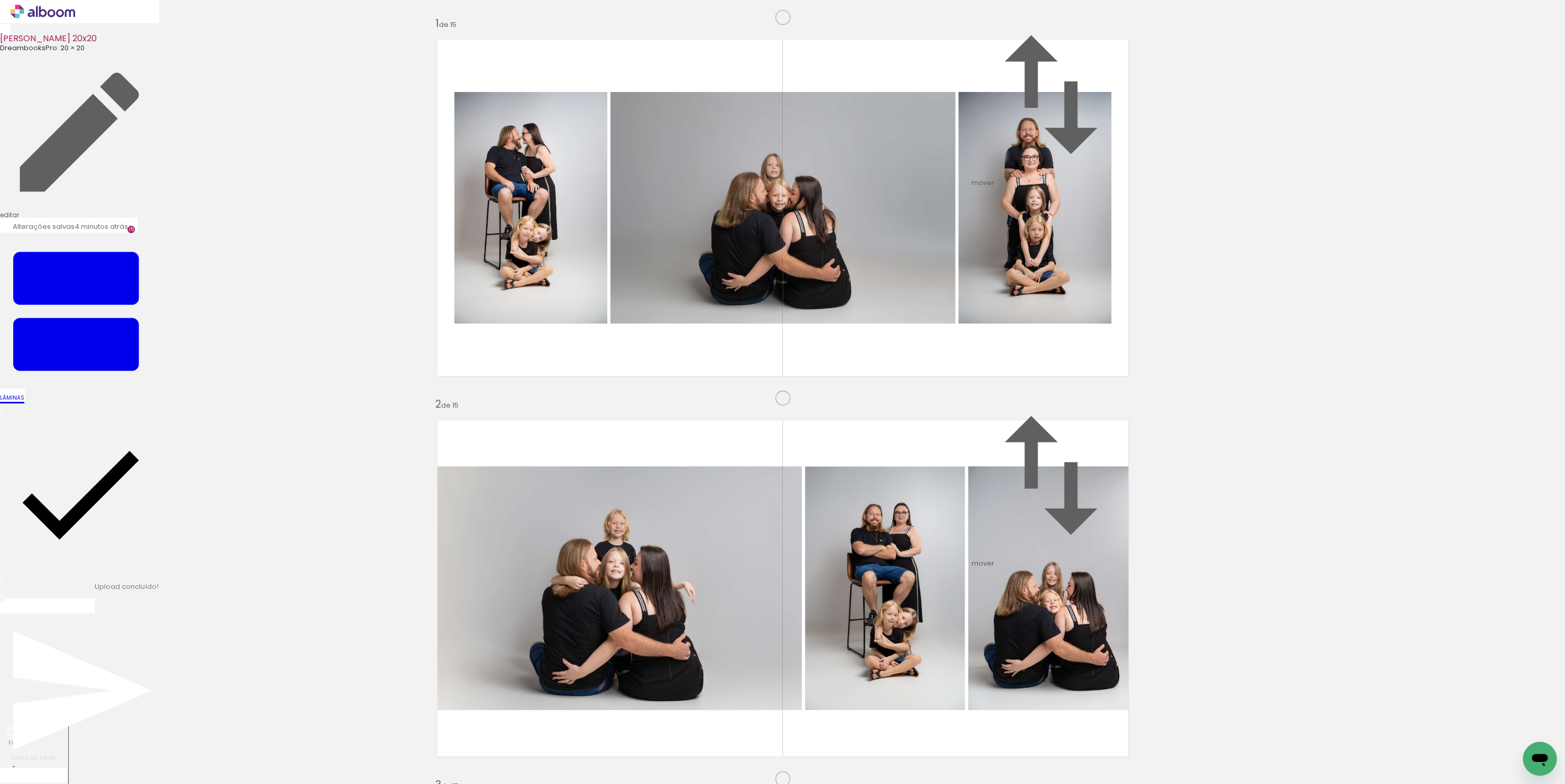
scroll to position [5420, 0]
click at [864, 543] on quentale-workspace at bounding box center [782, 392] width 1565 height 784
drag, startPoint x: 1170, startPoint y: 746, endPoint x: 917, endPoint y: 467, distance: 376.6
click at [915, 466] on quentale-workspace at bounding box center [782, 392] width 1565 height 784
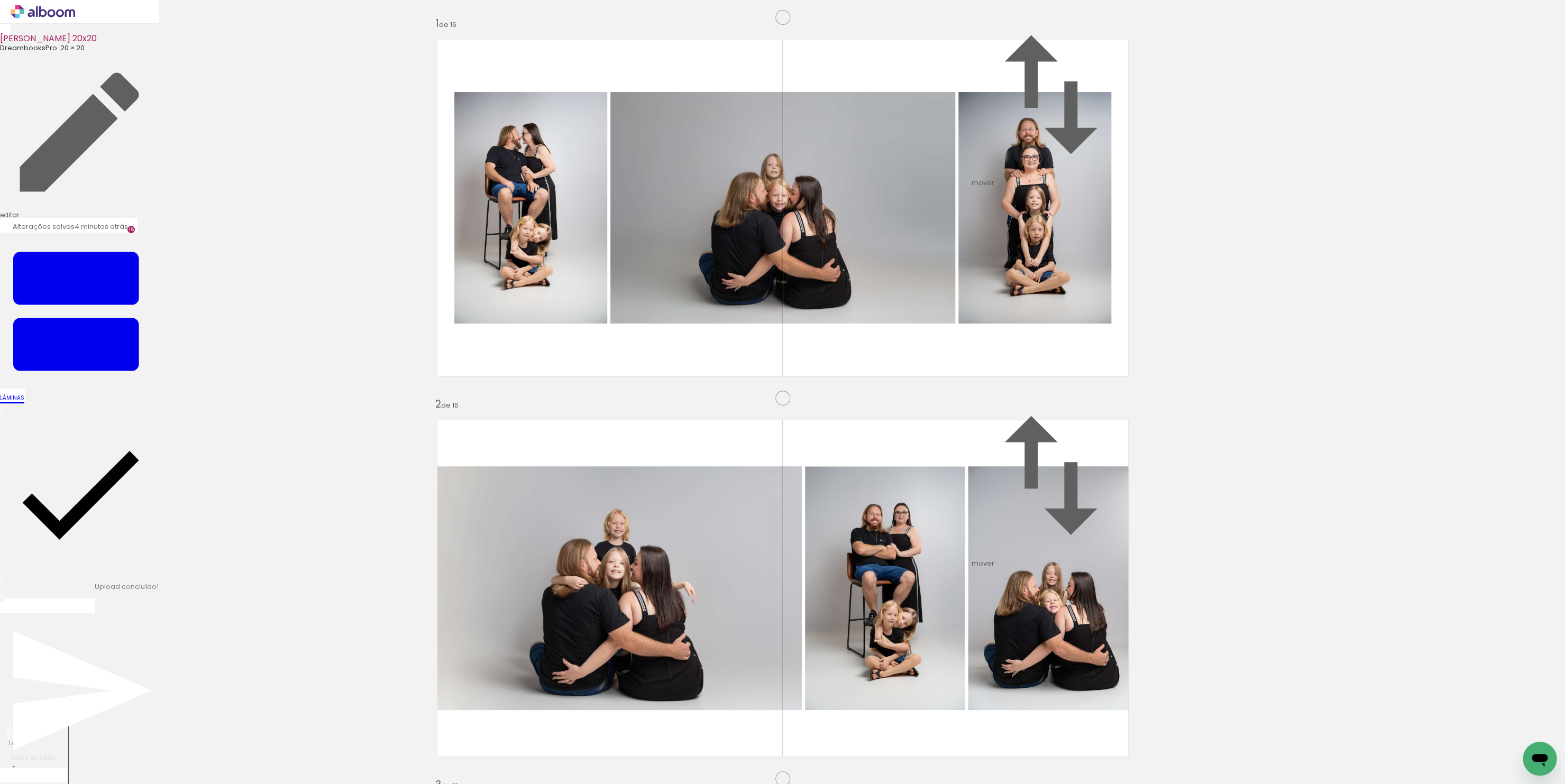
scroll to position [5584, 0]
click at [946, 409] on quentale-workspace at bounding box center [782, 392] width 1565 height 784
drag, startPoint x: 1352, startPoint y: 752, endPoint x: 980, endPoint y: 505, distance: 446.5
click at [979, 501] on quentale-workspace at bounding box center [782, 392] width 1565 height 784
drag, startPoint x: 1231, startPoint y: 722, endPoint x: 889, endPoint y: 488, distance: 414.4
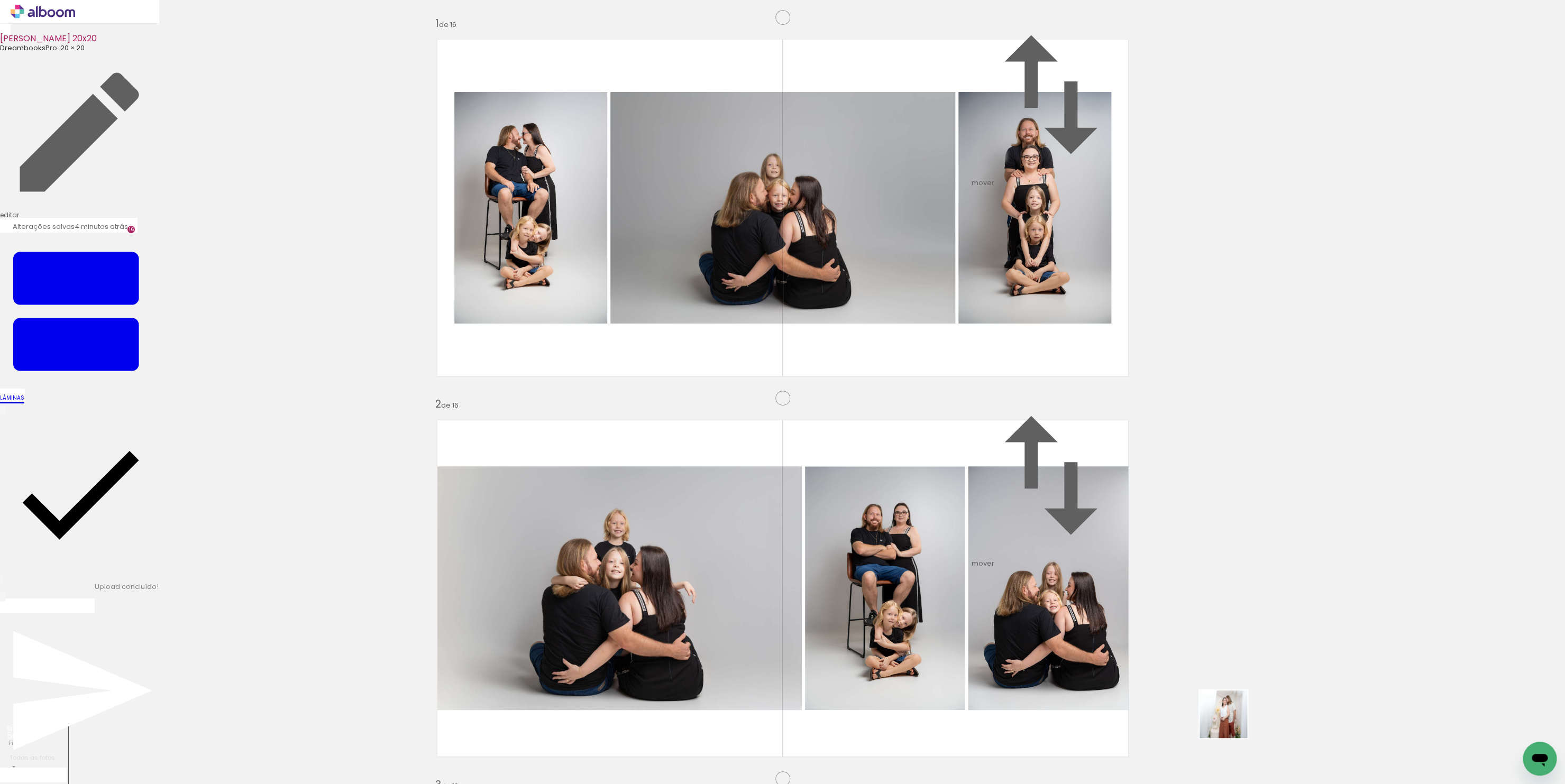
click at [891, 465] on quentale-workspace at bounding box center [782, 392] width 1565 height 784
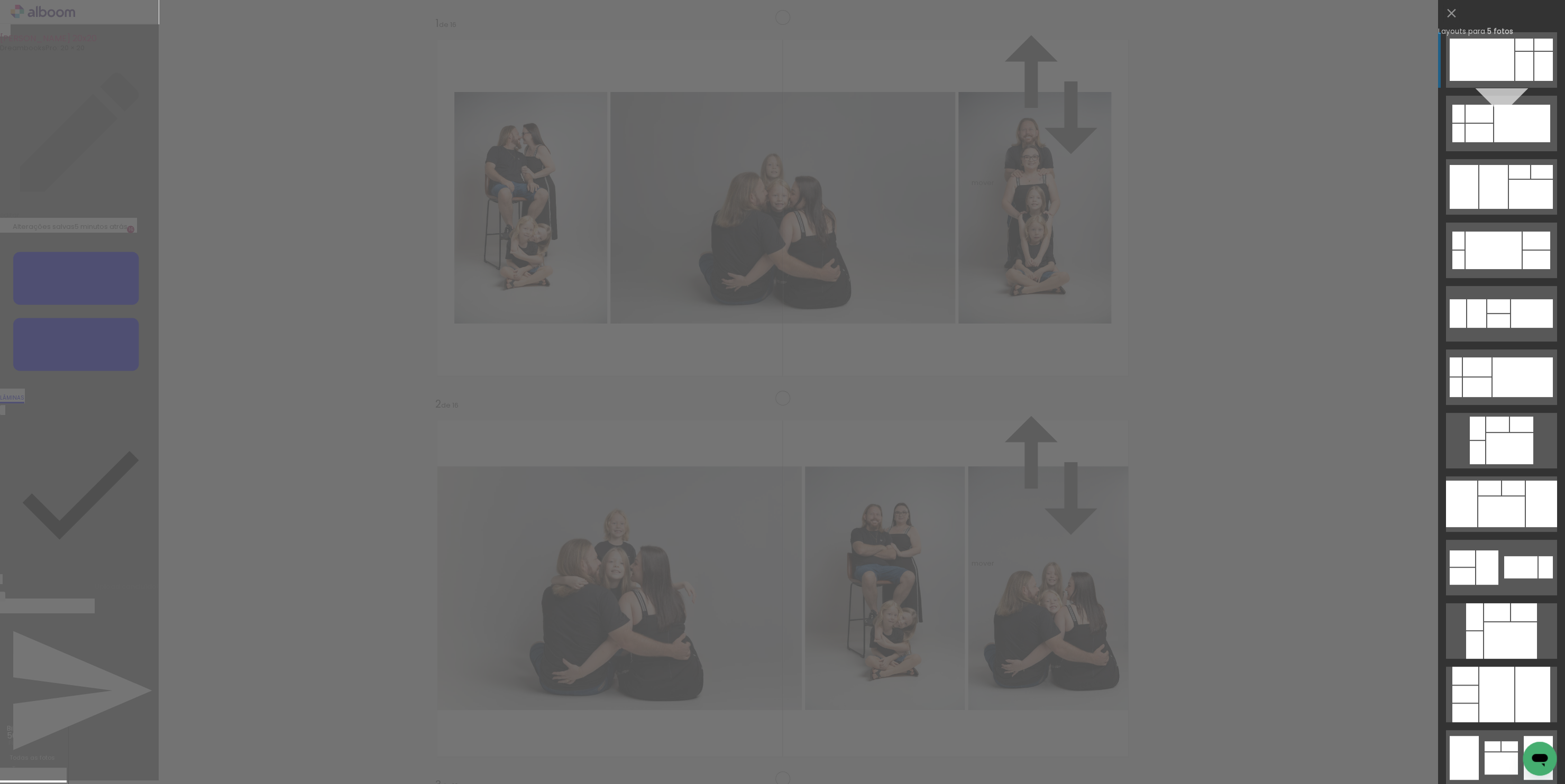
scroll to position [5584, 0]
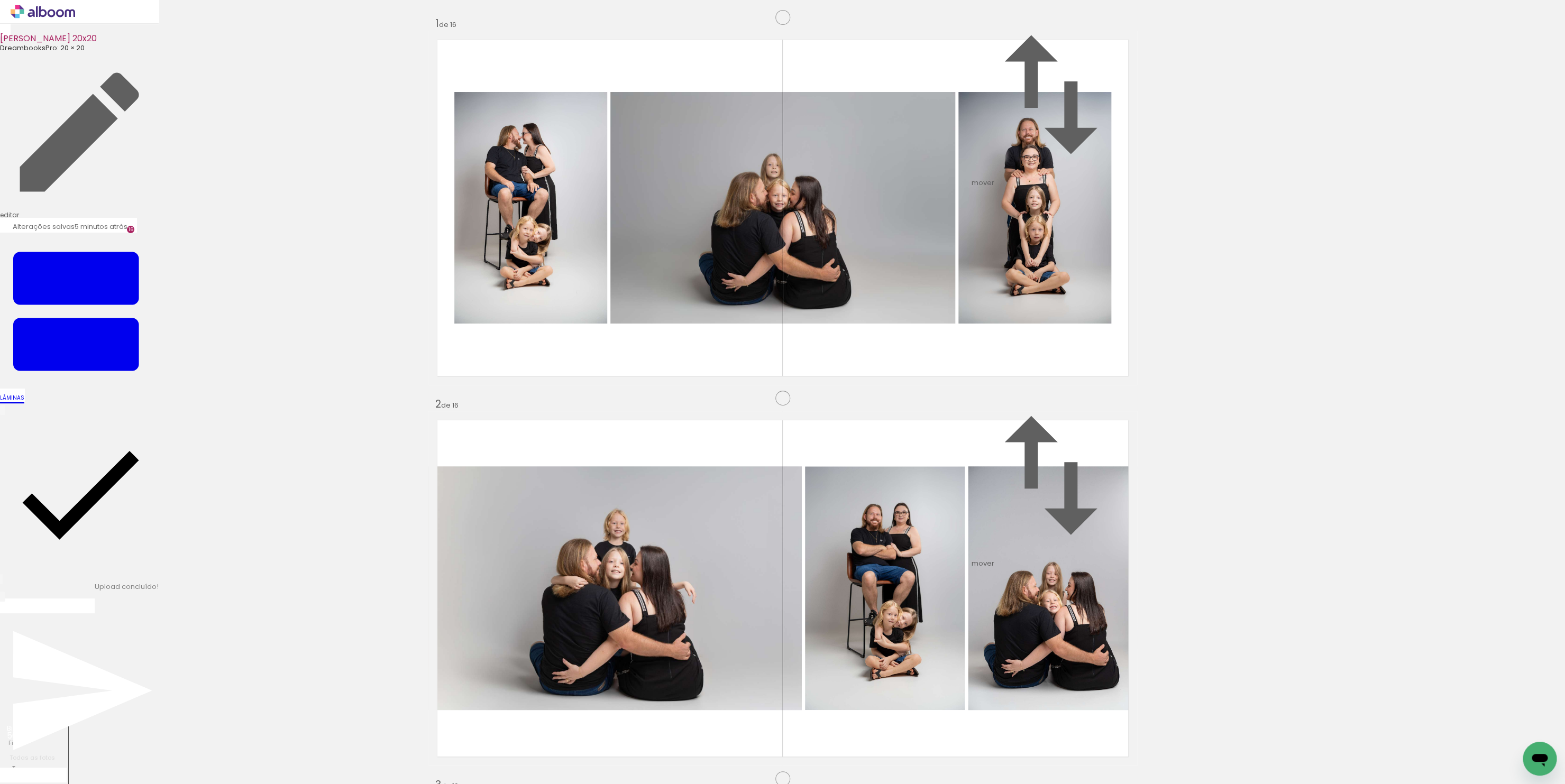
scroll to position [5847, 0]
drag, startPoint x: 1228, startPoint y: 682, endPoint x: 846, endPoint y: 553, distance: 403.2
click at [846, 553] on quentale-workspace at bounding box center [782, 392] width 1565 height 784
click at [930, 499] on quentale-workspace at bounding box center [782, 392] width 1565 height 784
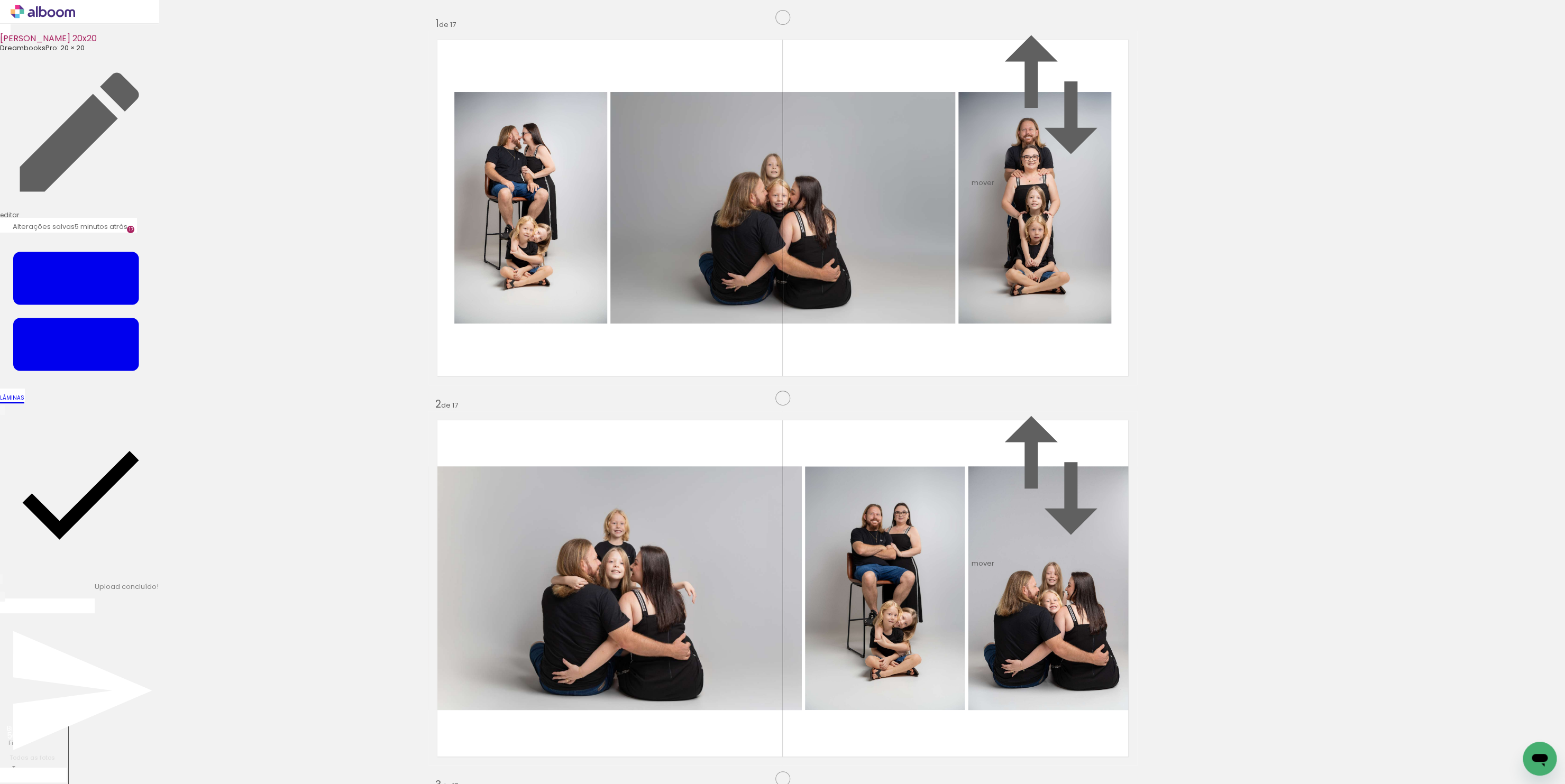
scroll to position [3438, 0]
click at [84, 602] on paper-button "Finalizar" at bounding box center [42, 607] width 82 height 11
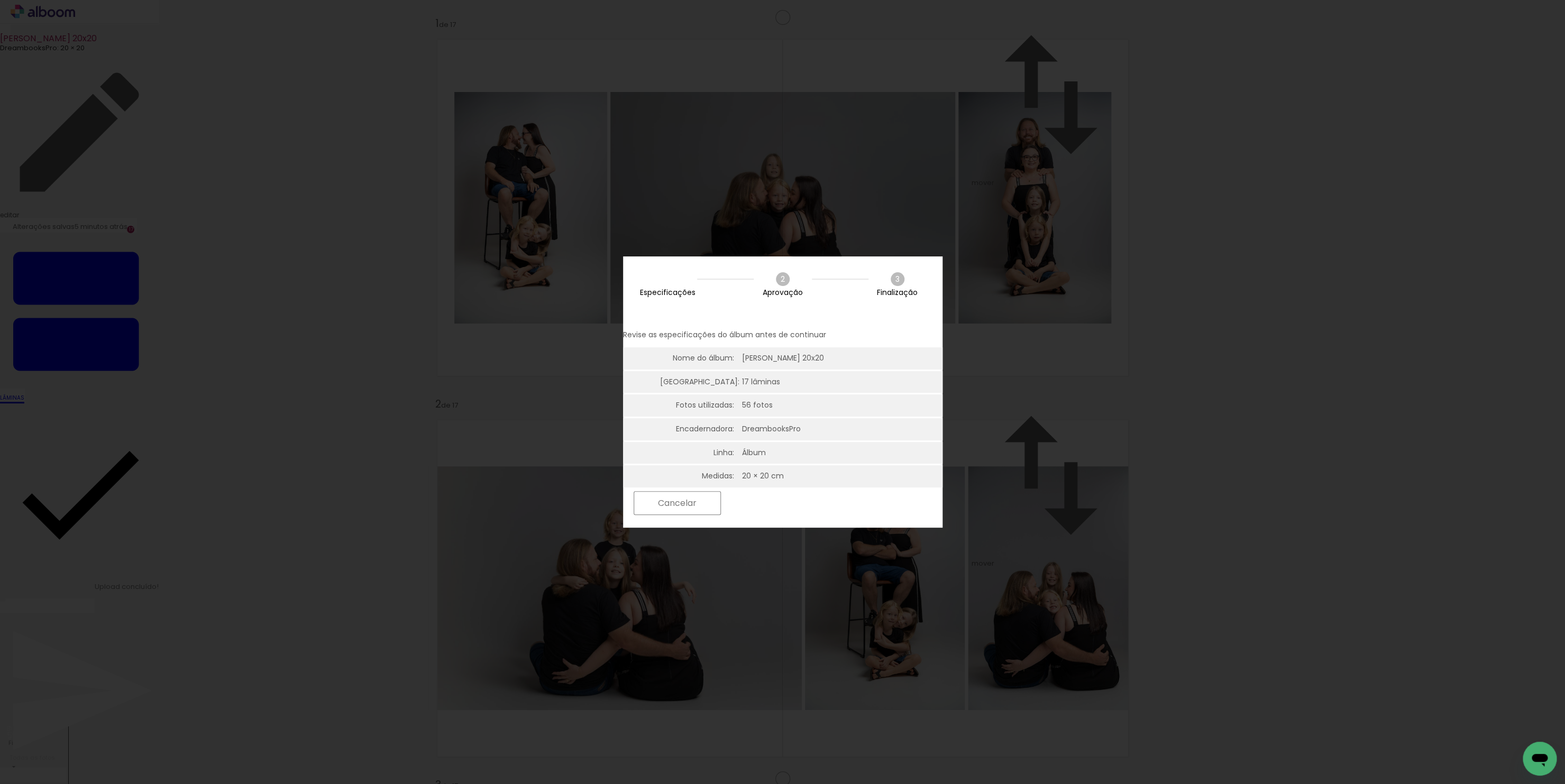
scroll to position [0, 1842]
click at [0, 0] on slot "Próximo" at bounding box center [0, 0] width 0 height 0
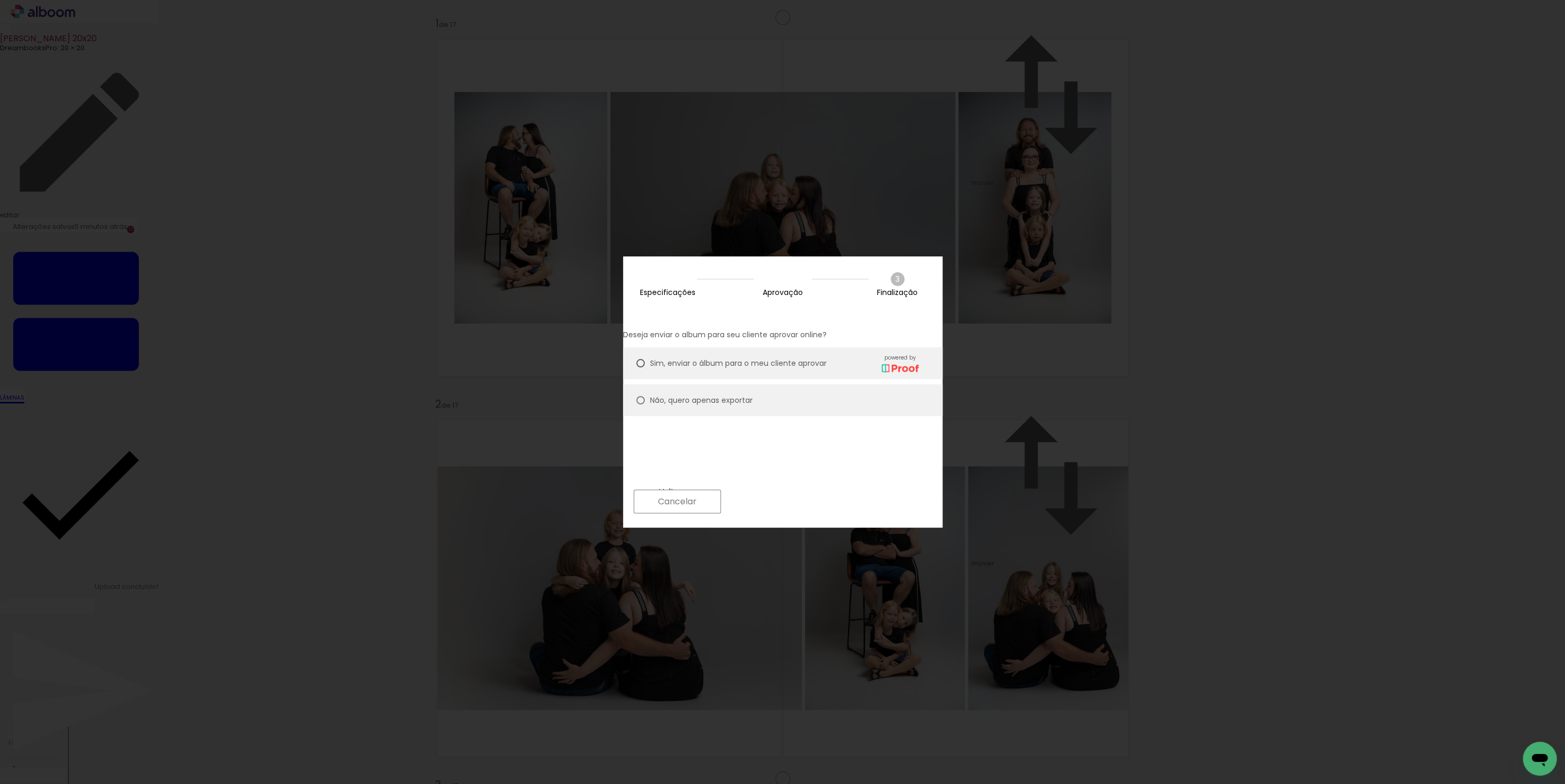
scroll to position [1, 0]
click at [922, 514] on div "Voltar Cancelar Próximo" at bounding box center [782, 509] width 319 height 45
click at [808, 506] on paper-button "Próximo" at bounding box center [766, 501] width 82 height 22
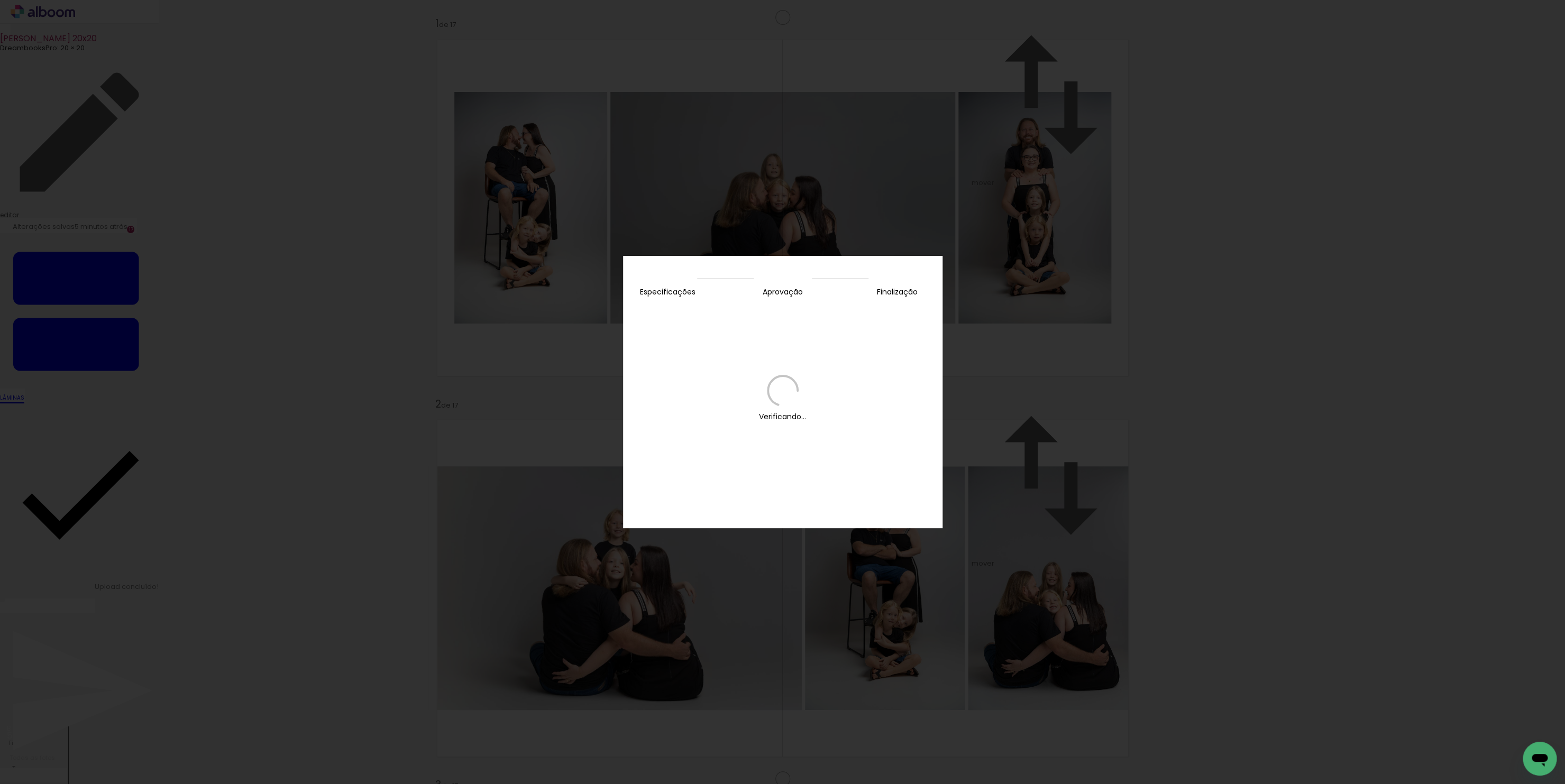
scroll to position [0, 0]
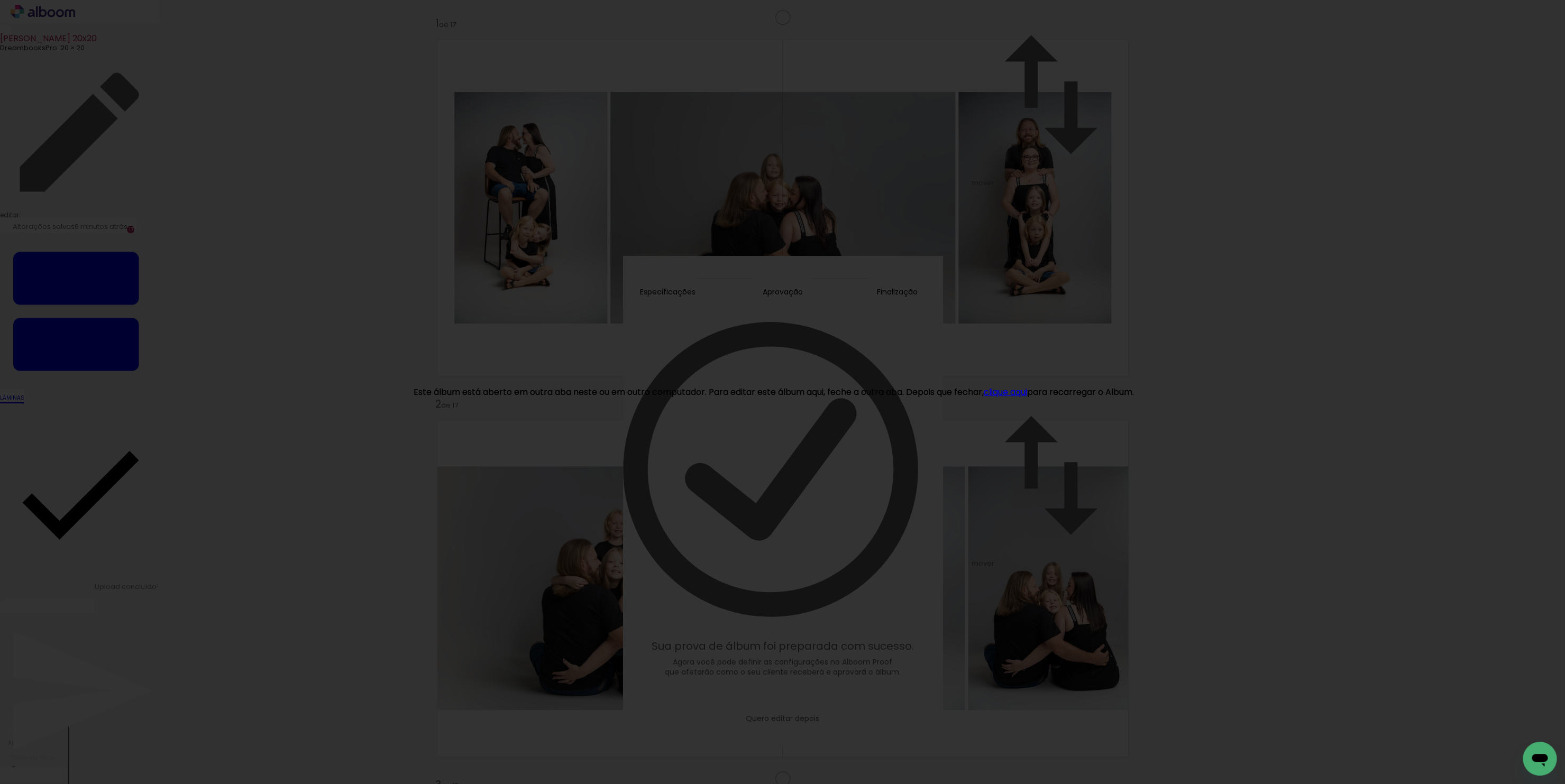
scroll to position [3438, 0]
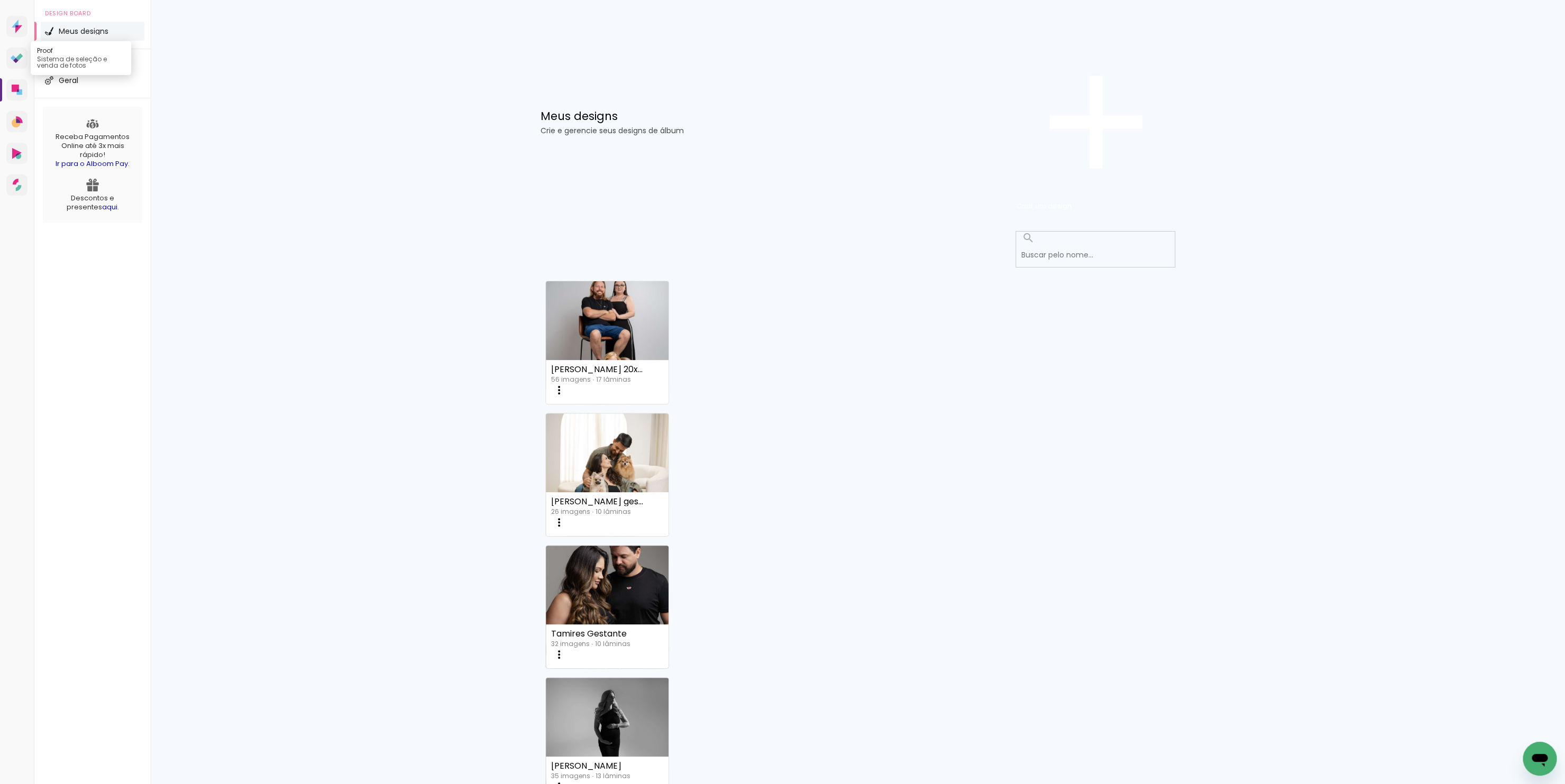
click at [15, 63] on icon at bounding box center [16, 60] width 5 height 5
